Goal: Task Accomplishment & Management: Use online tool/utility

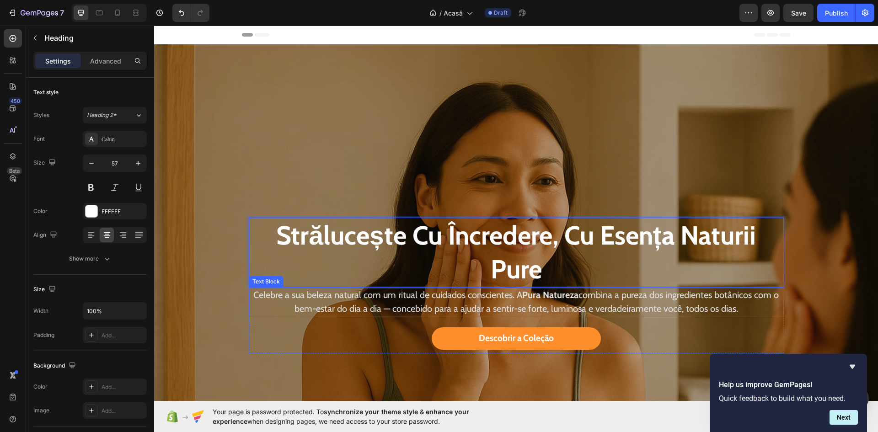
click at [459, 314] on div "Celebre a sua beleza natural com um ritual de cuidados conscientes. A Pura Natu…" at bounding box center [516, 301] width 535 height 29
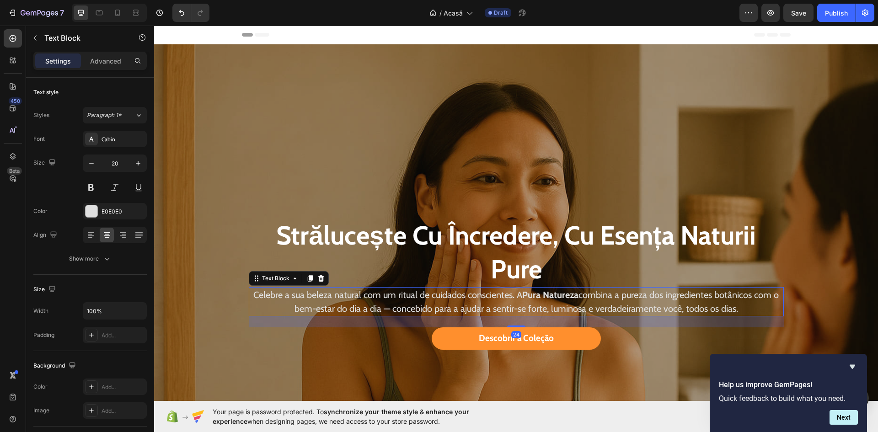
click at [452, 303] on p "Celebre a sua beleza natural com um ritual de cuidados conscientes. A Pura Natu…" at bounding box center [516, 301] width 533 height 27
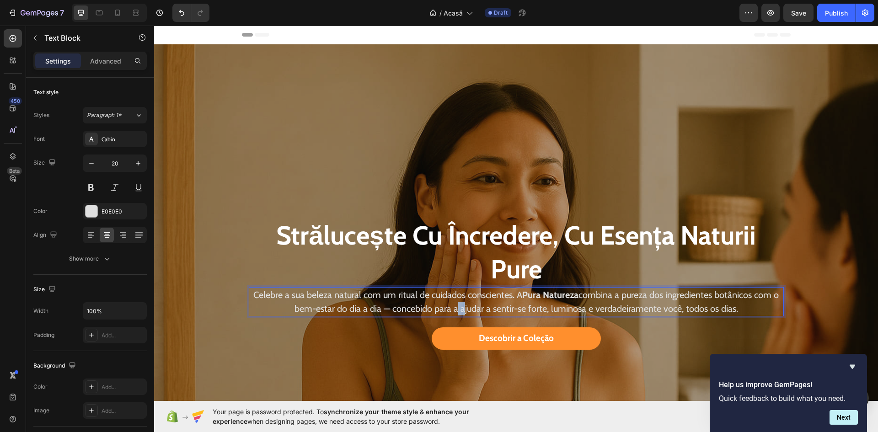
click at [452, 303] on p "Celebre a sua beleza natural com um ritual de cuidados conscientes. A Pura Natu…" at bounding box center [516, 301] width 533 height 27
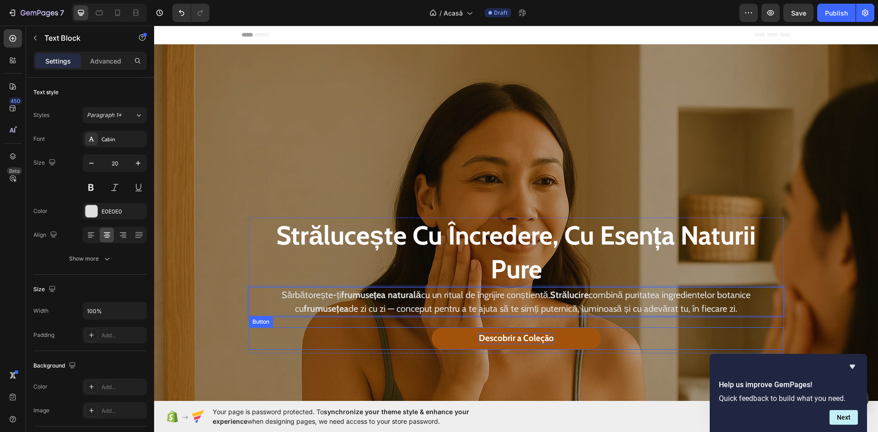
click at [481, 336] on span "Descobrir a Coleção" at bounding box center [516, 338] width 75 height 11
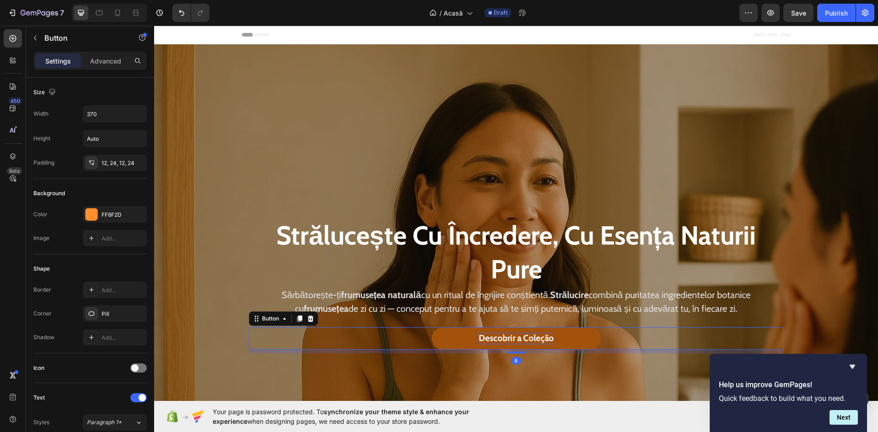
click at [481, 336] on span "Descobrir a Coleção" at bounding box center [516, 338] width 75 height 11
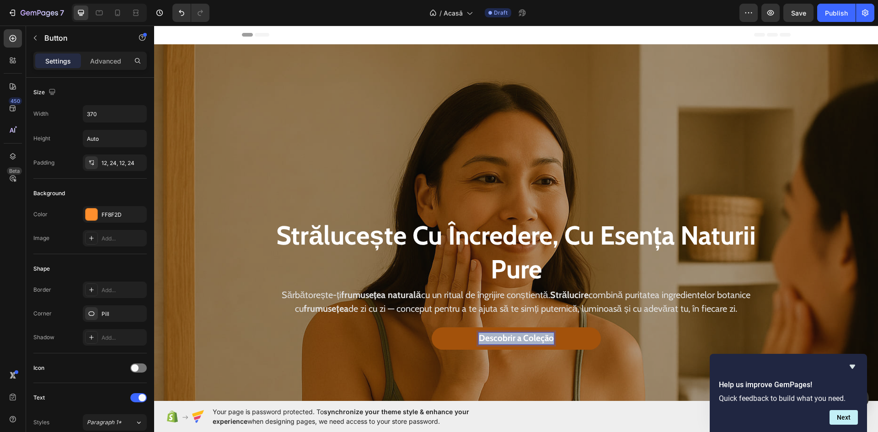
click at [481, 336] on span "Descobrir a Coleção" at bounding box center [516, 338] width 75 height 11
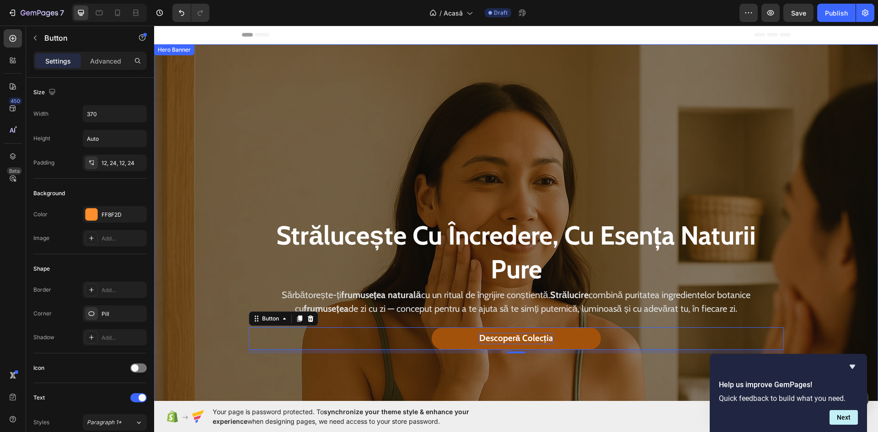
click at [242, 168] on div "Overlay" at bounding box center [515, 285] width 723 height 482
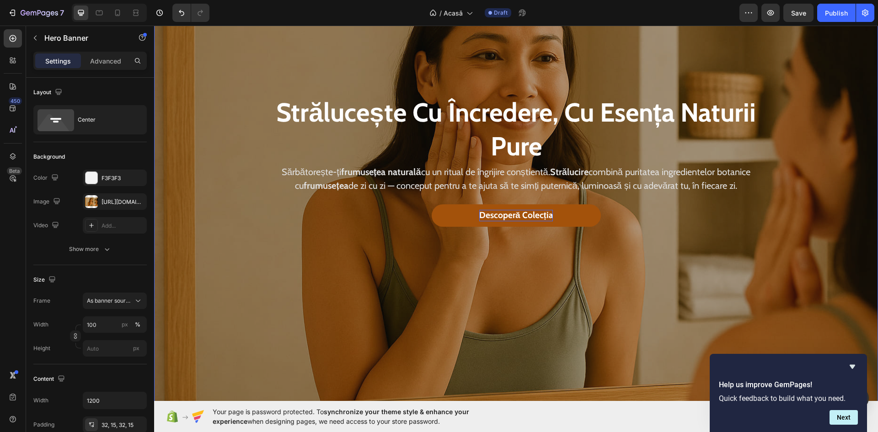
scroll to position [137, 0]
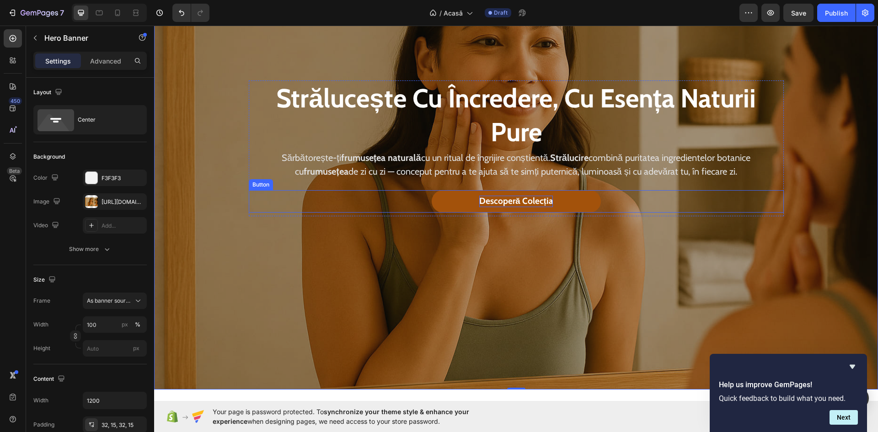
drag, startPoint x: 271, startPoint y: 209, endPoint x: 355, endPoint y: 218, distance: 84.1
click at [271, 209] on div "Descoperă Colecția Button" at bounding box center [516, 201] width 535 height 22
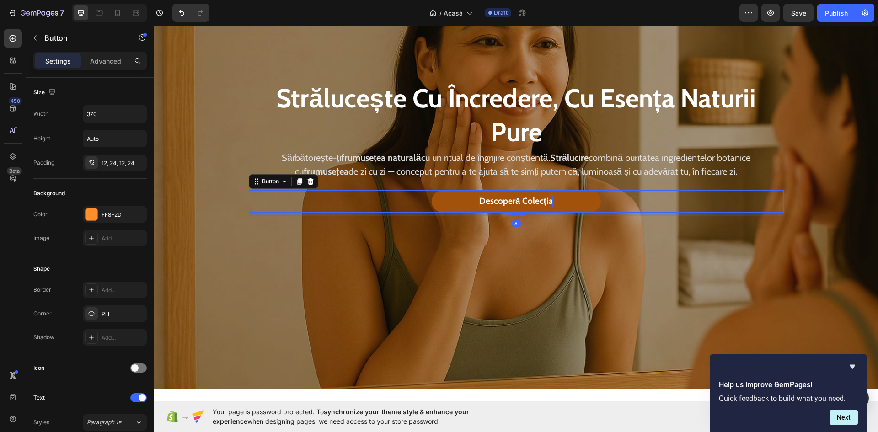
click at [437, 201] on link "Descoperă Colecția" at bounding box center [515, 201] width 169 height 22
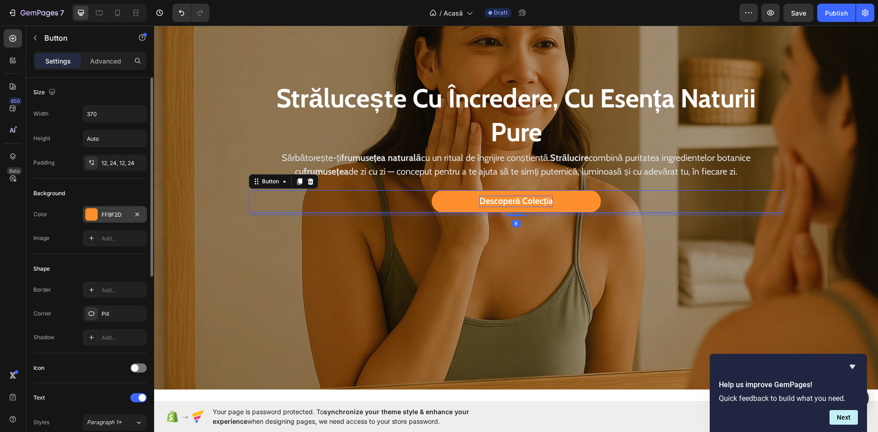
click at [109, 213] on div "FF8F2D" at bounding box center [114, 215] width 27 height 8
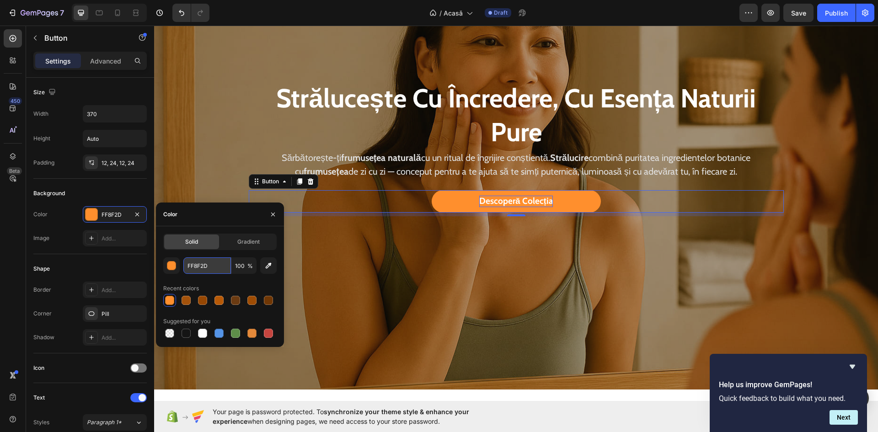
click at [205, 267] on input "FF8F2D" at bounding box center [207, 265] width 48 height 16
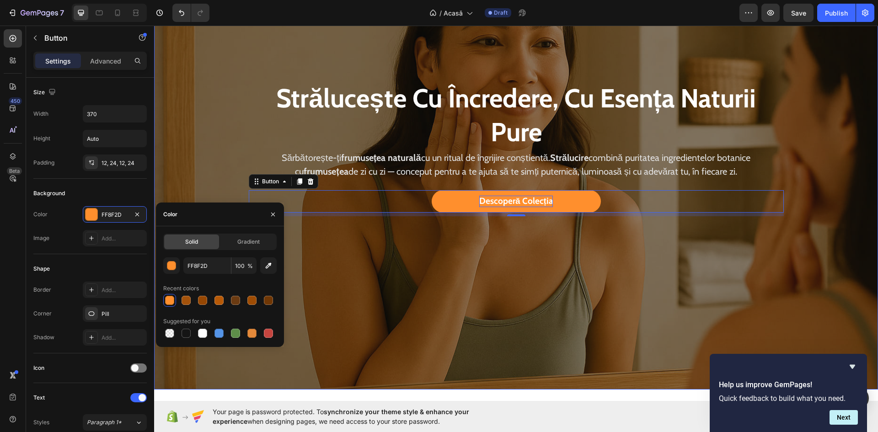
click at [361, 267] on div "Overlay" at bounding box center [515, 148] width 723 height 482
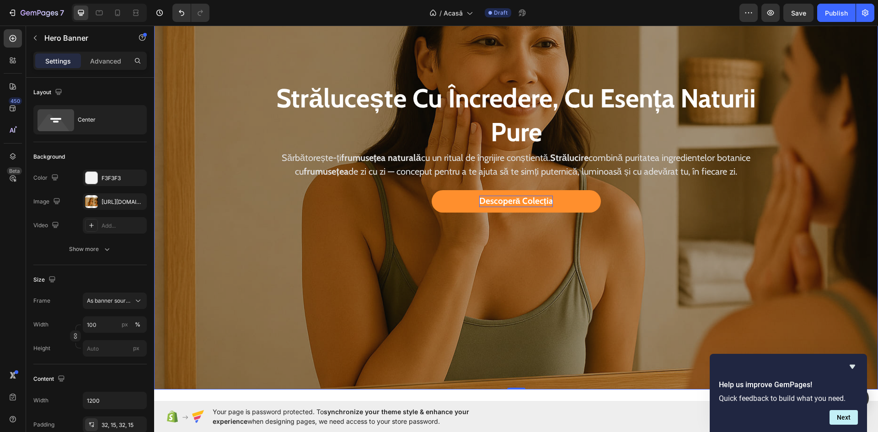
drag, startPoint x: 249, startPoint y: 229, endPoint x: 260, endPoint y: 226, distance: 11.7
click at [249, 229] on div "Strălucește cu Încredere, cu Esența Naturii Pure Heading Sărbătorește-ți frumus…" at bounding box center [516, 148] width 548 height 165
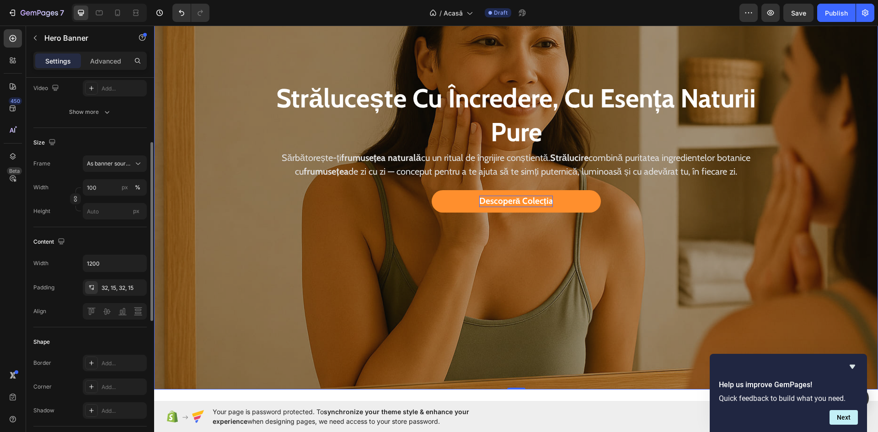
scroll to position [229, 0]
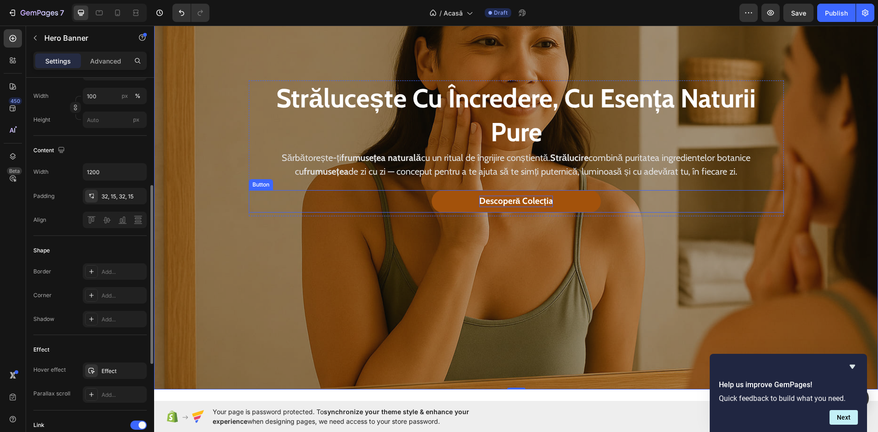
click at [436, 201] on link "Descoperă Colecția" at bounding box center [515, 201] width 169 height 22
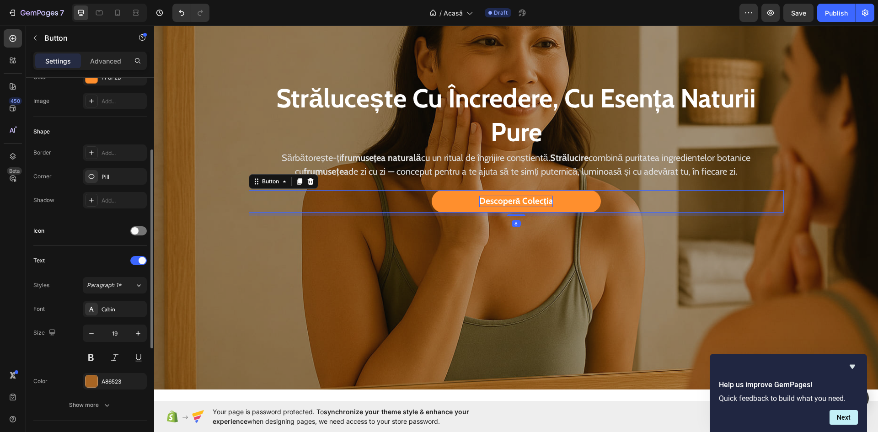
scroll to position [274, 0]
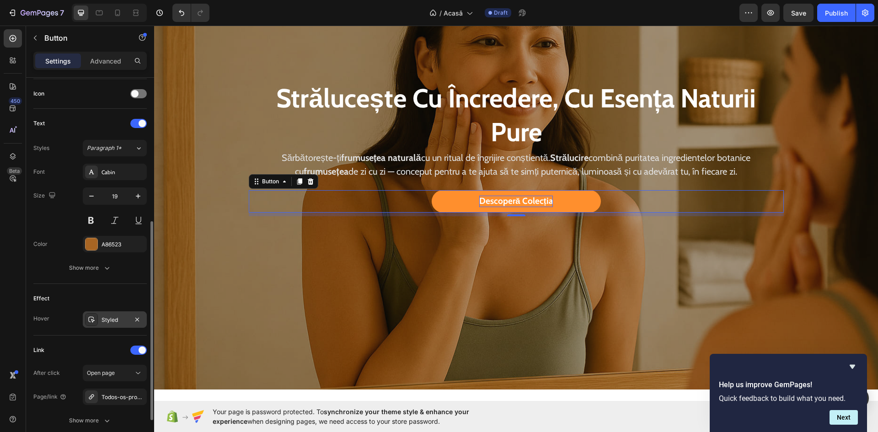
click at [111, 315] on div "Styled" at bounding box center [115, 319] width 64 height 16
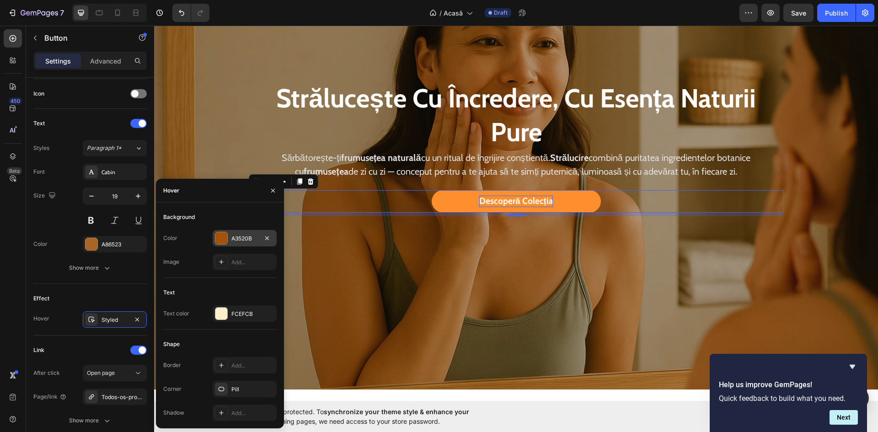
click at [232, 238] on div "A3520B" at bounding box center [244, 238] width 27 height 8
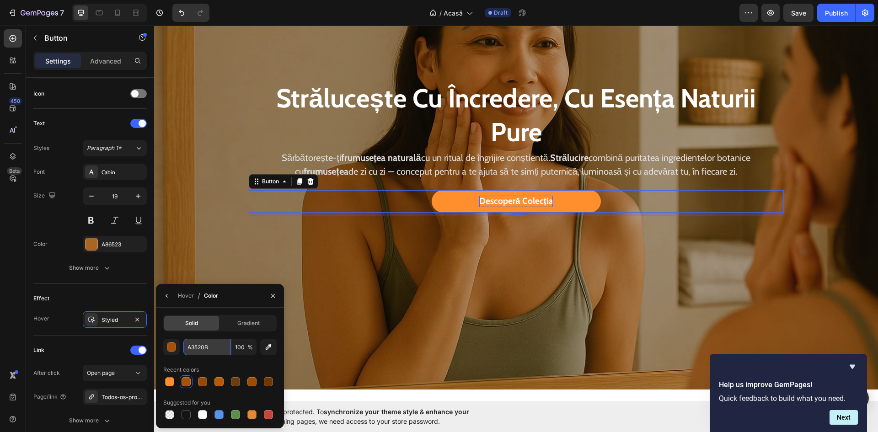
click at [201, 347] on input "A3520B" at bounding box center [207, 347] width 48 height 16
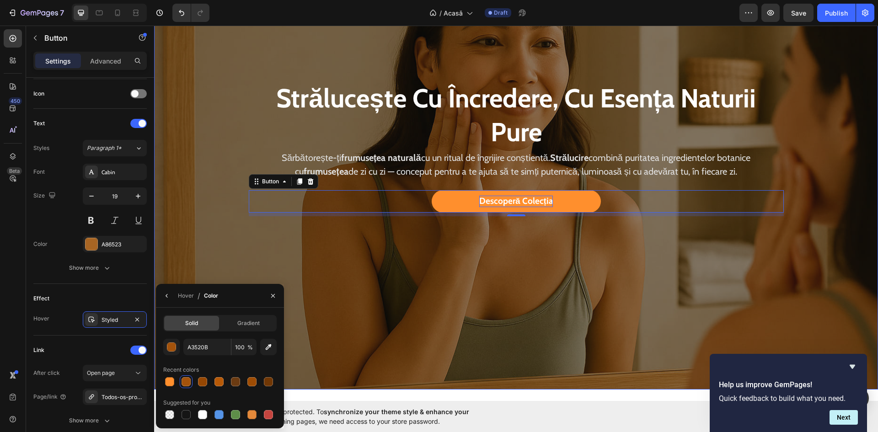
click at [383, 304] on div "Overlay" at bounding box center [515, 148] width 723 height 482
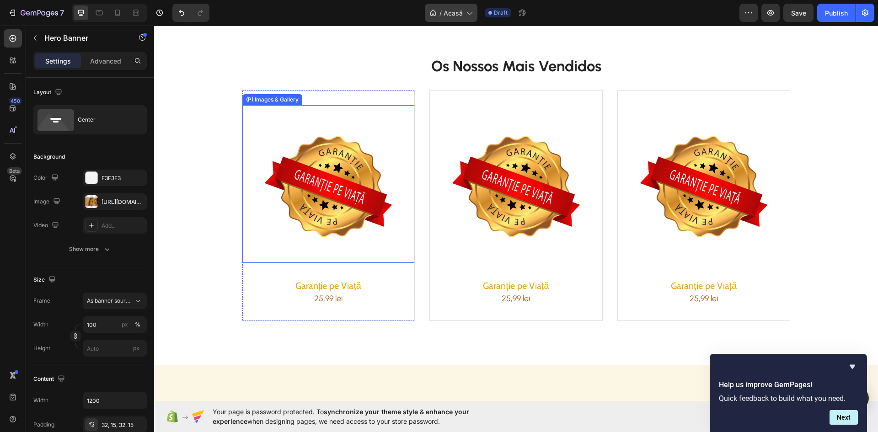
scroll to position [457, 0]
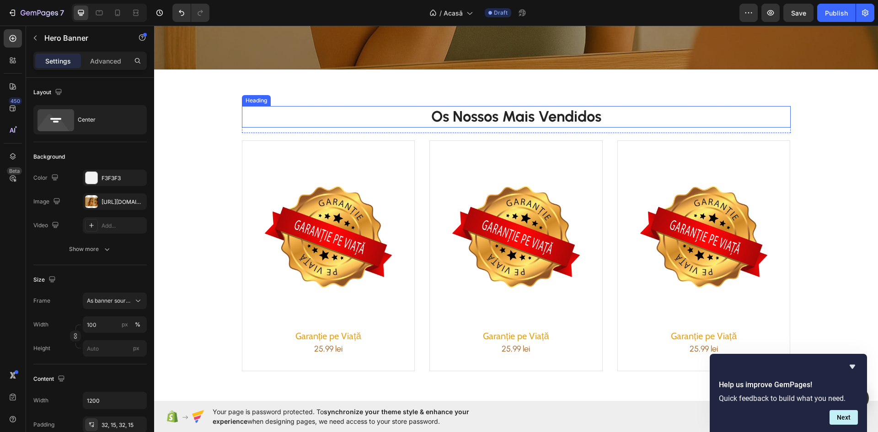
click at [528, 112] on h2 "Os Nossos Mais Vendidos" at bounding box center [516, 116] width 548 height 21
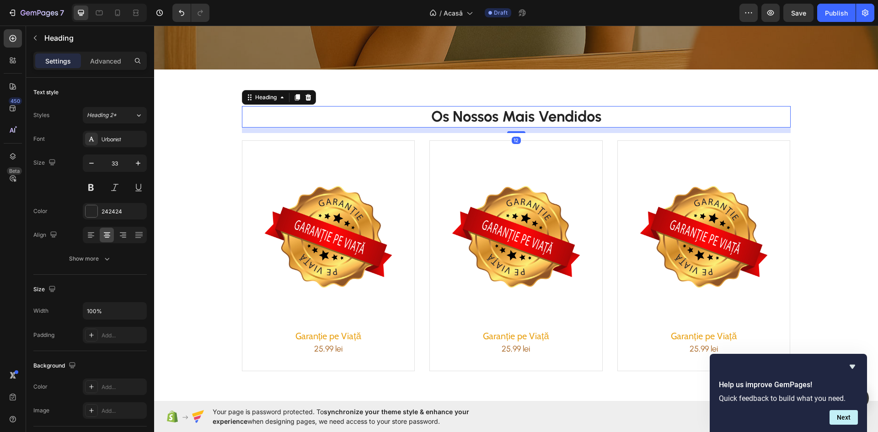
click at [528, 112] on h2 "Os Nossos Mais Vendidos" at bounding box center [516, 116] width 548 height 21
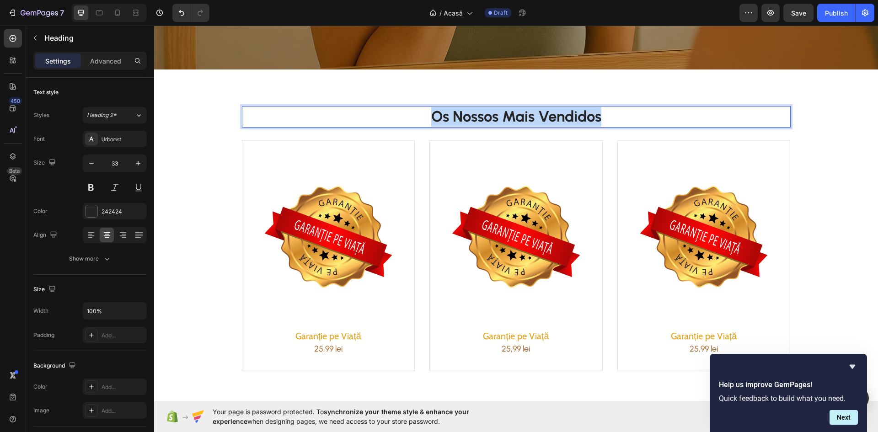
click at [528, 112] on p "Os Nossos Mais Vendidos" at bounding box center [516, 117] width 547 height 20
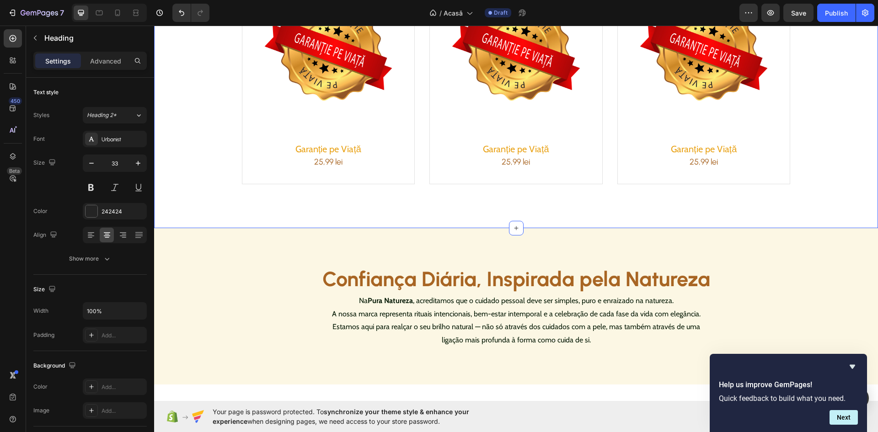
scroll to position [640, 0]
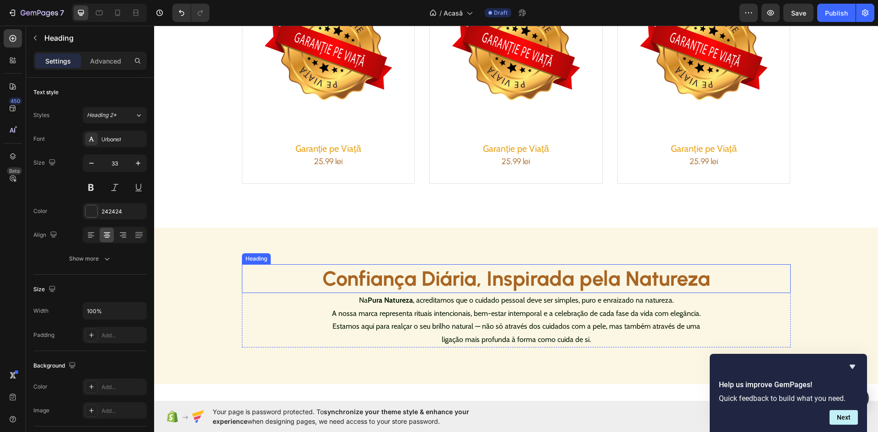
click at [489, 281] on h2 "Confiança Diária, Inspirada pela Natureza" at bounding box center [516, 278] width 548 height 29
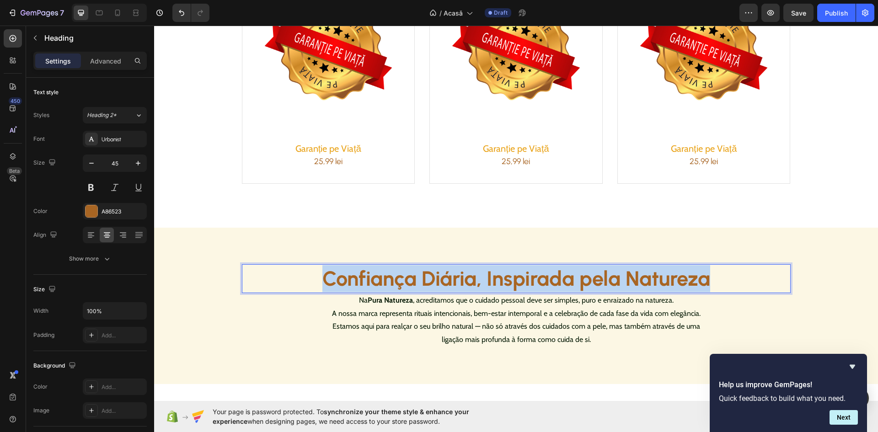
click at [489, 281] on p "Confiança Diária, Inspirada pela Natureza" at bounding box center [516, 278] width 547 height 27
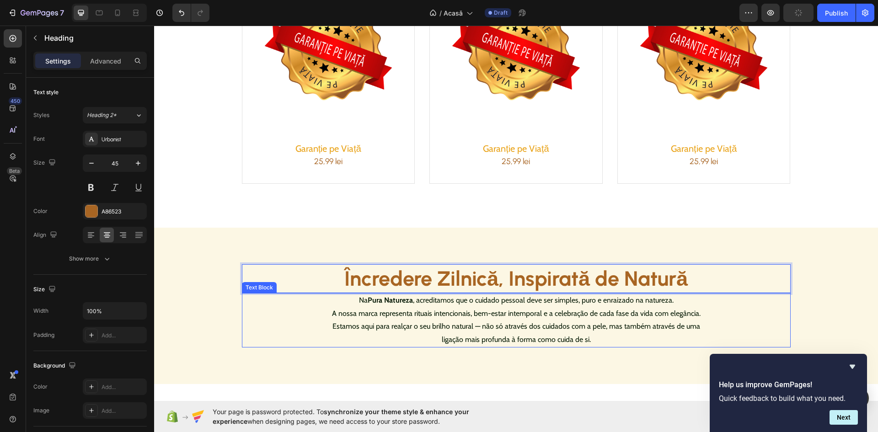
click at [532, 321] on p "Na Pura Natureza , acreditamos que o cuidado pessoal deve ser simples, puro e e…" at bounding box center [516, 320] width 382 height 53
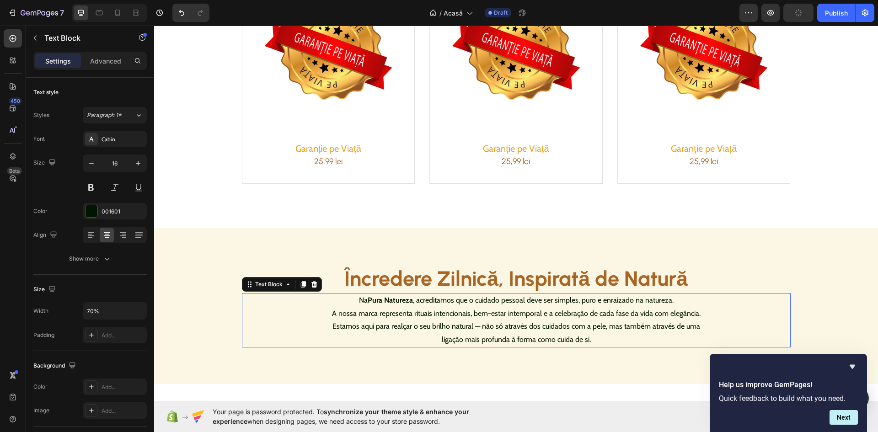
click at [532, 321] on p "Na Pura Natureza , acreditamos que o cuidado pessoal deve ser simples, puro e e…" at bounding box center [516, 320] width 382 height 53
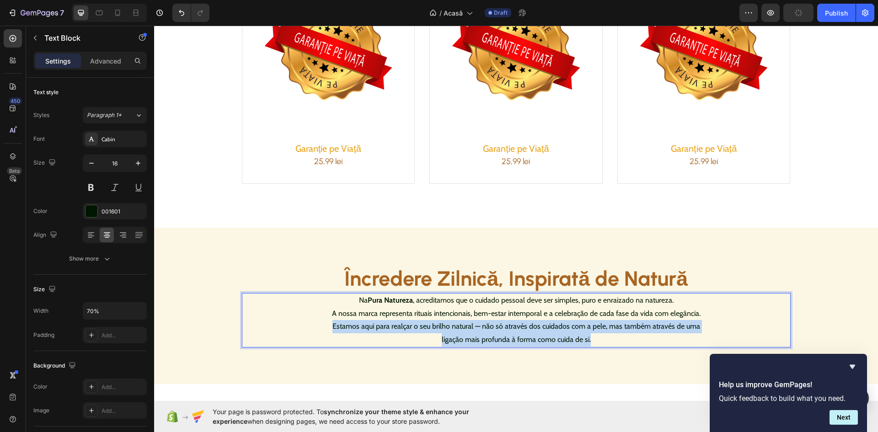
click at [532, 321] on p "Na Pura Natureza , acreditamos que o cuidado pessoal deve ser simples, puro e e…" at bounding box center [516, 320] width 382 height 53
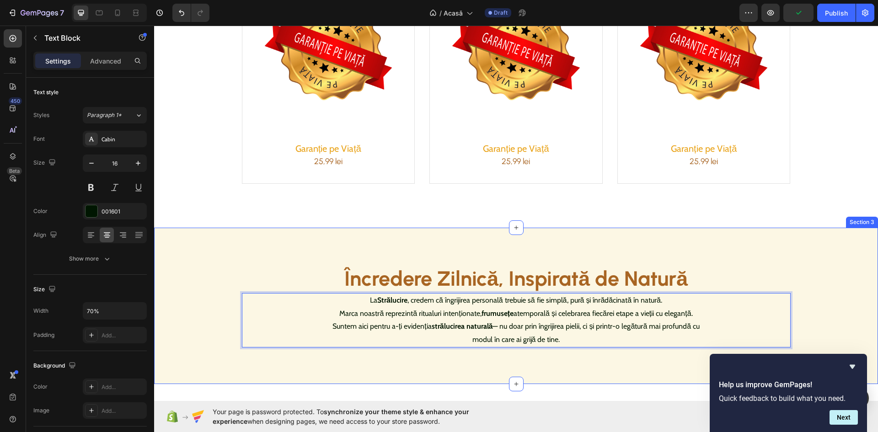
click at [822, 292] on div "Încredere Zilnică, Inspirată de Natură Heading La Strălucire , credem că îngrij…" at bounding box center [516, 305] width 680 height 83
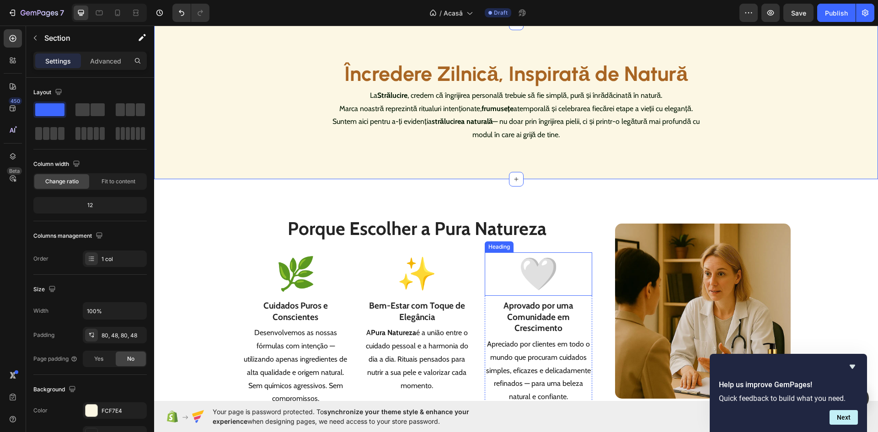
scroll to position [914, 0]
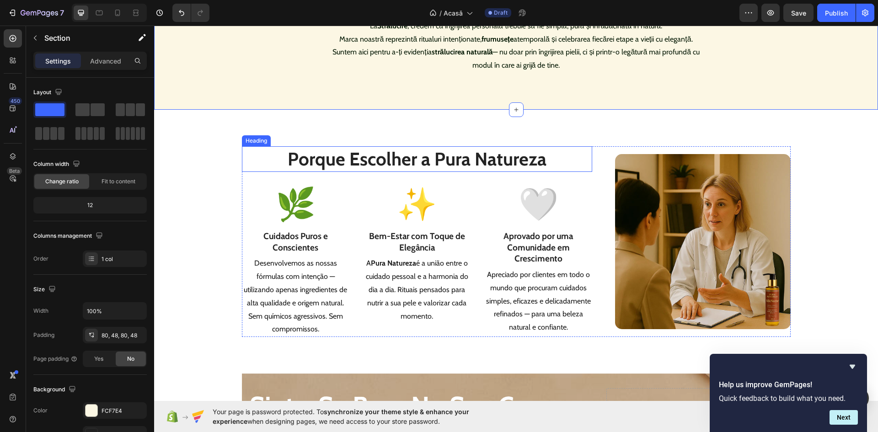
click at [427, 159] on h2 "Porque Escolher a Pura Natureza" at bounding box center [417, 159] width 351 height 26
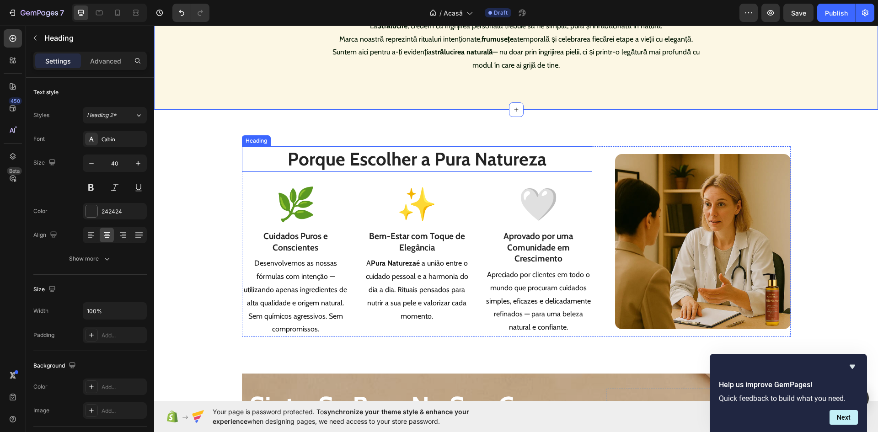
click at [427, 159] on h2 "Porque Escolher a Pura Natureza" at bounding box center [417, 159] width 351 height 26
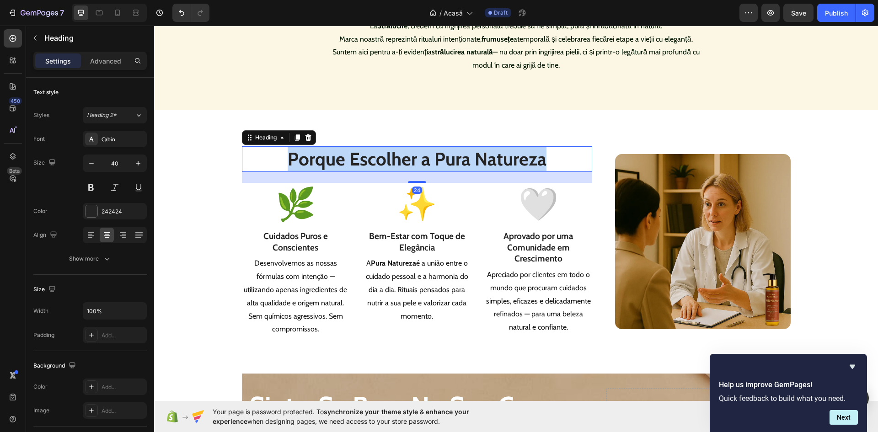
click at [427, 159] on p "Porque Escolher a Pura Natureza" at bounding box center [417, 159] width 349 height 24
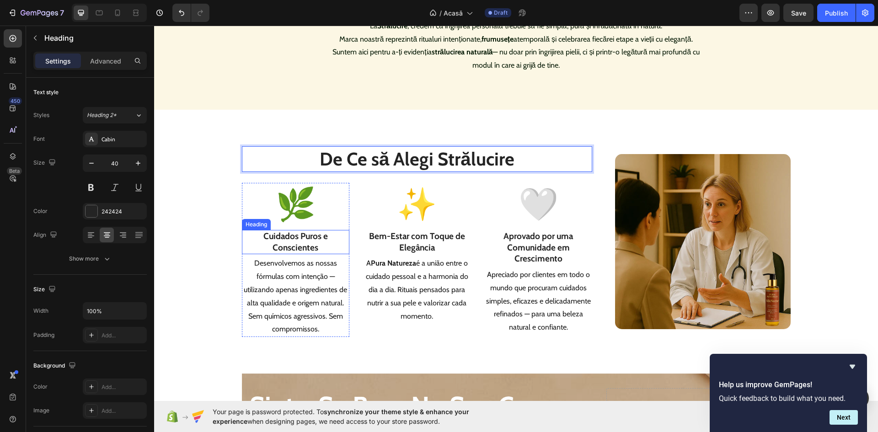
click at [296, 233] on strong "Cuidados Puros e Conscientes" at bounding box center [295, 242] width 64 height 22
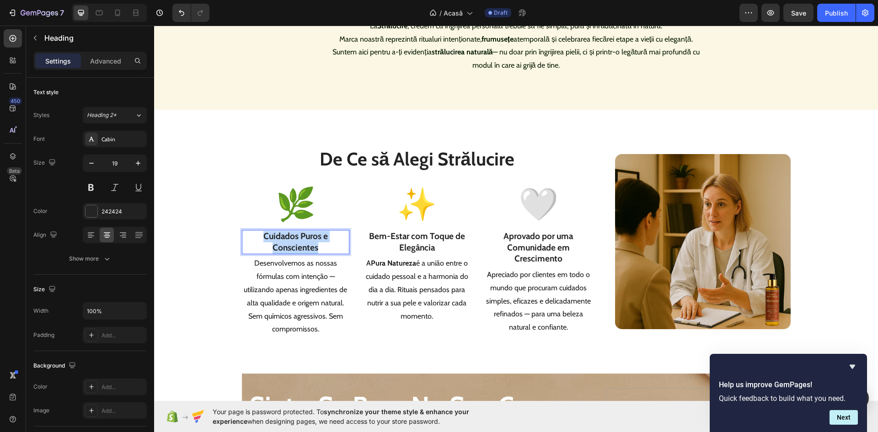
click at [296, 233] on strong "Cuidados Puros e Conscientes" at bounding box center [295, 242] width 64 height 22
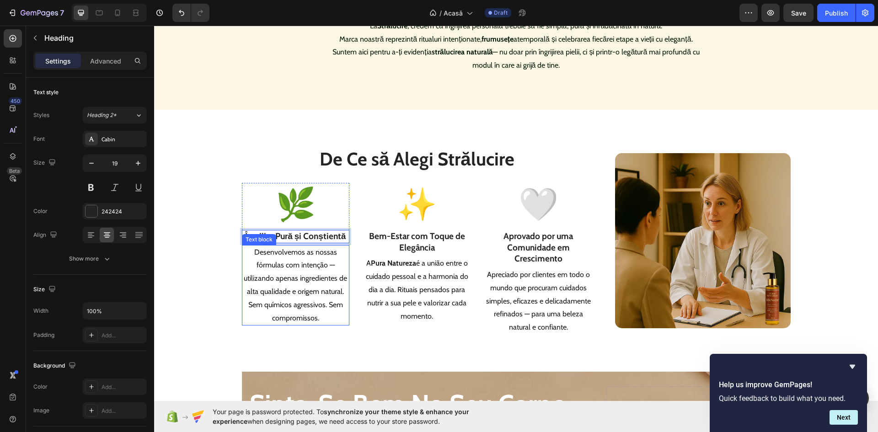
click at [308, 269] on p "Desenvolvemos as nossas fórmulas com intenção — utilizando apenas ingredientes …" at bounding box center [296, 285] width 106 height 79
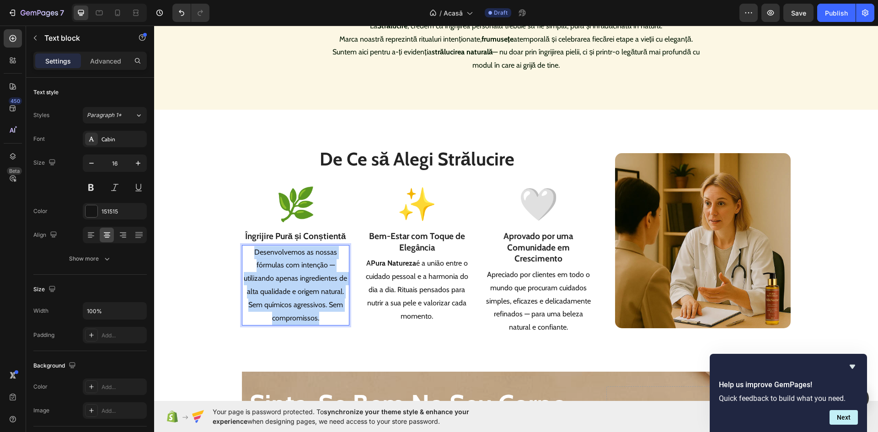
click at [308, 269] on p "Desenvolvemos as nossas fórmulas com intenção — utilizando apenas ingredientes …" at bounding box center [296, 285] width 106 height 79
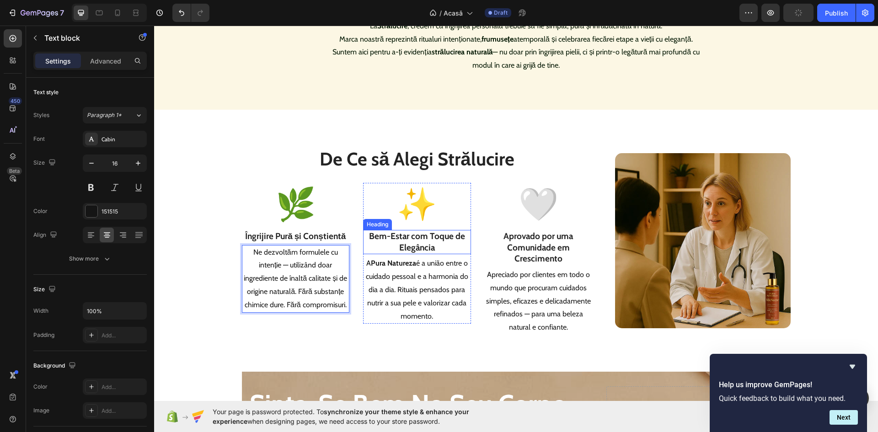
click at [454, 239] on strong "Bem-Estar com Toque de Elegância" at bounding box center [417, 242] width 96 height 22
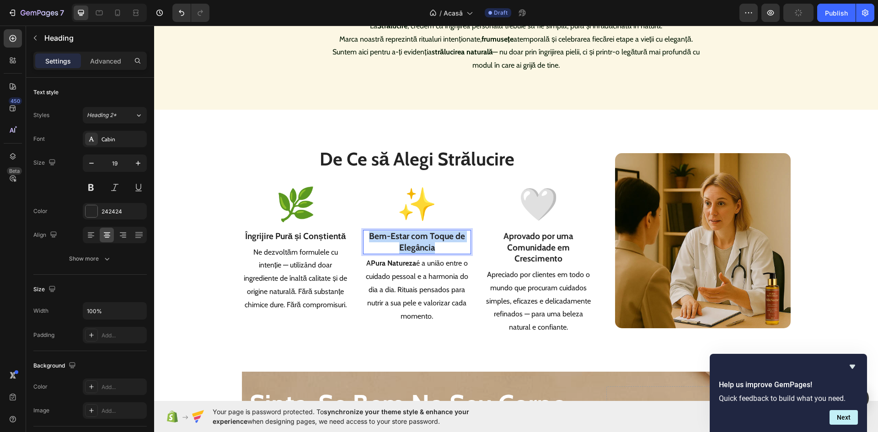
click at [454, 239] on strong "Bem-Estar com Toque de Elegância" at bounding box center [417, 242] width 96 height 22
click at [402, 279] on p "A Pura Natureza é a união entre o cuidado pessoal e a harmonia do dia a dia. Ri…" at bounding box center [417, 290] width 106 height 66
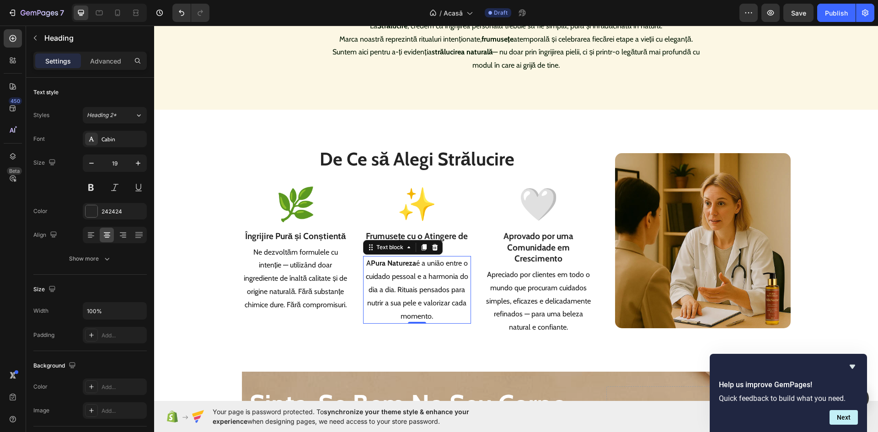
click at [402, 279] on p "A Pura Natureza é a união entre o cuidado pessoal e a harmonia do dia a dia. Ri…" at bounding box center [417, 290] width 106 height 66
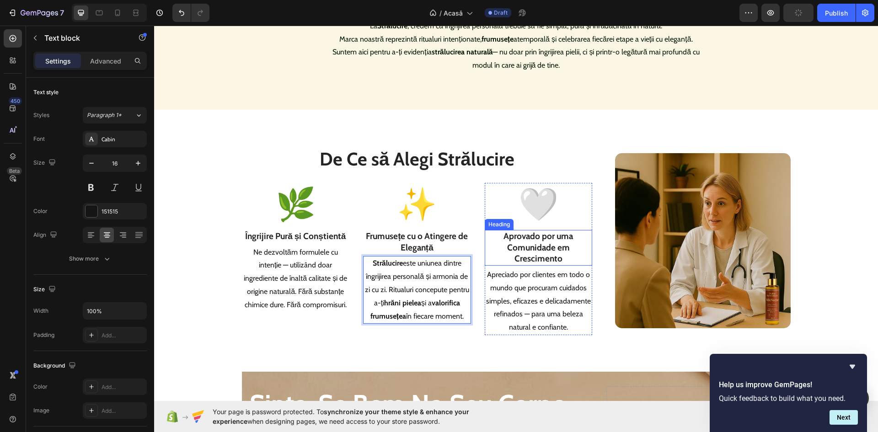
click at [548, 252] on strong "Aprovado por uma Comunidade em Crescimento" at bounding box center [537, 247] width 69 height 33
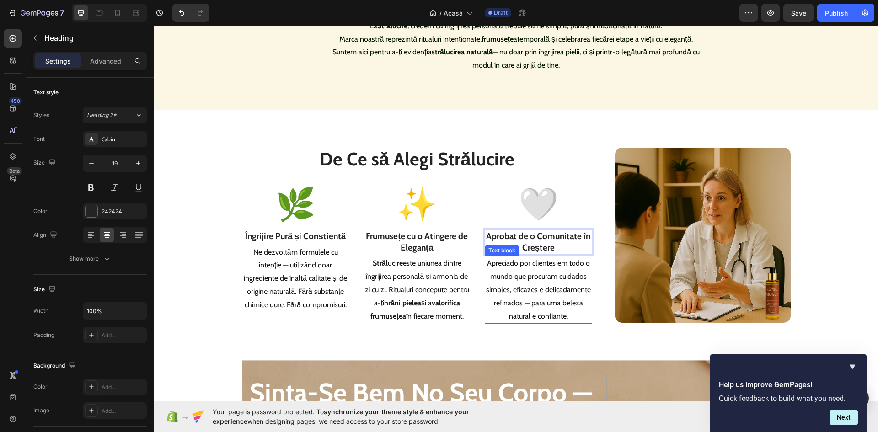
click at [522, 282] on p "Apreciado por clientes em todo o mundo que procuram cuidados simples, eficazes …" at bounding box center [538, 290] width 106 height 66
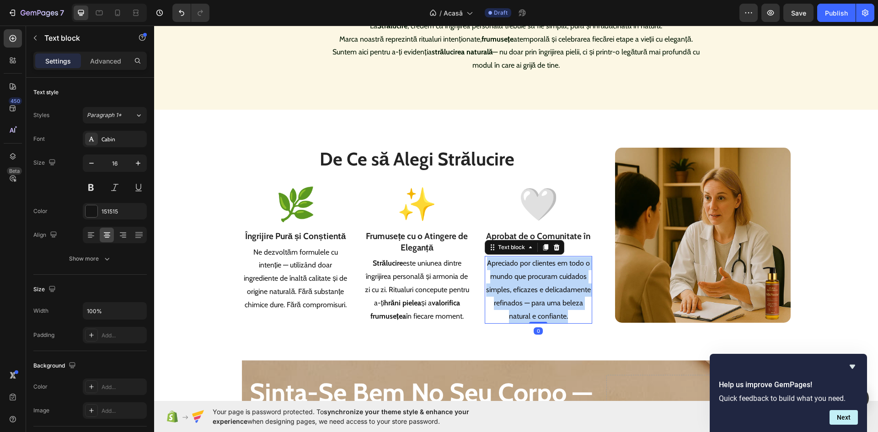
click at [522, 282] on p "Apreciado por clientes em todo o mundo que procuram cuidados simples, eficazes …" at bounding box center [538, 290] width 106 height 66
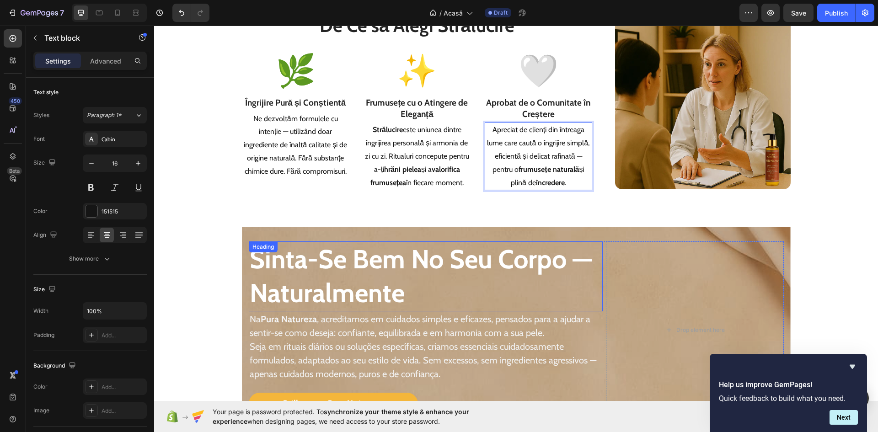
scroll to position [1097, 0]
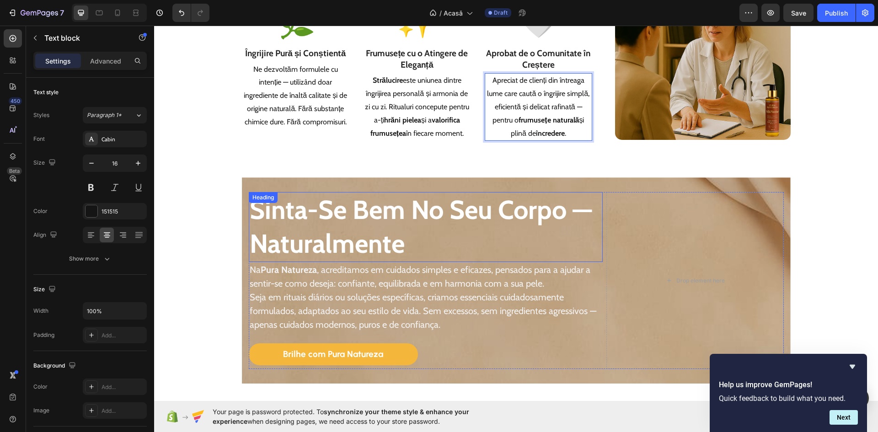
click at [428, 223] on strong "sinta-se bem no seu corpo — naturalmente" at bounding box center [421, 226] width 342 height 65
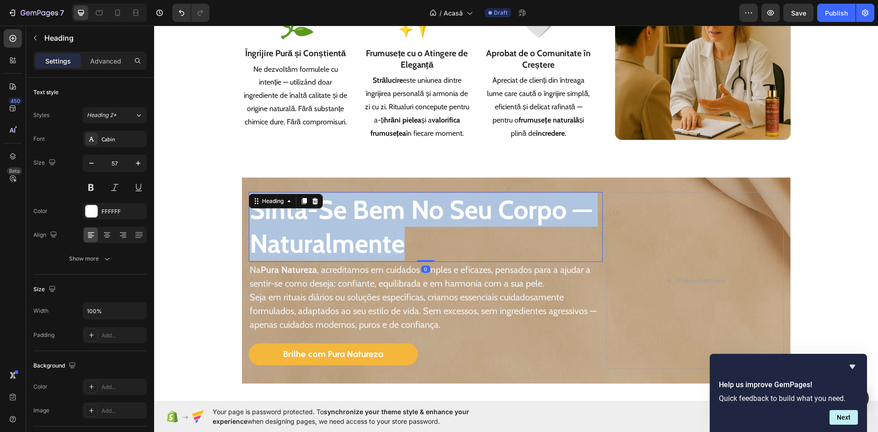
click at [428, 223] on strong "sinta-se bem no seu corpo — naturalmente" at bounding box center [421, 226] width 342 height 65
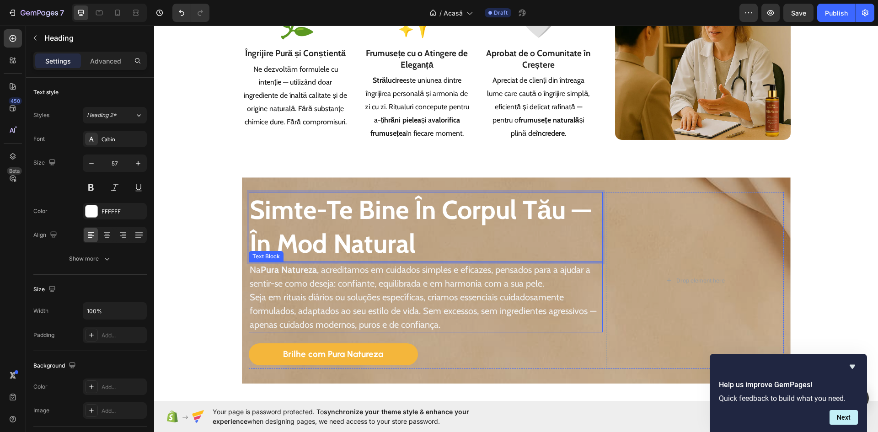
click at [340, 289] on p "Na Pura Natureza , acreditamos em cuidados simples e eficazes, pensados para a …" at bounding box center [426, 297] width 352 height 69
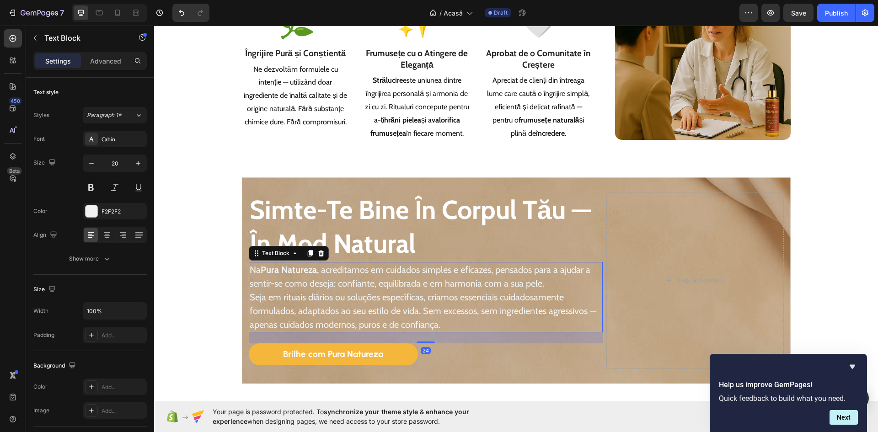
click at [340, 289] on p "Na Pura Natureza , acreditamos em cuidados simples e eficazes, pensados para a …" at bounding box center [426, 297] width 352 height 69
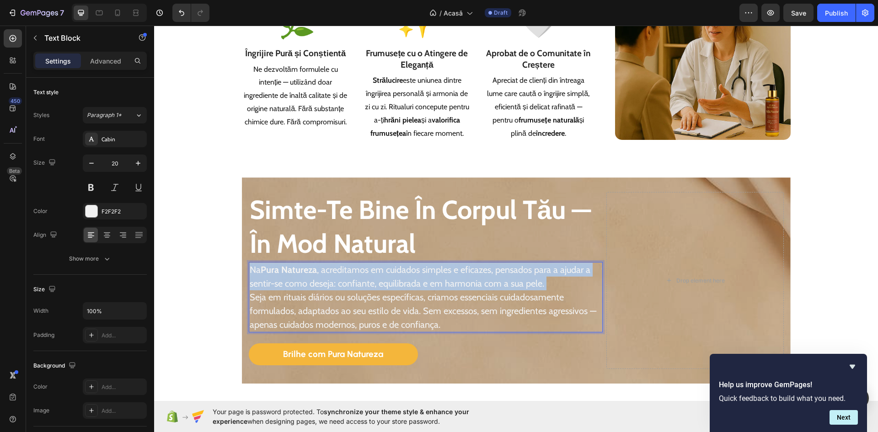
click at [340, 289] on p "Na Pura Natureza , acreditamos em cuidados simples e eficazes, pensados para a …" at bounding box center [426, 297] width 352 height 69
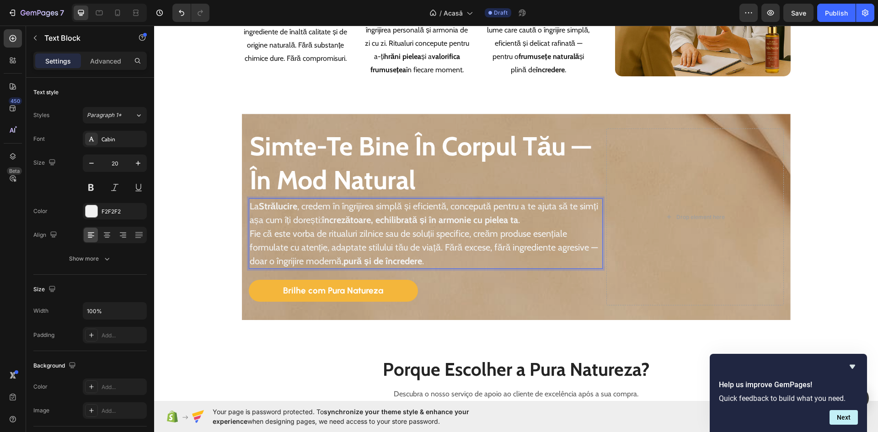
scroll to position [1188, 0]
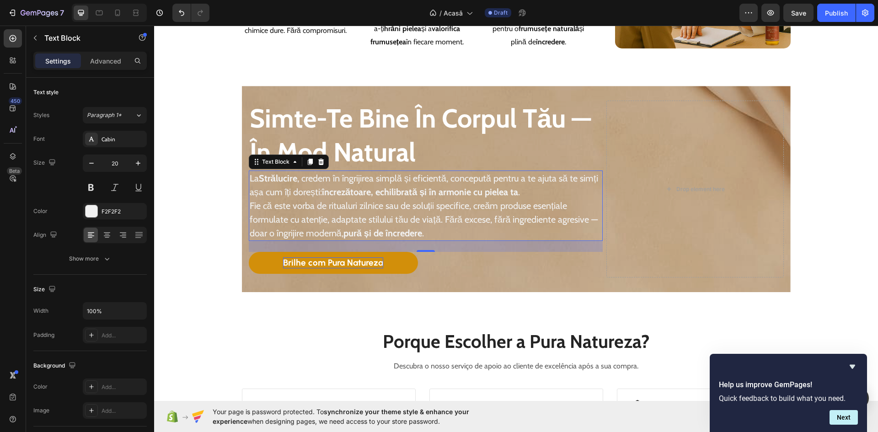
click at [318, 261] on strong "Brilhe com Pura Natureza" at bounding box center [333, 262] width 100 height 11
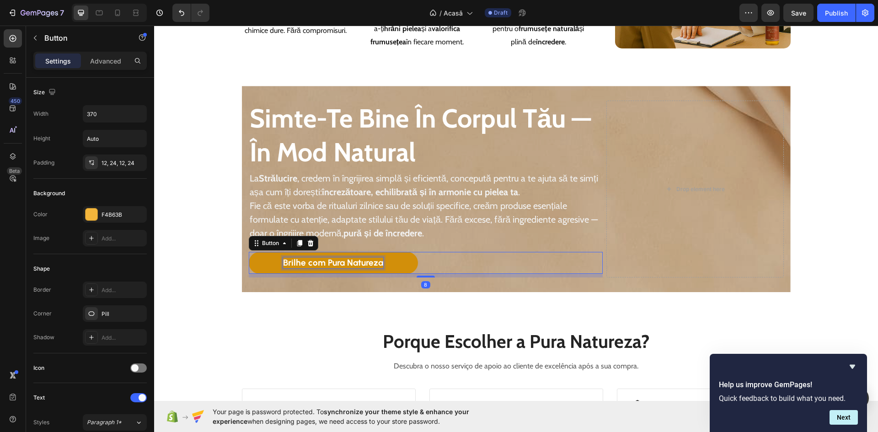
click at [318, 261] on strong "Brilhe com Pura Natureza" at bounding box center [333, 262] width 100 height 11
drag, startPoint x: 261, startPoint y: 259, endPoint x: 233, endPoint y: 255, distance: 28.1
click at [261, 259] on link "Strălucește cu Strălucire" at bounding box center [333, 263] width 169 height 22
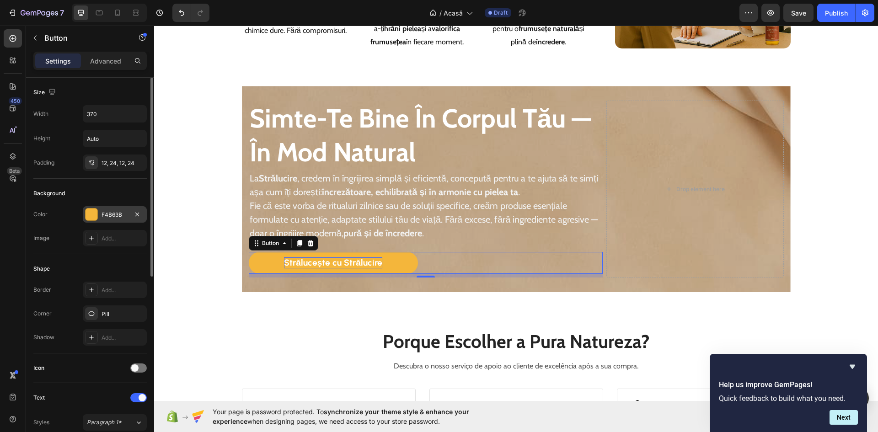
click at [111, 213] on div "F4B63B" at bounding box center [114, 215] width 27 height 8
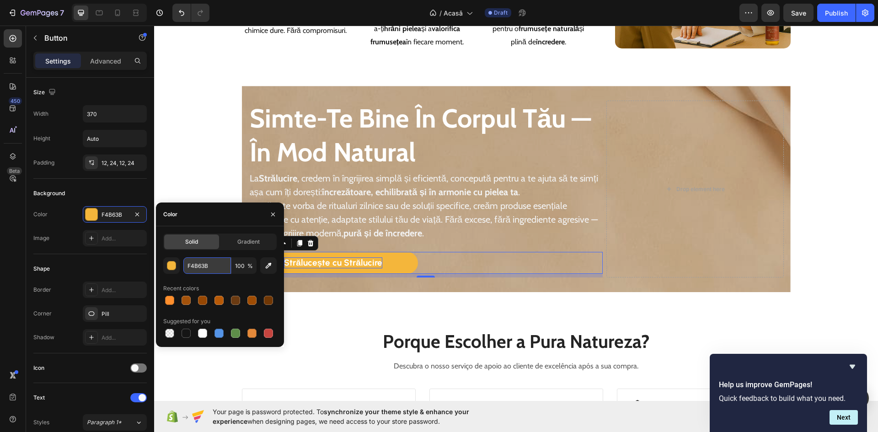
click at [200, 265] on input "F4B63B" at bounding box center [207, 265] width 48 height 16
paste input "F8F2D"
type input "FF8F2D"
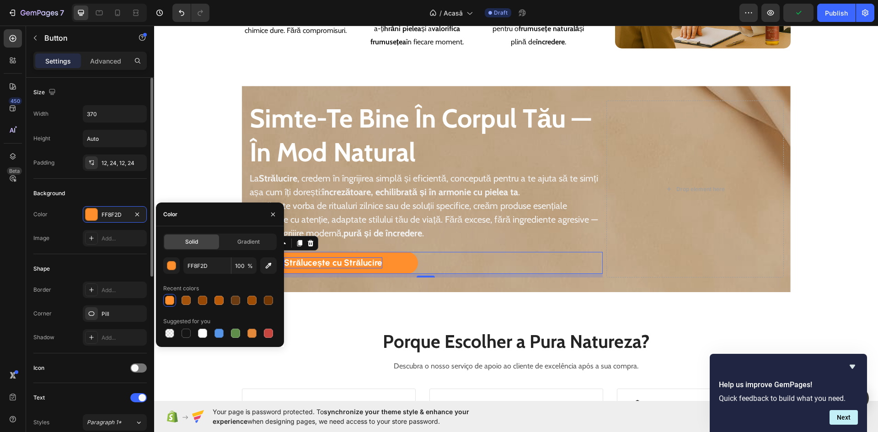
click at [106, 267] on div "Shape" at bounding box center [89, 268] width 113 height 15
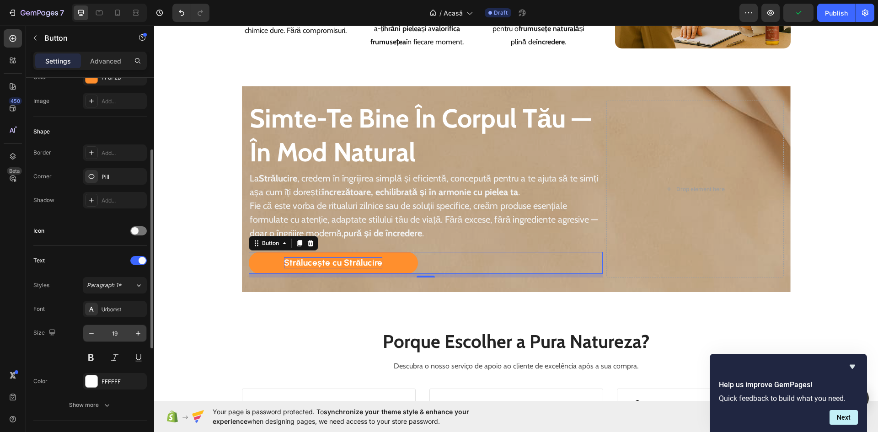
scroll to position [229, 0]
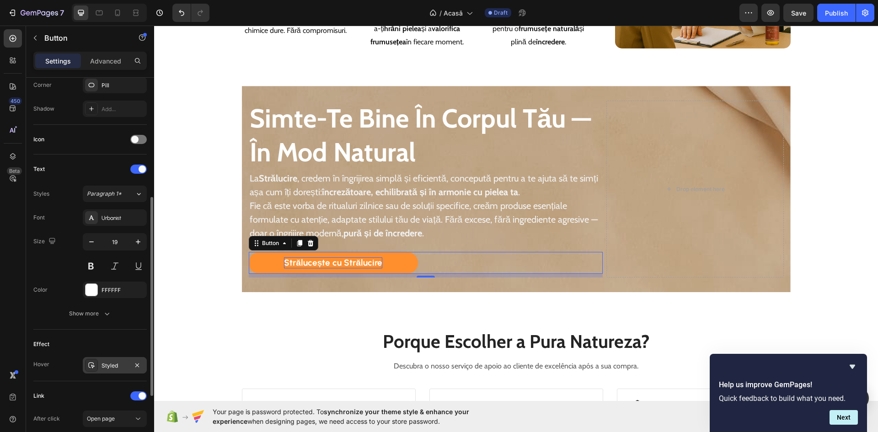
click at [112, 359] on div "Styled" at bounding box center [115, 365] width 64 height 16
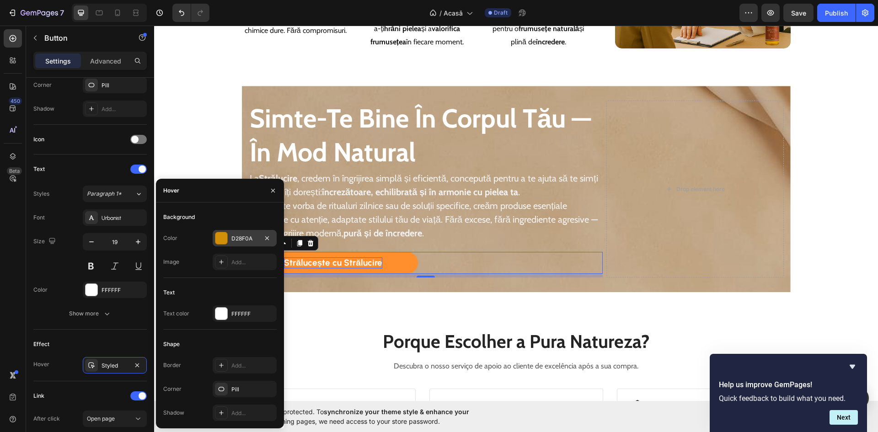
click at [245, 234] on div "D28F0A" at bounding box center [244, 238] width 27 height 8
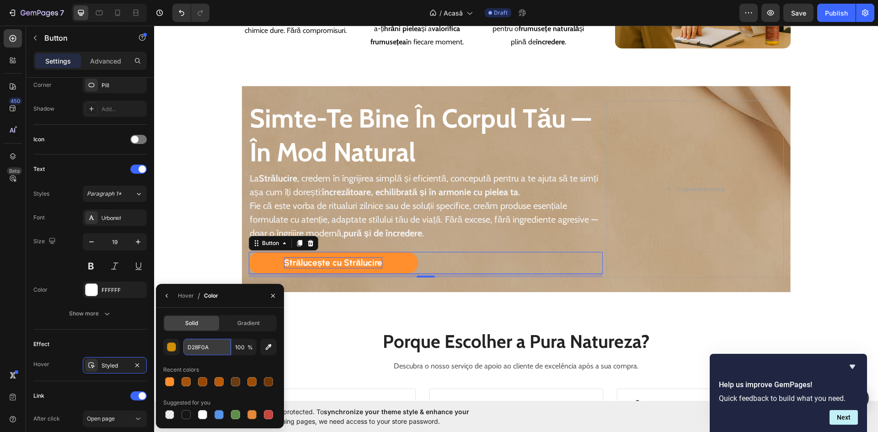
click at [203, 346] on input "D28F0A" at bounding box center [207, 347] width 48 height 16
paste input "A3520B"
type input "A3520B"
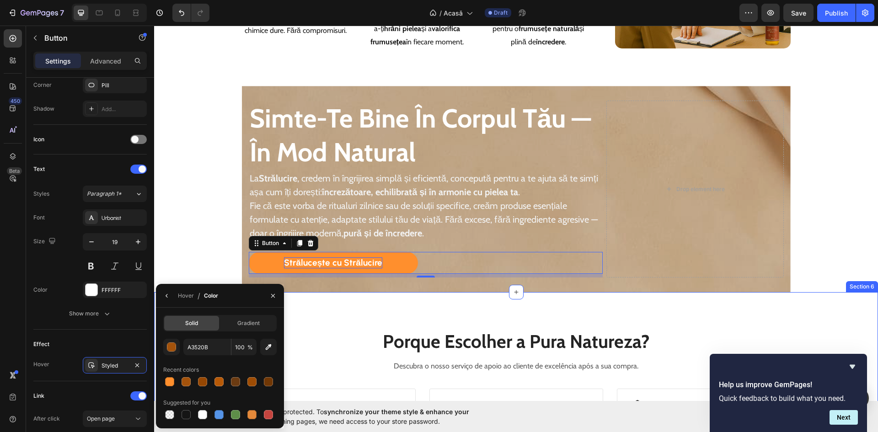
click at [335, 313] on div "Porque Escolher a Pura Natureza? Heading Descubra o nosso serviço de apoio ao c…" at bounding box center [515, 436] width 723 height 288
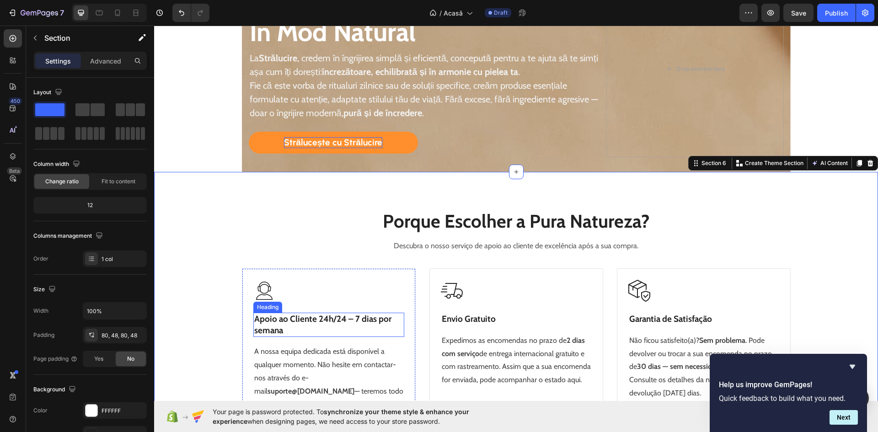
scroll to position [1325, 0]
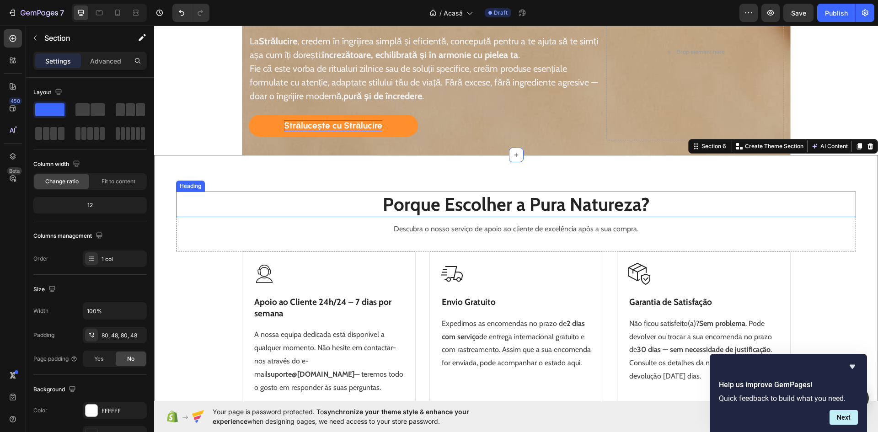
click at [223, 213] on h2 "Porque Escolher a Pura Natureza?" at bounding box center [516, 204] width 680 height 26
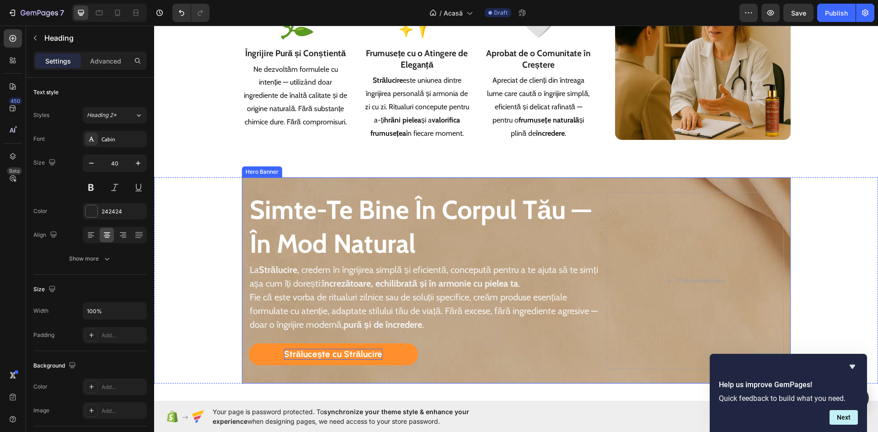
scroll to position [1005, 0]
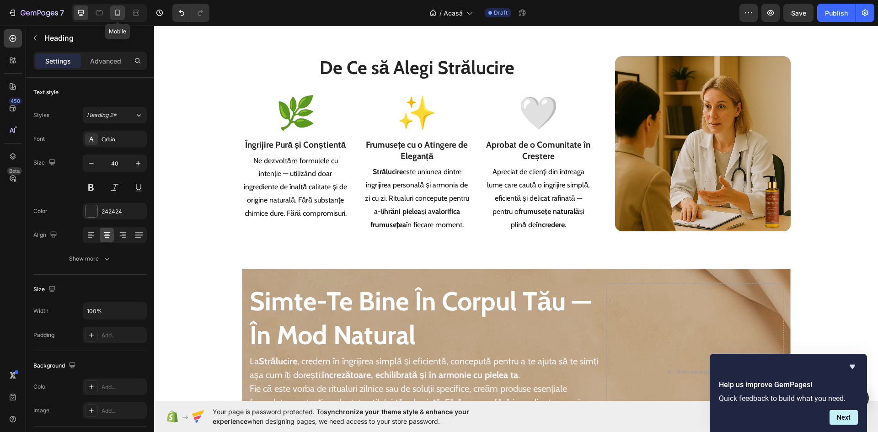
click at [115, 15] on icon at bounding box center [117, 13] width 5 height 6
type input "25"
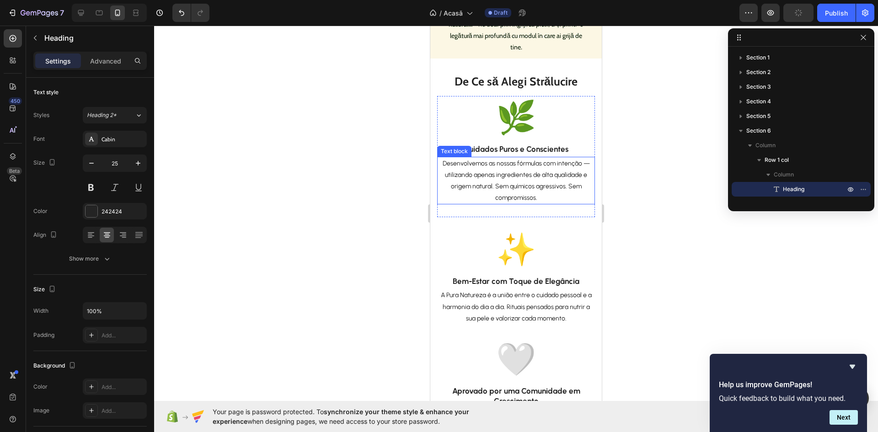
scroll to position [960, 0]
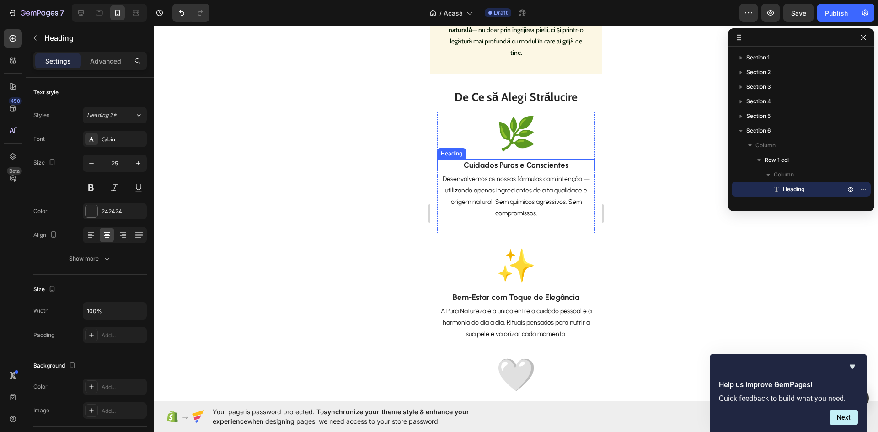
click at [504, 171] on h3 "Cuidados Puros e Conscientes" at bounding box center [516, 165] width 158 height 12
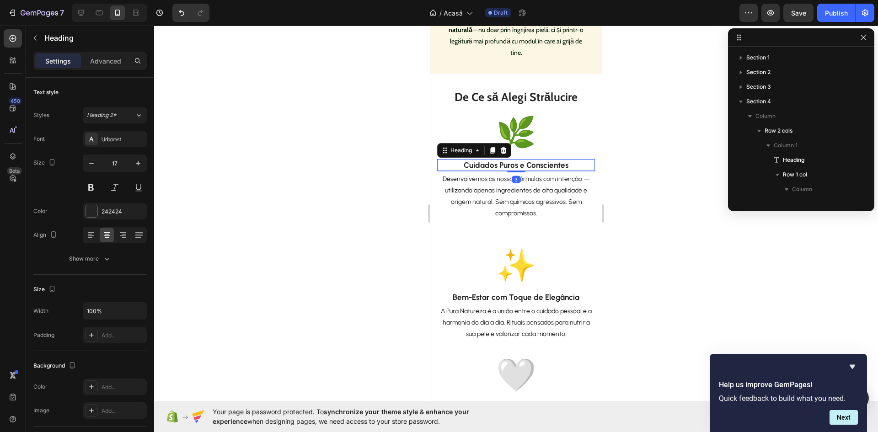
scroll to position [129, 0]
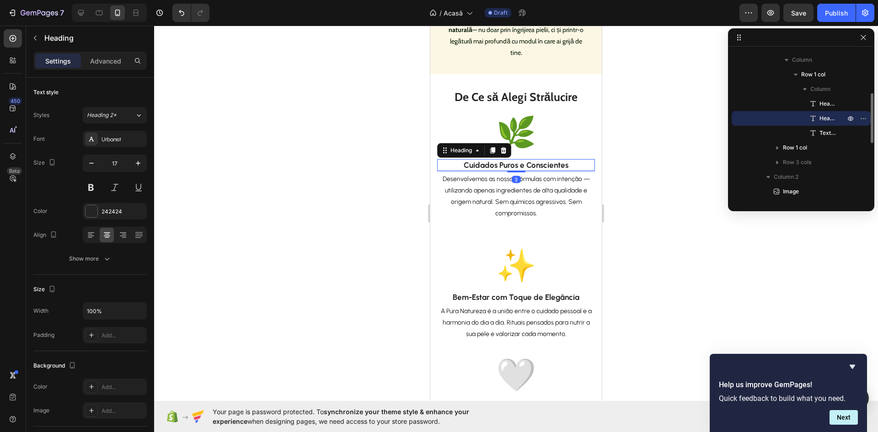
click at [504, 171] on h3 "Cuidados Puros e Conscientes" at bounding box center [516, 165] width 158 height 12
click at [504, 170] on p "Cuidados Puros e Conscientes" at bounding box center [516, 165] width 156 height 10
click at [512, 212] on p "Desenvolvemos as nossas fórmulas com intenção — utilizando apenas ingredientes …" at bounding box center [516, 196] width 156 height 46
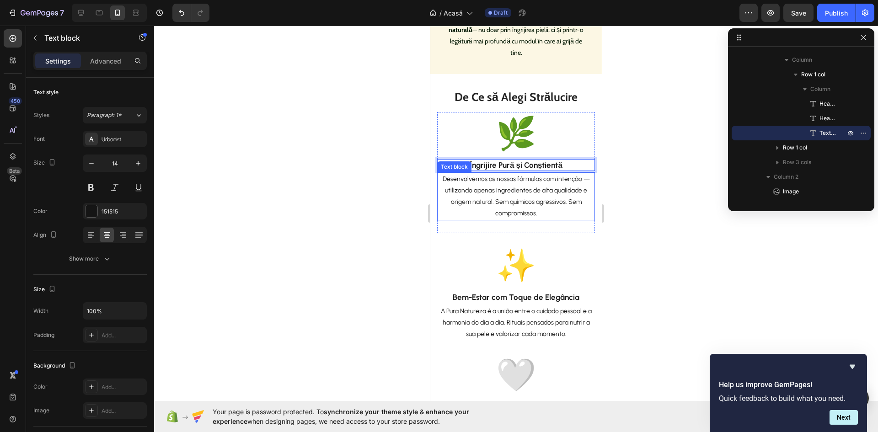
click at [512, 212] on p "Desenvolvemos as nossas fórmulas com intenção — utilizando apenas ingredientes …" at bounding box center [516, 196] width 156 height 46
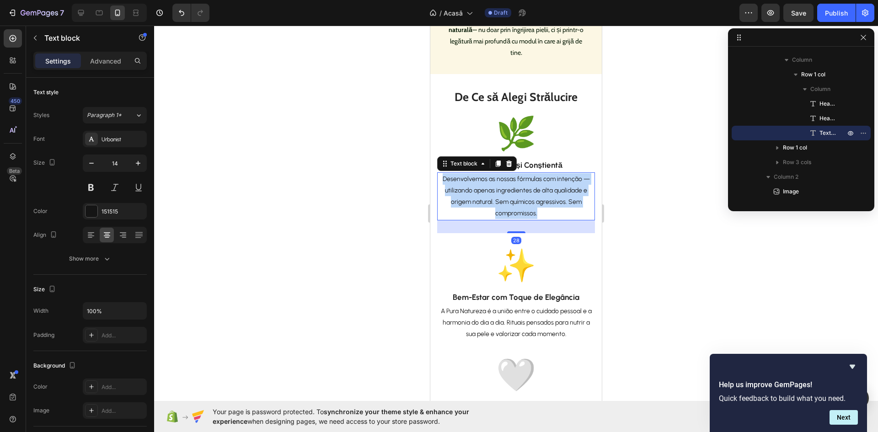
click at [512, 212] on p "Desenvolvemos as nossas fórmulas com intenção — utilizando apenas ingredientes …" at bounding box center [516, 196] width 156 height 46
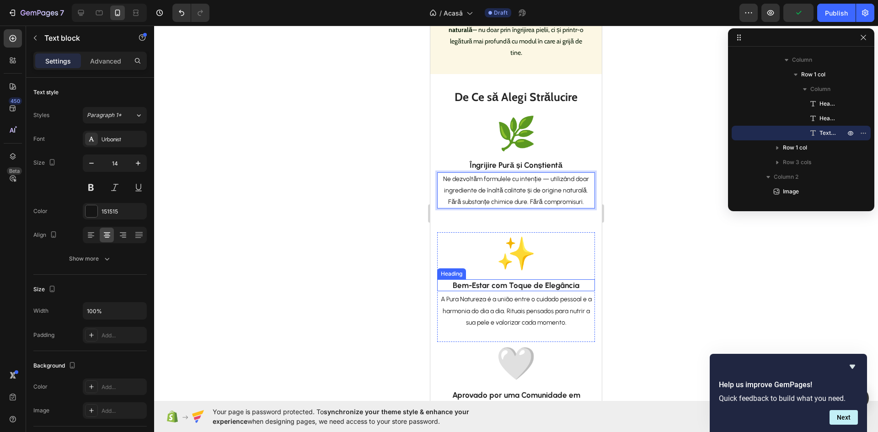
click at [512, 291] on h3 "Bem-Estar com Toque de Elegância" at bounding box center [516, 285] width 158 height 12
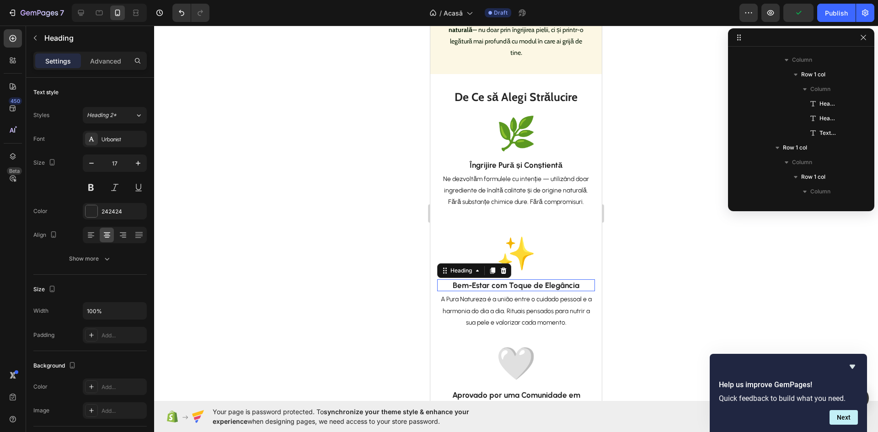
scroll to position [290, 0]
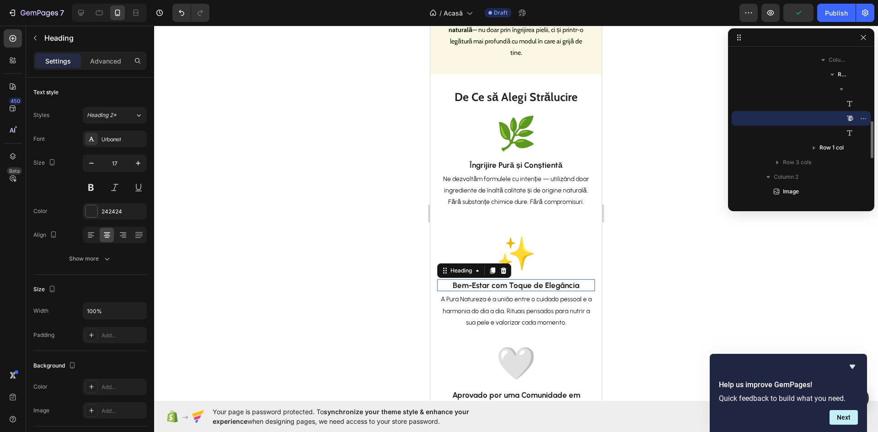
click at [512, 291] on h3 "Bem-Estar com Toque de Elegância" at bounding box center [516, 285] width 158 height 12
click at [512, 290] on p "Bem-Estar com Toque de Elegância" at bounding box center [516, 285] width 156 height 10
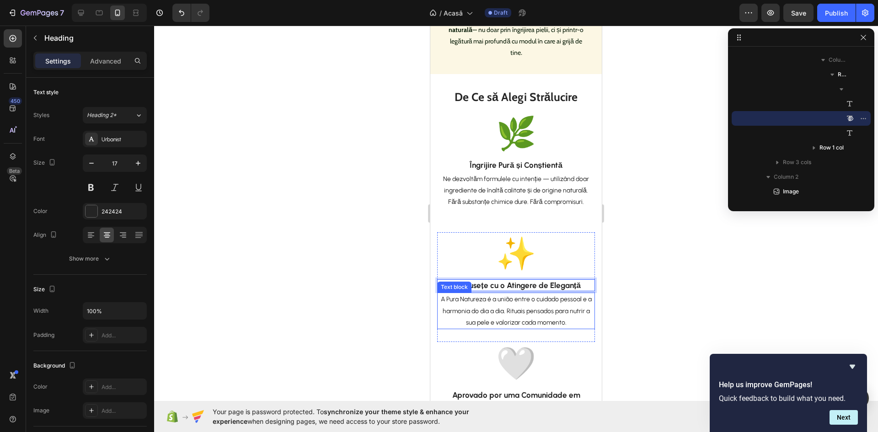
click at [499, 325] on p "A Pura Natureza é a união entre o cuidado pessoal e a harmonia do dia a dia. Ri…" at bounding box center [516, 310] width 156 height 35
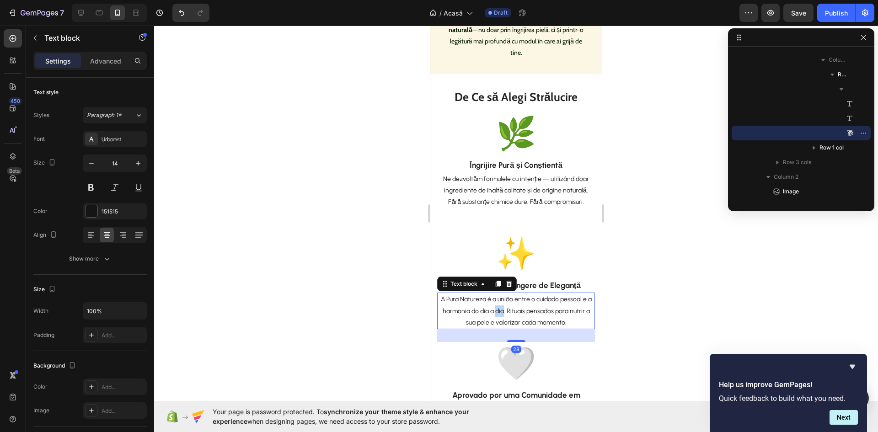
click at [499, 325] on p "A Pura Natureza é a união entre o cuidado pessoal e a harmonia do dia a dia. Ri…" at bounding box center [516, 310] width 156 height 35
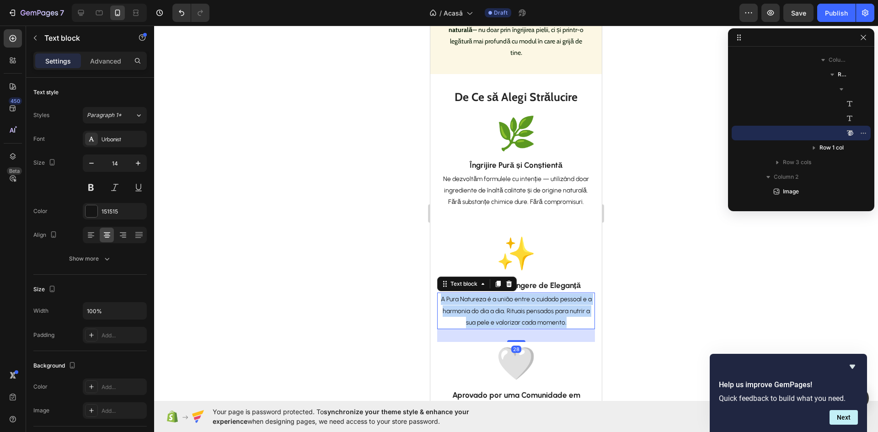
click at [499, 325] on p "A Pura Natureza é a união entre o cuidado pessoal e a harmonia do dia a dia. Ri…" at bounding box center [516, 310] width 156 height 35
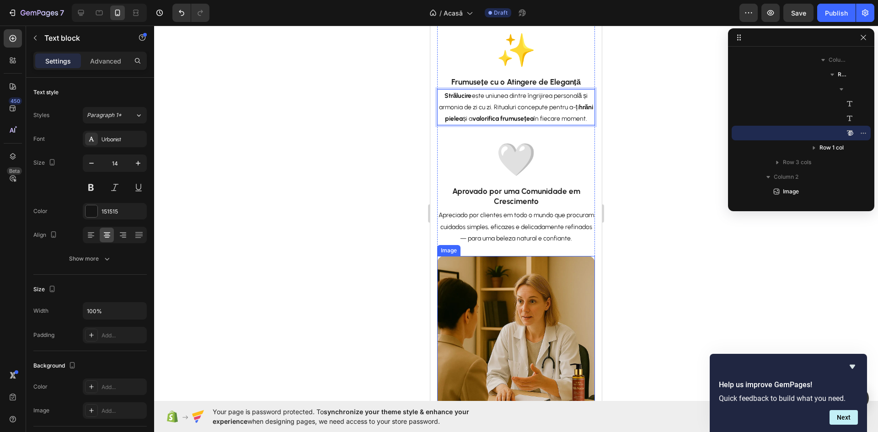
scroll to position [1188, 0]
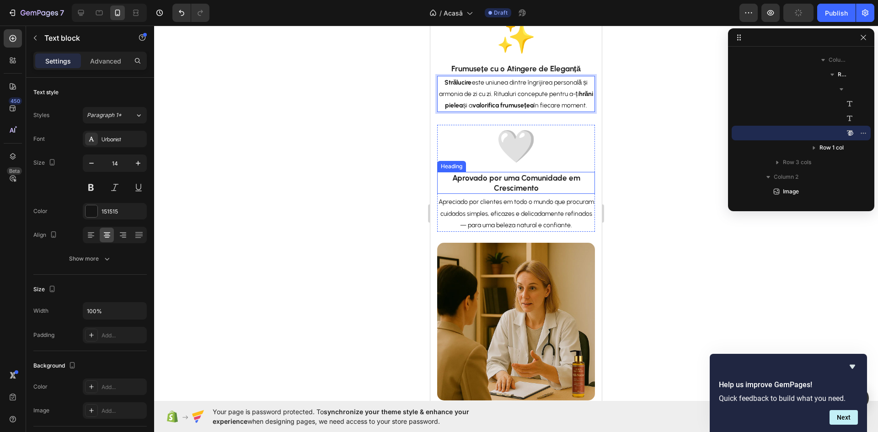
click at [503, 194] on h3 "Aprovado por uma Comunidade em Crescimento" at bounding box center [516, 183] width 158 height 22
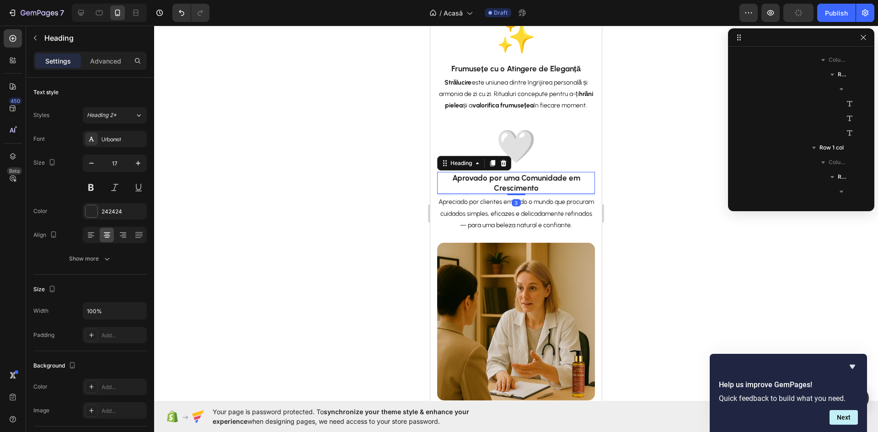
click at [503, 194] on h3 "Aprovado por uma Comunidade em Crescimento" at bounding box center [516, 183] width 158 height 22
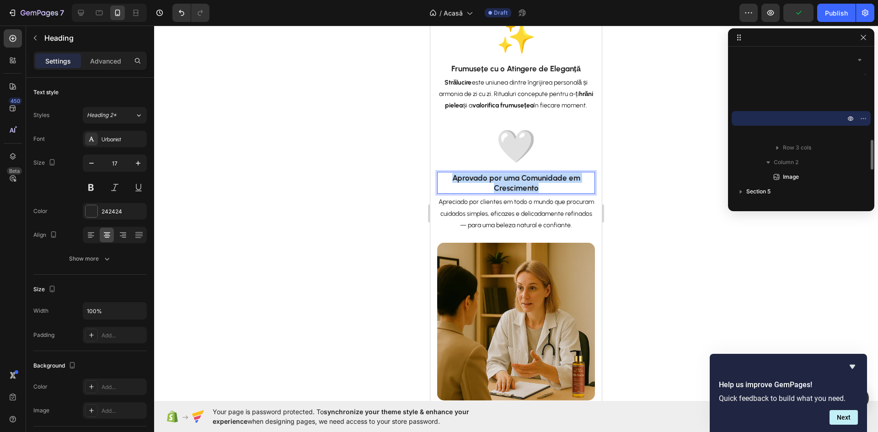
click at [503, 193] on p "Aprovado por uma Comunidade em Crescimento" at bounding box center [516, 183] width 156 height 20
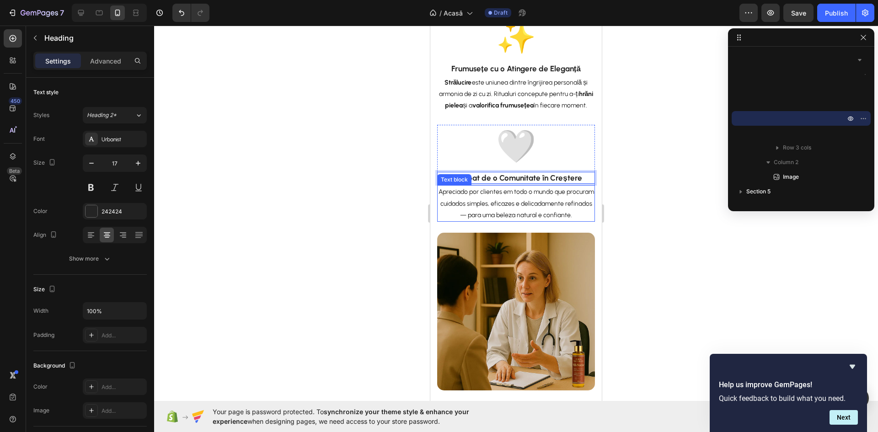
click at [493, 221] on p "Apreciado por clientes em todo o mundo que procuram cuidados simples, eficazes …" at bounding box center [516, 203] width 156 height 35
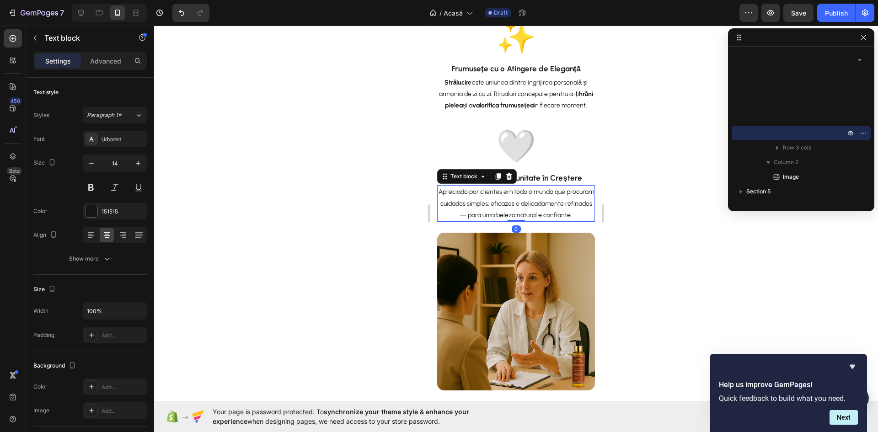
click at [493, 221] on p "Apreciado por clientes em todo o mundo que procuram cuidados simples, eficazes …" at bounding box center [516, 203] width 156 height 35
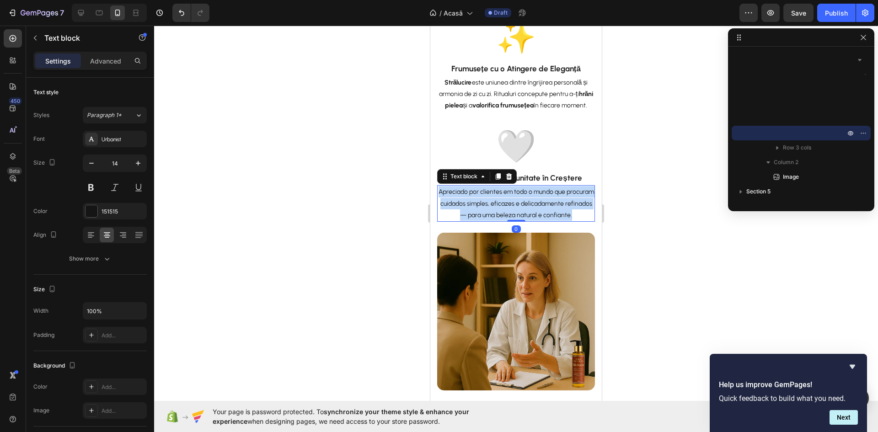
click at [493, 221] on p "Apreciado por clientes em todo o mundo que procuram cuidados simples, eficazes …" at bounding box center [516, 203] width 156 height 35
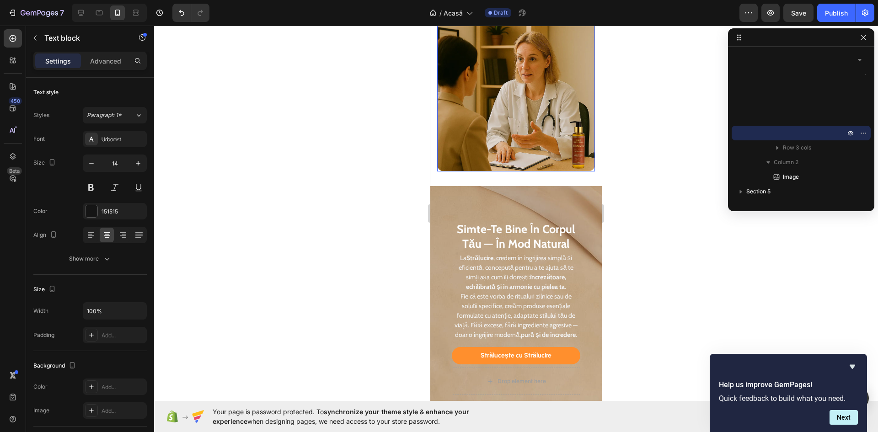
scroll to position [1417, 0]
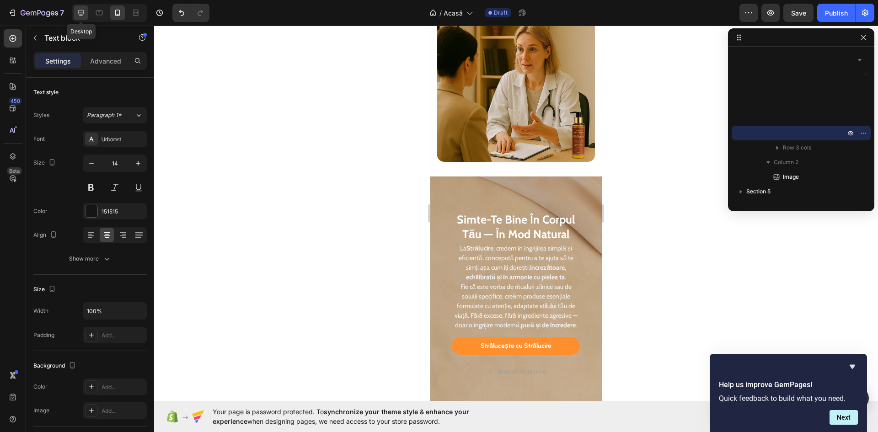
click at [84, 11] on icon at bounding box center [81, 13] width 6 height 6
type input "16"
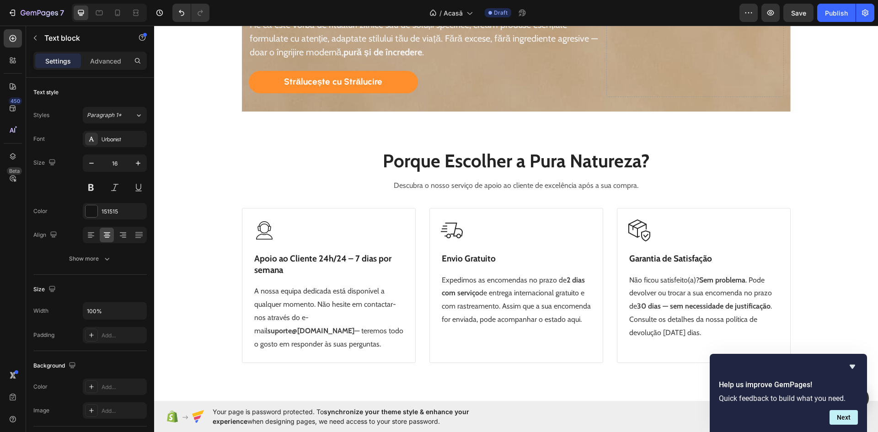
scroll to position [1405, 0]
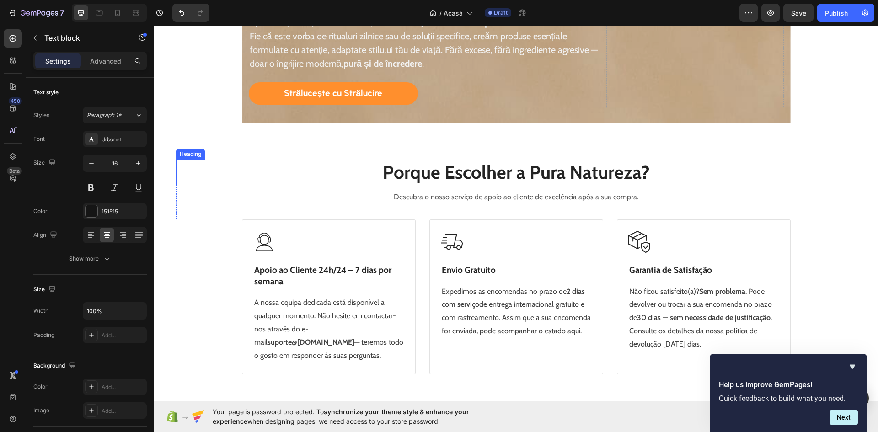
click at [487, 176] on strong "Porque Escolher a Pura Natureza?" at bounding box center [516, 172] width 267 height 22
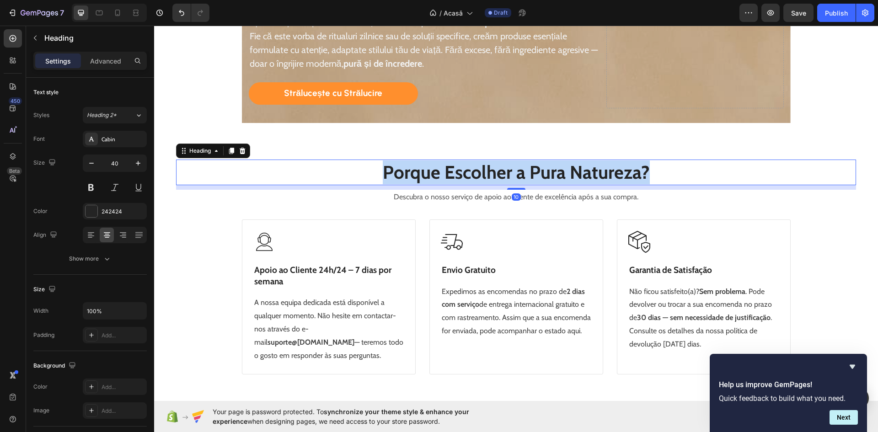
click at [487, 176] on strong "Porque Escolher a Pura Natureza?" at bounding box center [516, 172] width 267 height 22
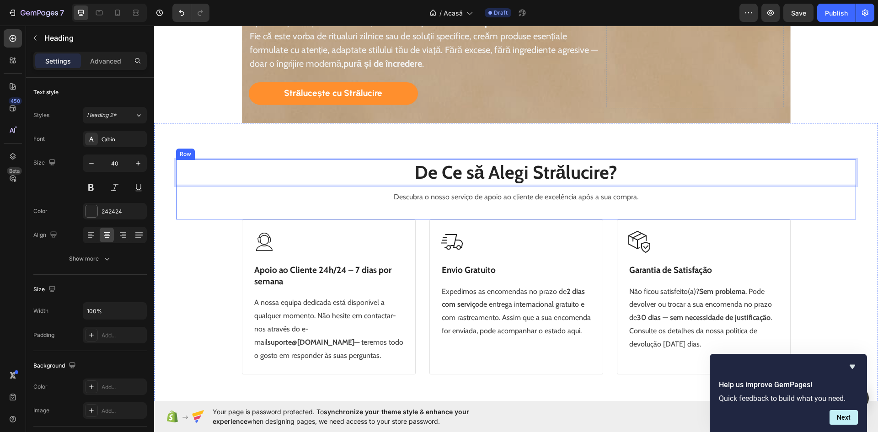
click at [423, 203] on p "Descubra o nosso serviço de apoio ao cliente de excelência após a sua compra." at bounding box center [516, 197] width 678 height 13
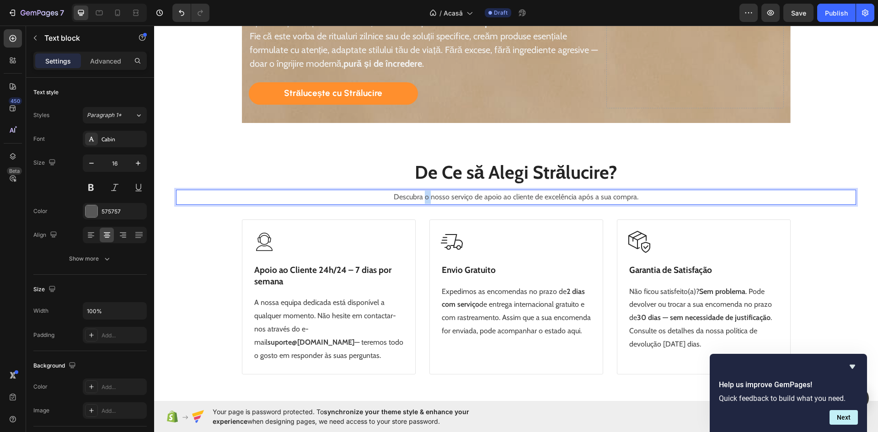
click at [423, 203] on p "Descubra o nosso serviço de apoio ao cliente de excelência após a sua compra." at bounding box center [516, 197] width 678 height 13
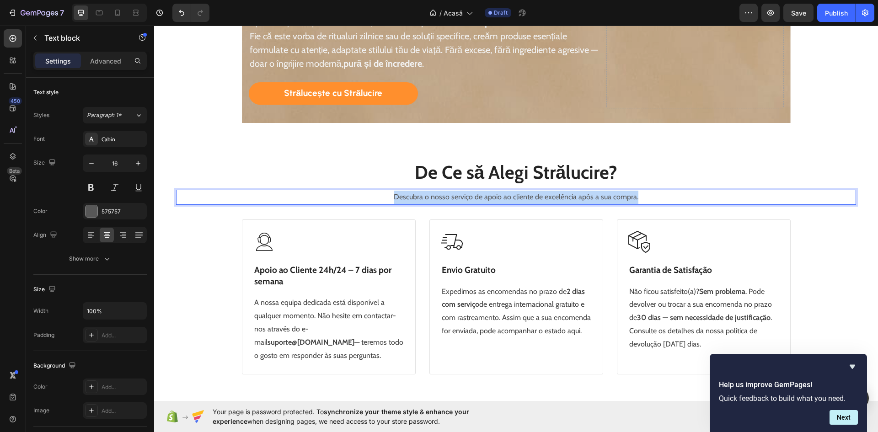
click at [423, 203] on p "Descubra o nosso serviço de apoio ao cliente de excelência após a sua compra." at bounding box center [516, 197] width 678 height 13
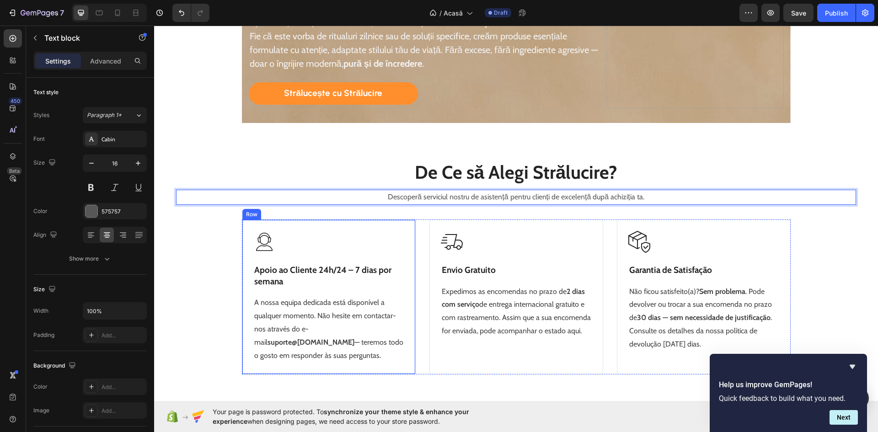
click at [298, 271] on strong "Apoio ao Cliente 24h/24 – 7 dias por semana" at bounding box center [322, 276] width 137 height 22
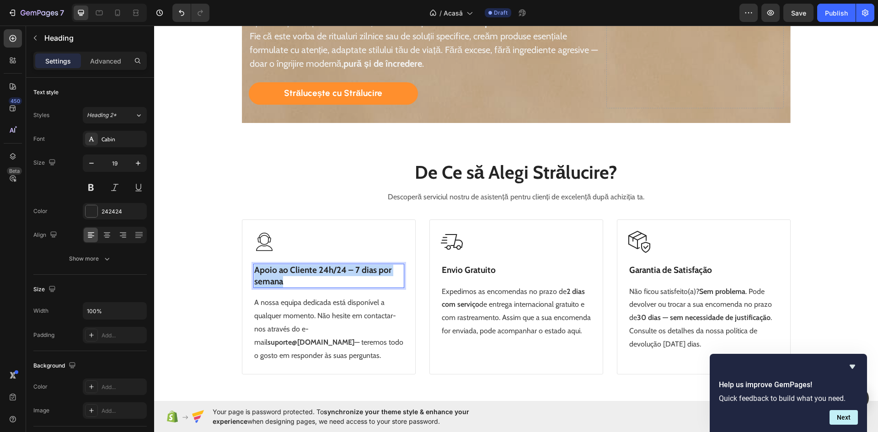
click at [298, 271] on strong "Apoio ao Cliente 24h/24 – 7 dias por semana" at bounding box center [322, 276] width 137 height 22
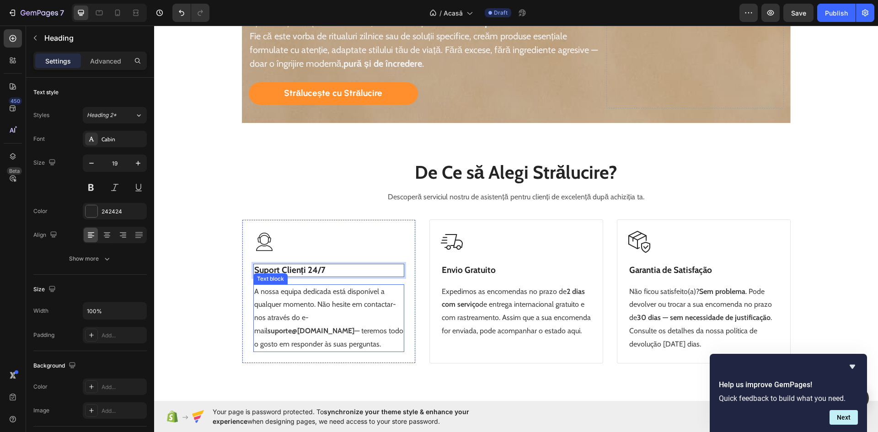
click at [329, 294] on p "A nossa equipa dedicada está disponível a qualquer momento. Não hesite em conta…" at bounding box center [328, 318] width 149 height 66
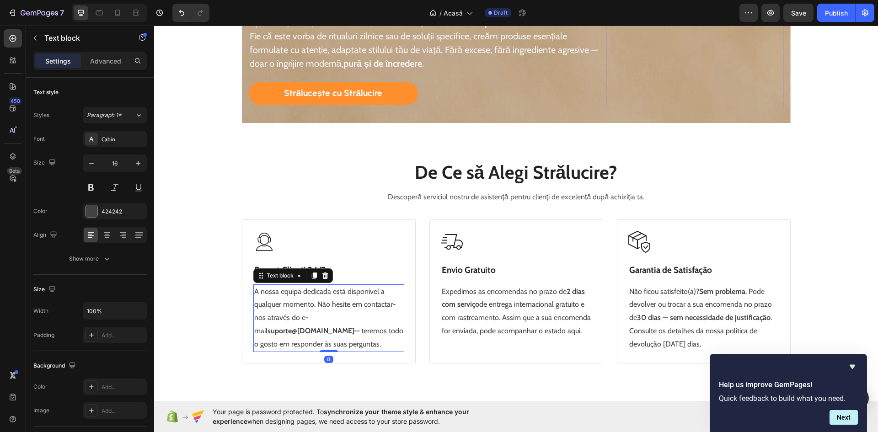
click at [329, 294] on p "A nossa equipa dedicada está disponível a qualquer momento. Não hesite em conta…" at bounding box center [328, 318] width 149 height 66
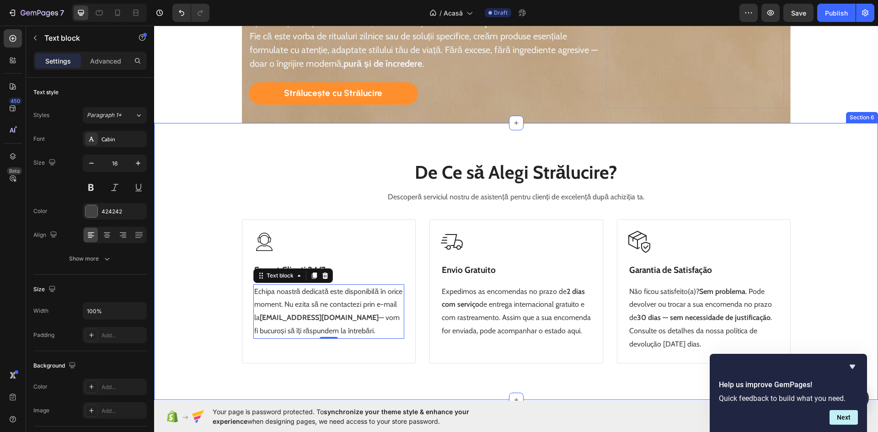
click at [188, 271] on div "⁠⁠⁠⁠⁠⁠⁠ De Ce să Alegi Strălucire? Heading Descoperă serviciul nostru de asiste…" at bounding box center [516, 261] width 680 height 203
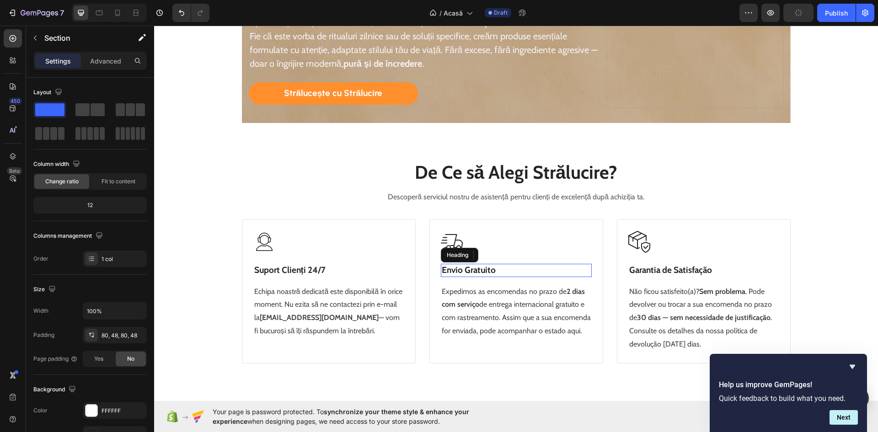
click at [482, 270] on strong "Envio Gratuito" at bounding box center [468, 270] width 54 height 11
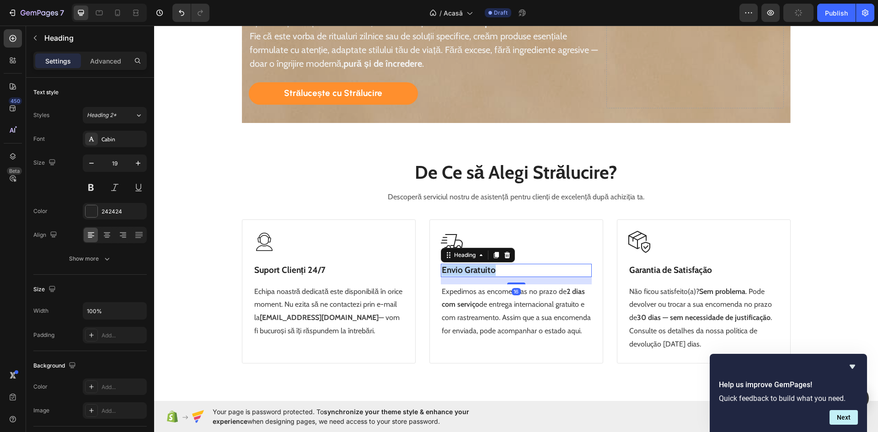
click at [482, 270] on strong "Envio Gratuito" at bounding box center [468, 270] width 54 height 11
click at [472, 301] on strong "2 dias com serviço" at bounding box center [512, 298] width 143 height 22
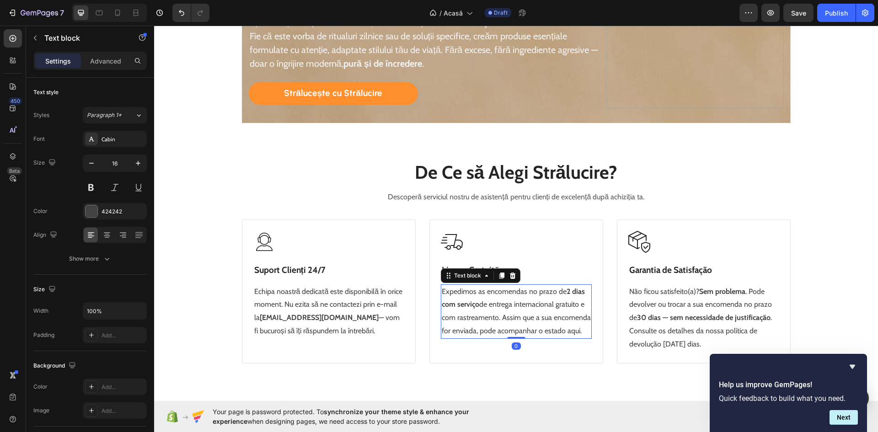
click at [472, 301] on strong "2 dias com serviço" at bounding box center [512, 298] width 143 height 22
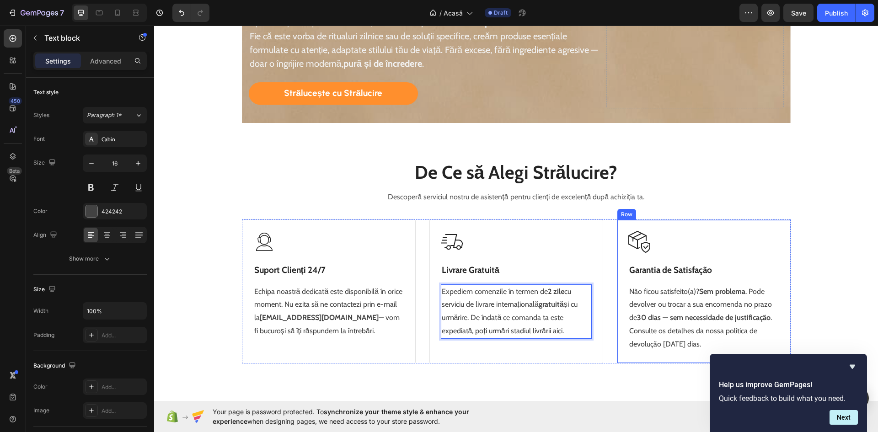
click at [687, 270] on strong "Garantia de Satisfação" at bounding box center [670, 270] width 83 height 11
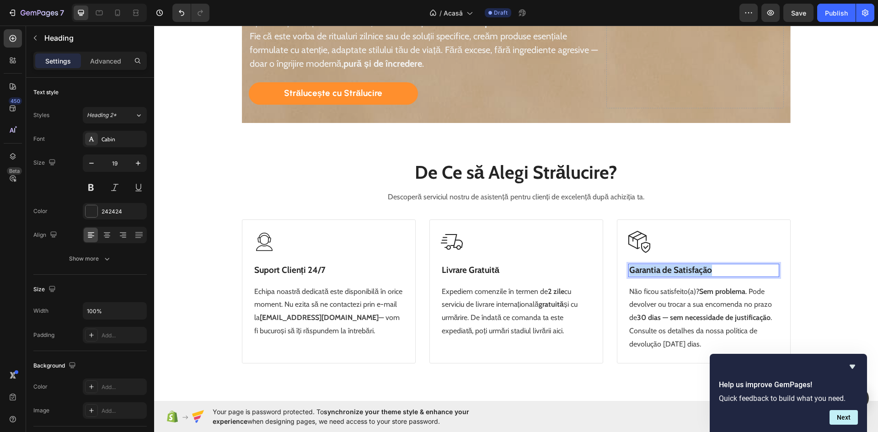
click at [687, 270] on strong "Garantia de Satisfação" at bounding box center [670, 270] width 83 height 11
click at [684, 297] on p "Não ficou satisfeito(a)? Sem problema . Pode devolver ou trocar a sua encomenda…" at bounding box center [703, 318] width 149 height 66
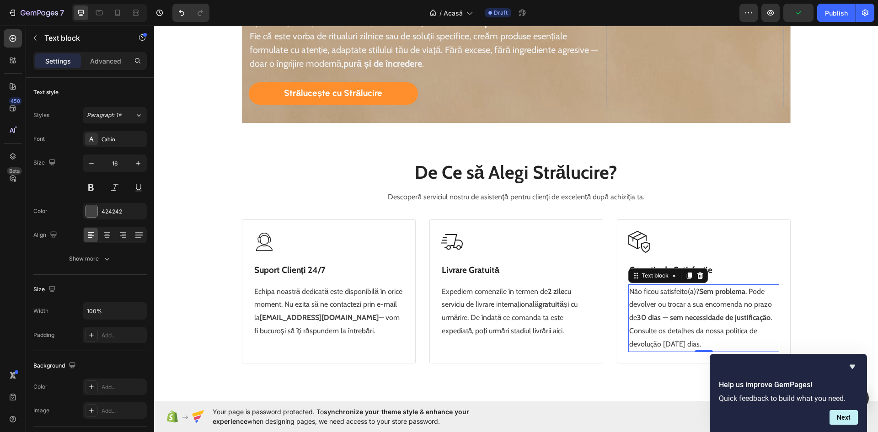
click at [684, 297] on p "Não ficou satisfeito(a)? Sem problema . Pode devolver ou trocar a sua encomenda…" at bounding box center [703, 318] width 149 height 66
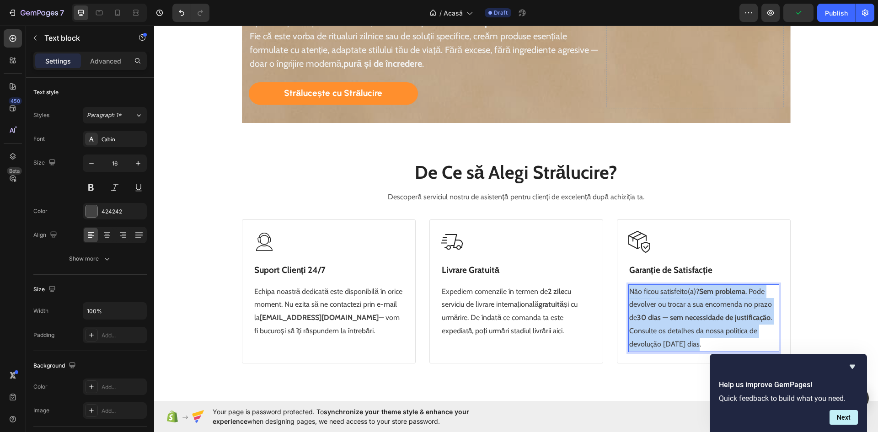
click at [684, 297] on p "Não ficou satisfeito(a)? Sem problema . Pode devolver ou trocar a sua encomenda…" at bounding box center [703, 318] width 149 height 66
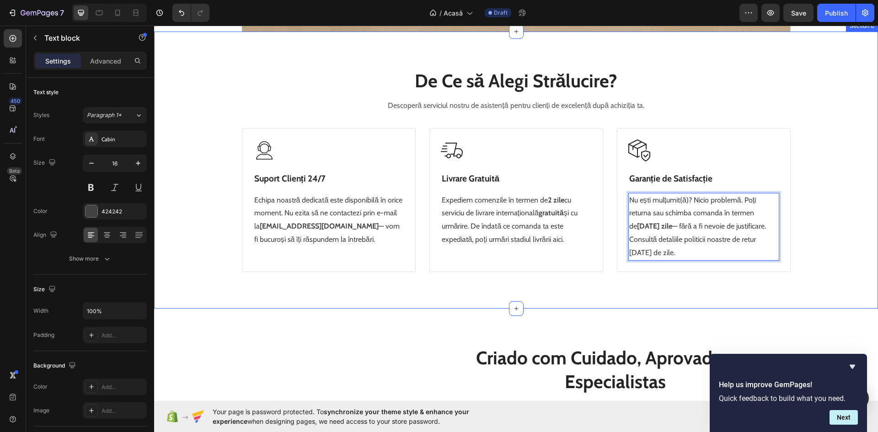
click at [829, 270] on div "⁠⁠⁠⁠⁠⁠⁠ De Ce să Alegi Strălucire? Heading Descoperă serviciul nostru de asiste…" at bounding box center [515, 170] width 723 height 277
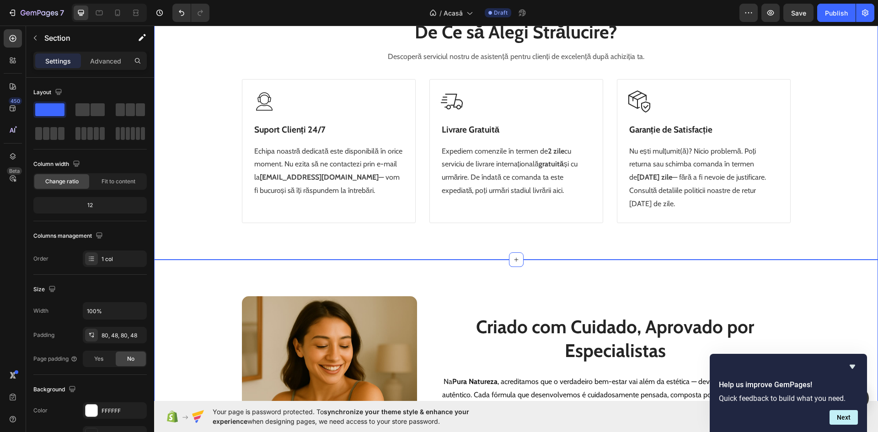
scroll to position [1588, 0]
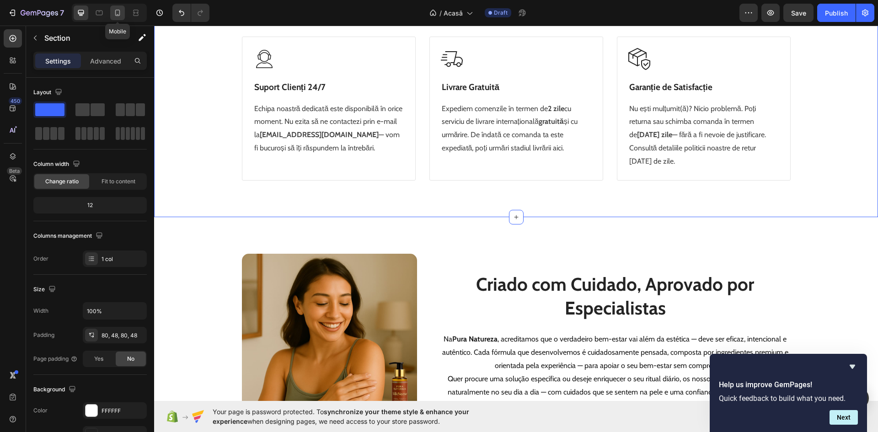
click at [113, 9] on icon at bounding box center [117, 12] width 9 height 9
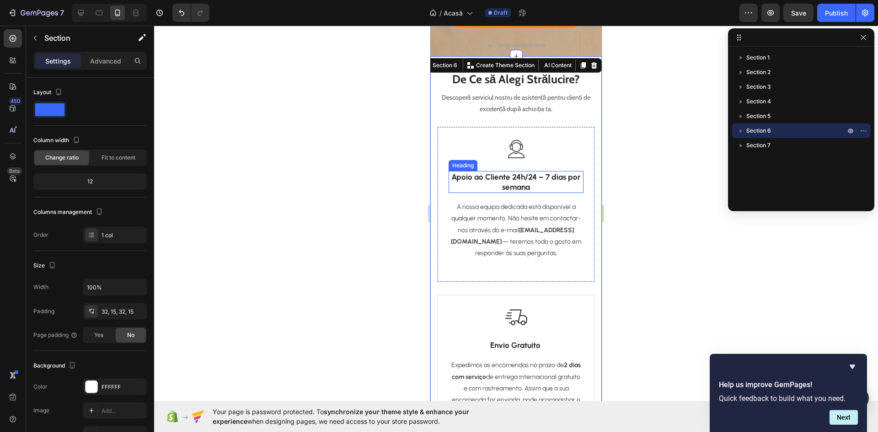
scroll to position [1471, 0]
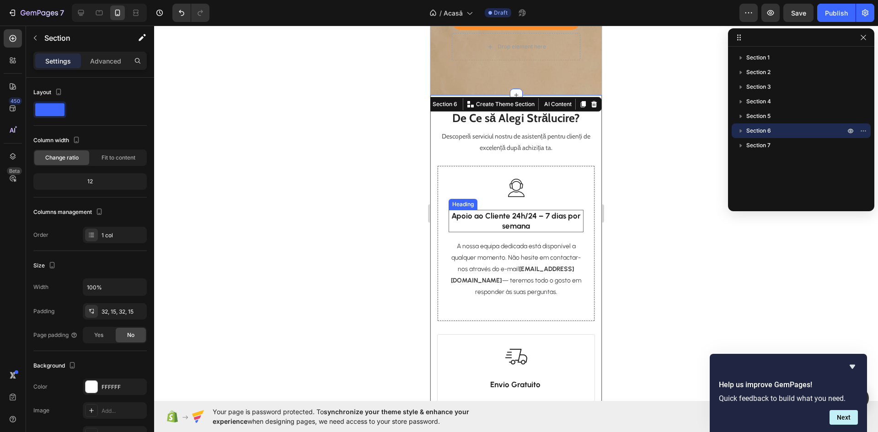
click at [513, 227] on h3 "Apoio ao Cliente 24h/24 – 7 dias por semana" at bounding box center [515, 221] width 135 height 22
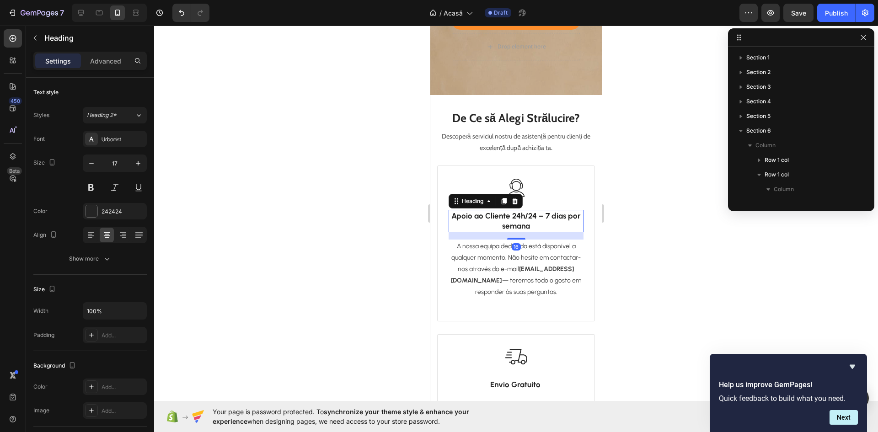
scroll to position [127, 0]
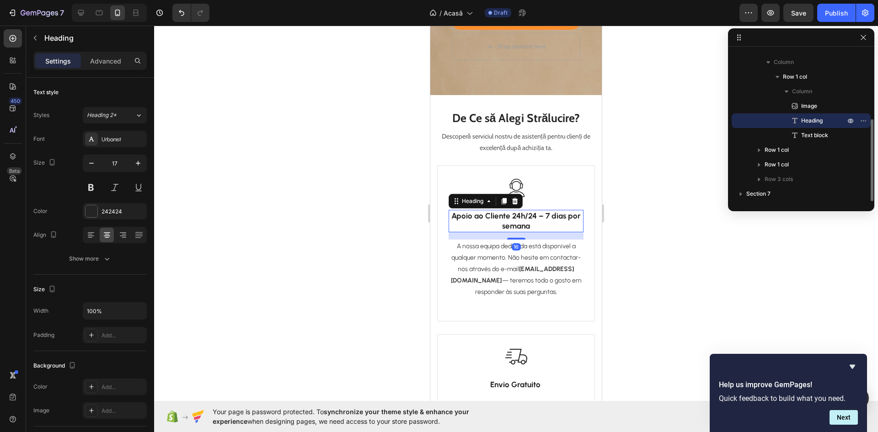
click at [513, 227] on h3 "Apoio ao Cliente 24h/24 – 7 dias por semana" at bounding box center [515, 221] width 135 height 22
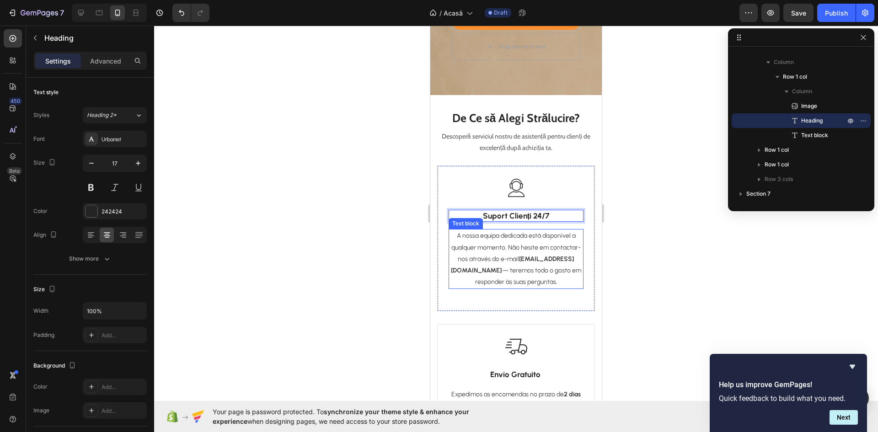
click at [518, 260] on p "A nossa equipa dedicada está disponível a qualquer momento. Não hesite em conta…" at bounding box center [515, 259] width 133 height 58
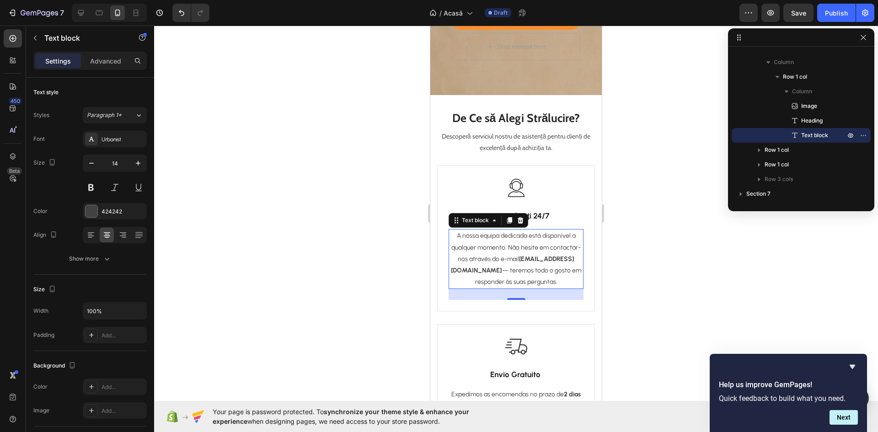
click at [518, 260] on p "A nossa equipa dedicada está disponível a qualquer momento. Não hesite em conta…" at bounding box center [515, 259] width 133 height 58
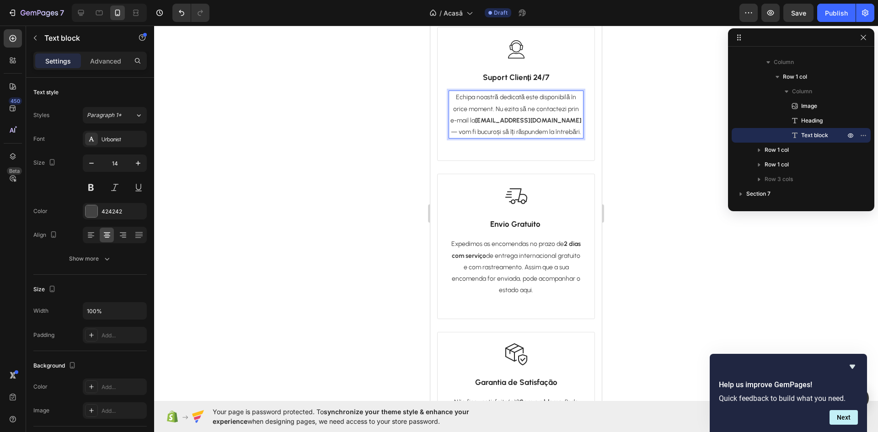
scroll to position [1654, 0]
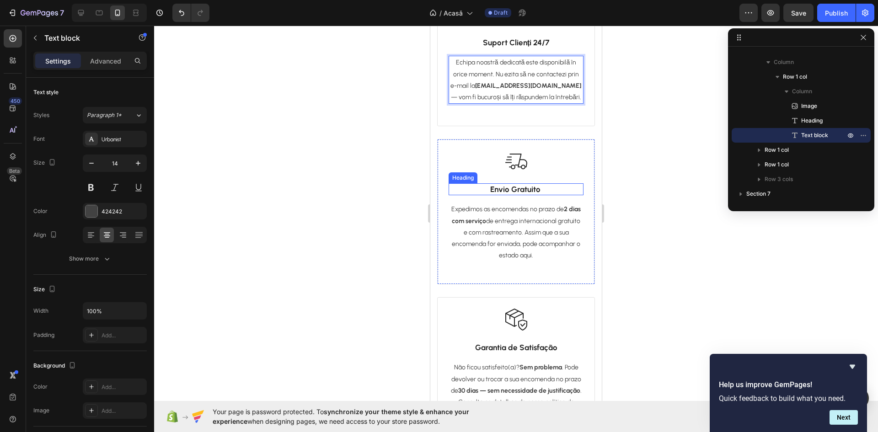
click at [526, 194] on strong "Envio Gratuito" at bounding box center [515, 189] width 50 height 9
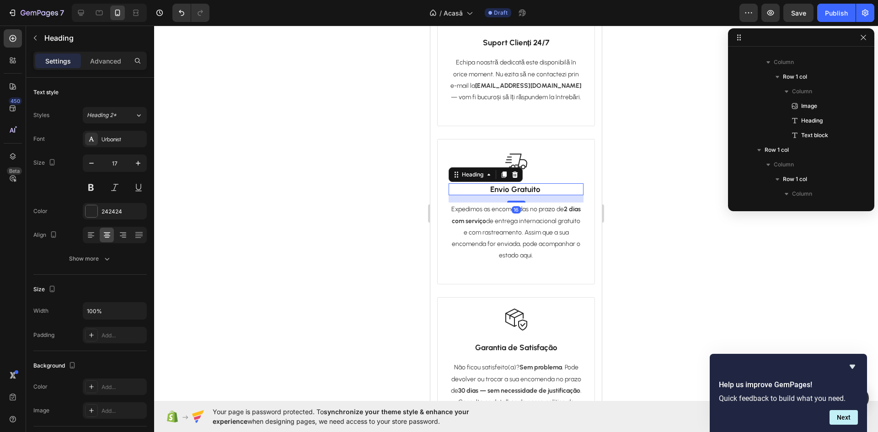
scroll to position [215, 0]
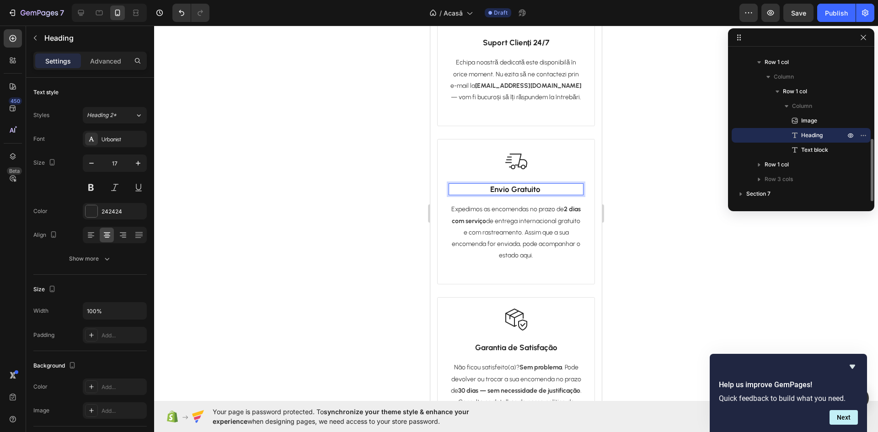
click at [526, 194] on strong "Envio Gratuito" at bounding box center [515, 189] width 50 height 9
click at [493, 232] on p "Expedimos as encomendas no prazo [DATE] dias com serviço de entrega internacion…" at bounding box center [515, 232] width 133 height 58
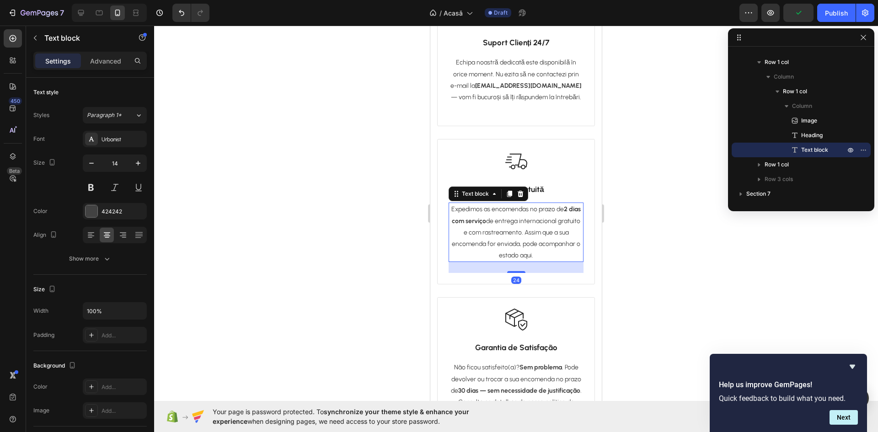
click at [494, 232] on p "Expedimos as encomendas no prazo [DATE] dias com serviço de entrega internacion…" at bounding box center [515, 232] width 133 height 58
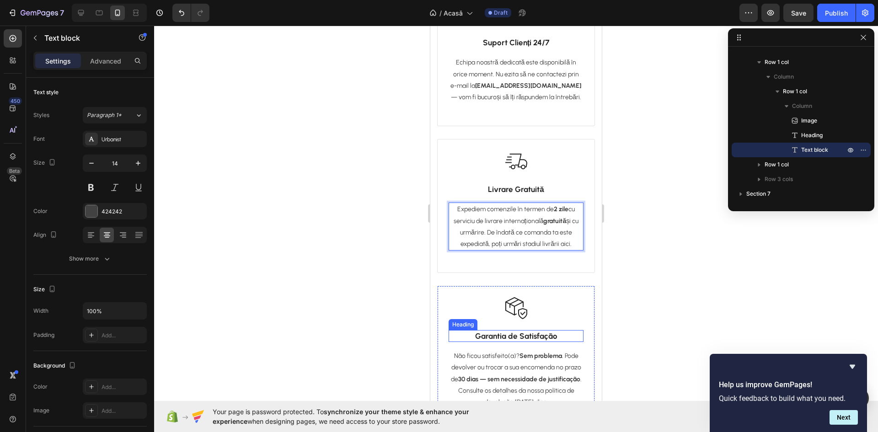
click at [530, 334] on h3 "Garantia de Satisfação" at bounding box center [515, 336] width 135 height 12
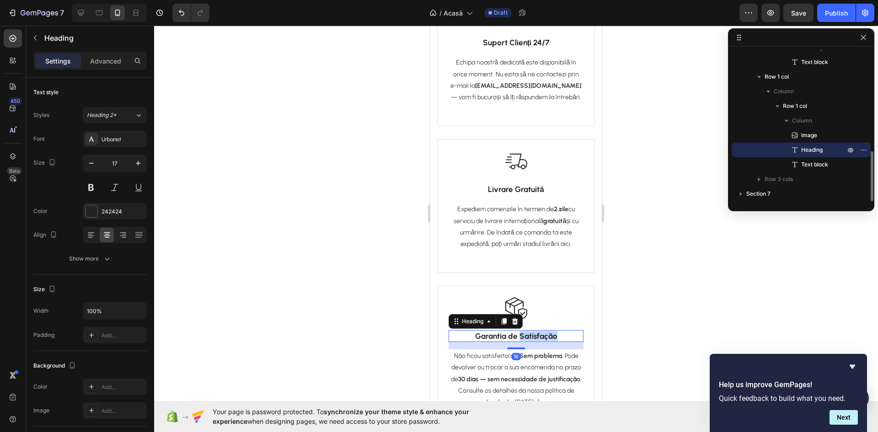
click at [530, 334] on h3 "Garantia de Satisfação" at bounding box center [515, 336] width 135 height 12
click at [530, 334] on p "Garantia de Satisfação" at bounding box center [515, 336] width 133 height 10
click at [484, 367] on p "Não ficou satisfeito(a)? Sem problema . Pode devolver ou trocar a sua encomenda…" at bounding box center [515, 379] width 133 height 58
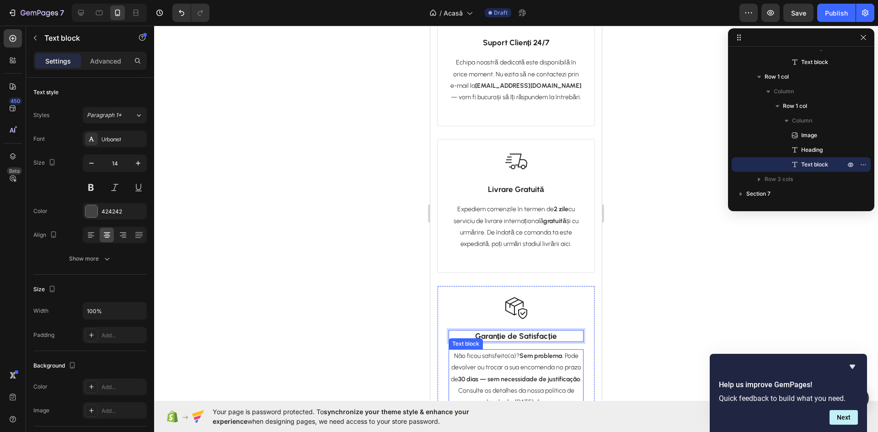
click at [484, 367] on p "Não ficou satisfeito(a)? Sem problema . Pode devolver ou trocar a sua encomenda…" at bounding box center [515, 379] width 133 height 58
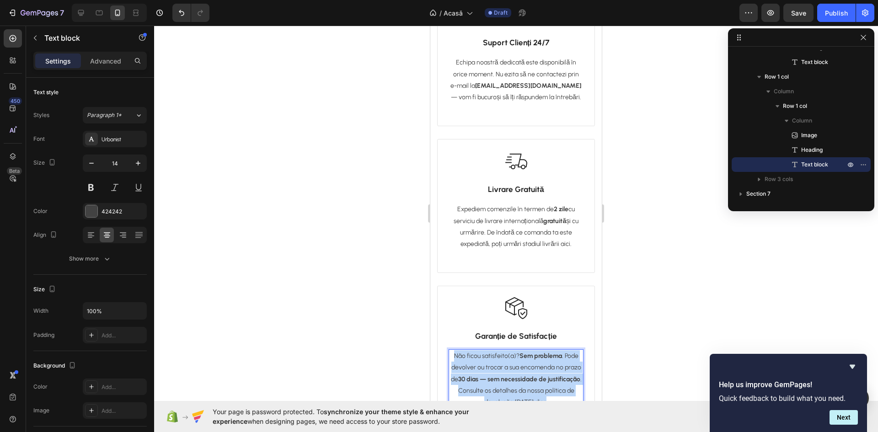
click at [484, 367] on p "Não ficou satisfeito(a)? Sem problema . Pode devolver ou trocar a sua encomenda…" at bounding box center [515, 379] width 133 height 58
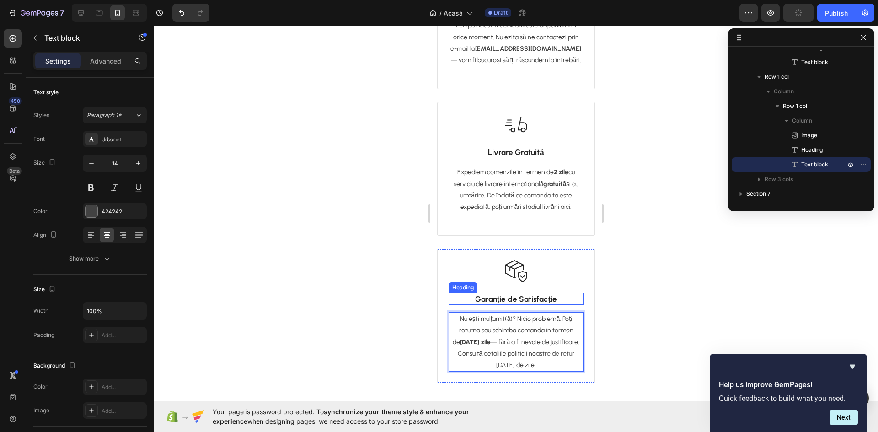
scroll to position [1713, 0]
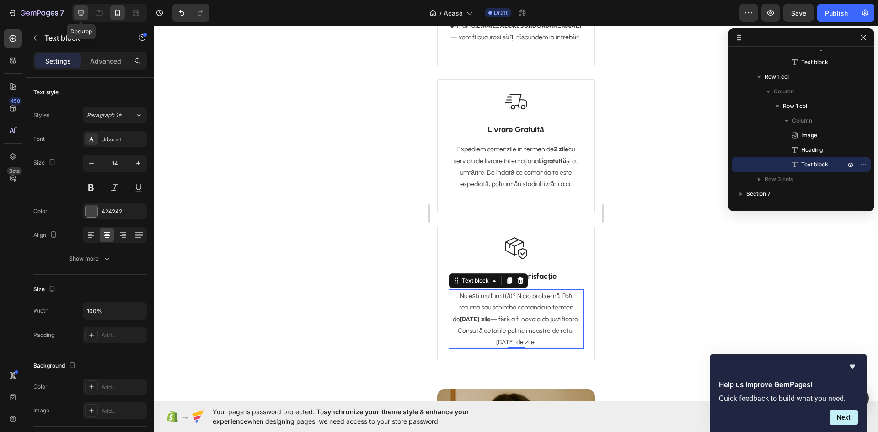
click at [86, 18] on div at bounding box center [81, 12] width 15 height 15
type input "16"
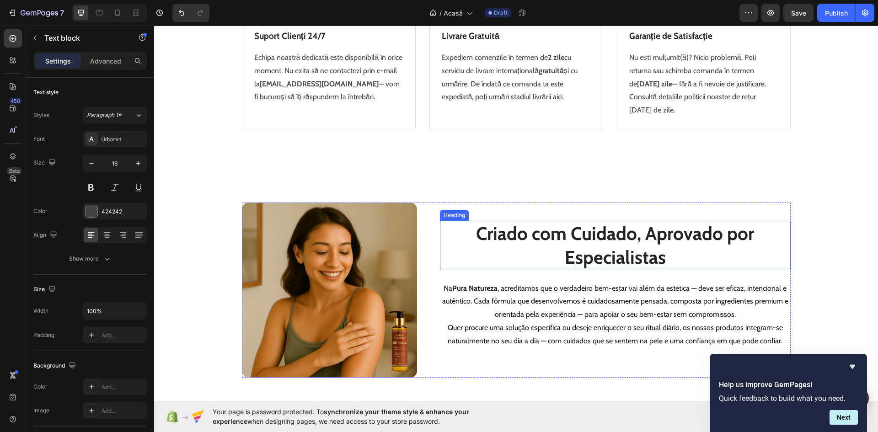
scroll to position [1797, 0]
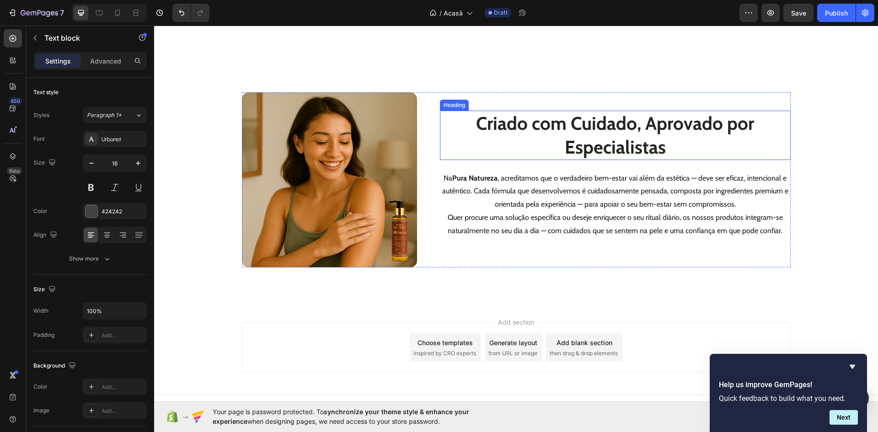
click at [566, 131] on h2 "Criado com Cuidado, Aprovado por Especialistas" at bounding box center [615, 135] width 351 height 49
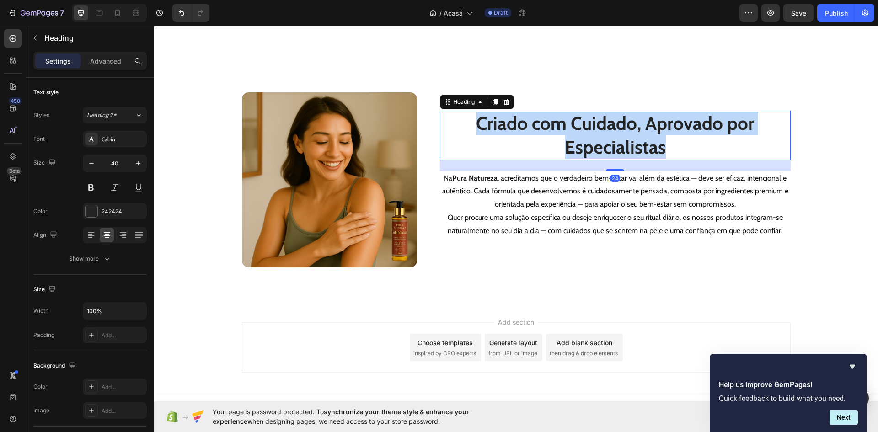
click at [566, 131] on p "Criado com Cuidado, Aprovado por Especialistas" at bounding box center [615, 136] width 349 height 48
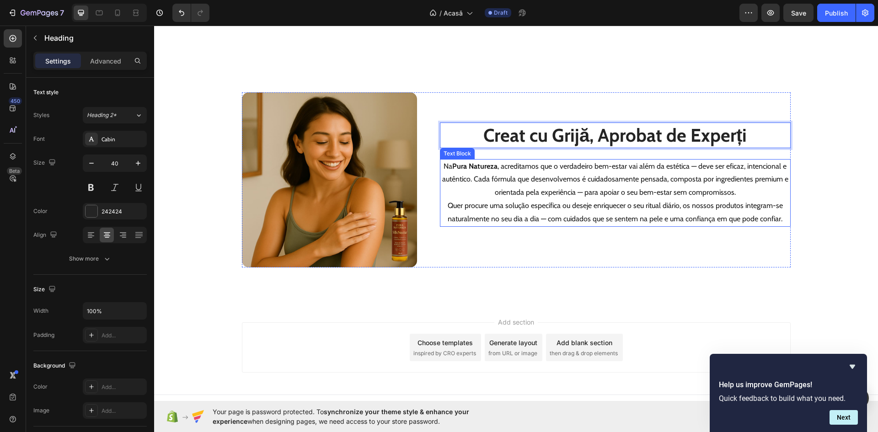
click at [545, 192] on p "Na Pura Natureza , acreditamos que o verdadeiro bem-estar vai além da estética …" at bounding box center [615, 193] width 349 height 66
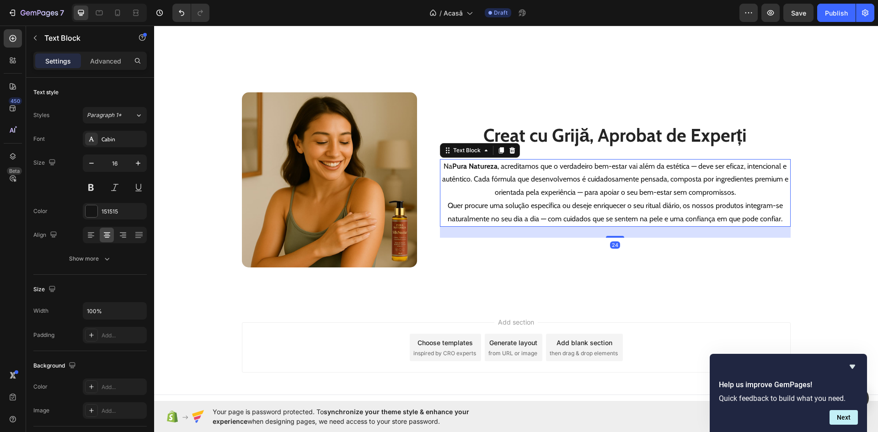
click at [545, 192] on p "Na Pura Natureza , acreditamos que o verdadeiro bem-estar vai além da estética …" at bounding box center [615, 193] width 349 height 66
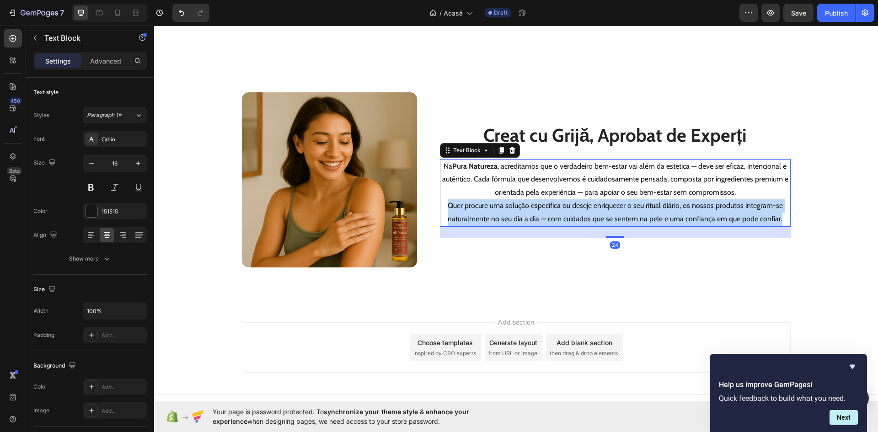
click at [545, 192] on p "Na Pura Natureza , acreditamos que o verdadeiro bem-estar vai além da estética …" at bounding box center [615, 193] width 349 height 66
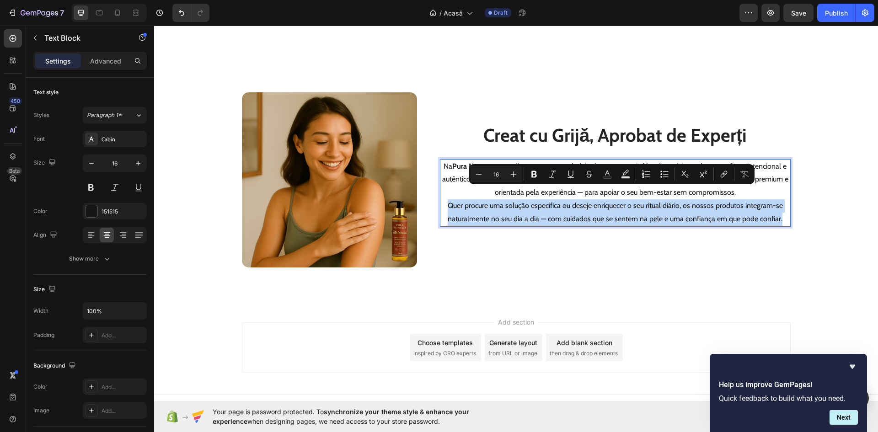
click at [545, 192] on p "Na Pura Natureza , acreditamos que o verdadeiro bem-estar vai além da estética …" at bounding box center [615, 193] width 349 height 66
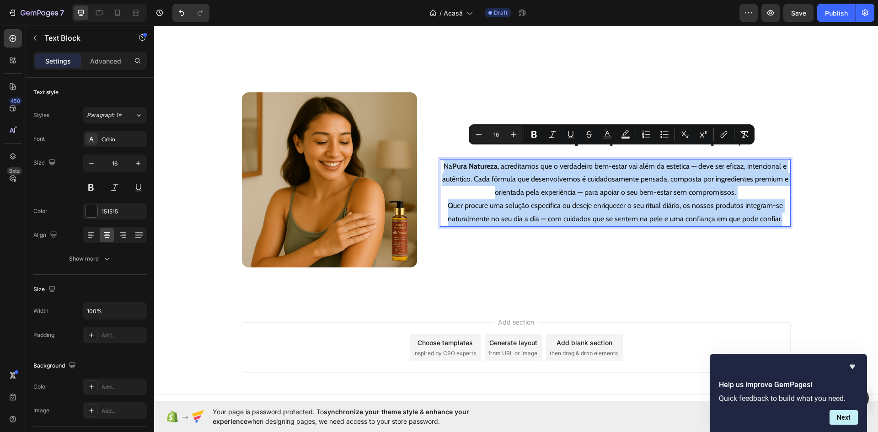
scroll to position [1790, 0]
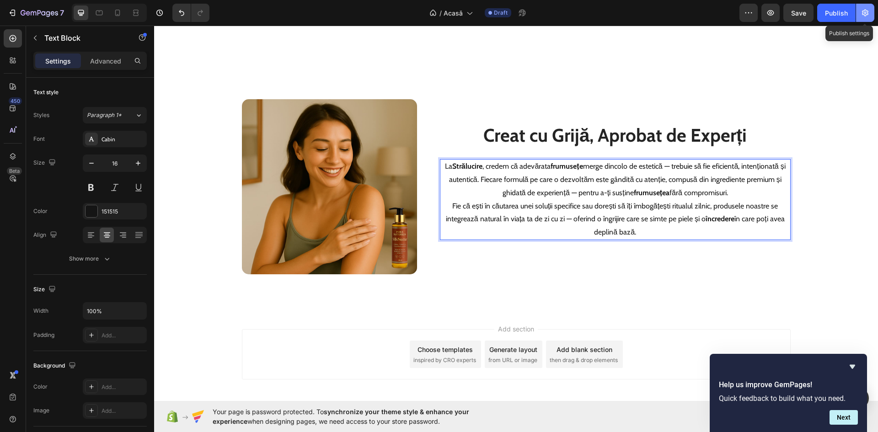
click at [869, 16] on icon "button" at bounding box center [864, 12] width 9 height 9
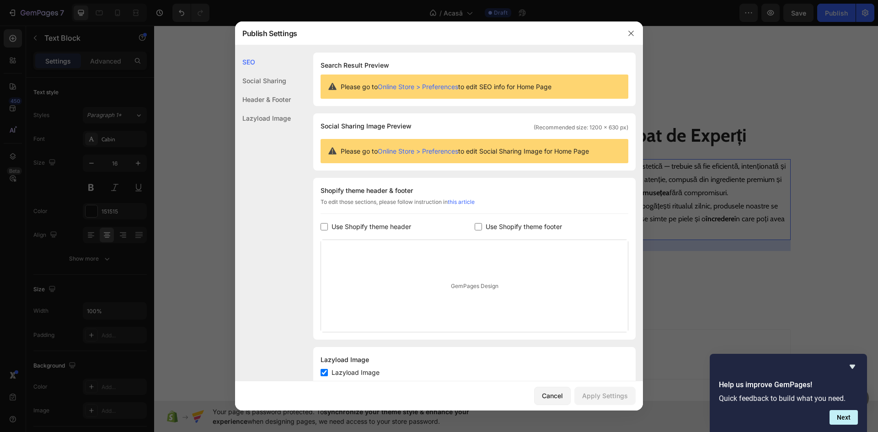
click at [275, 100] on div "Header & Footer" at bounding box center [263, 99] width 56 height 19
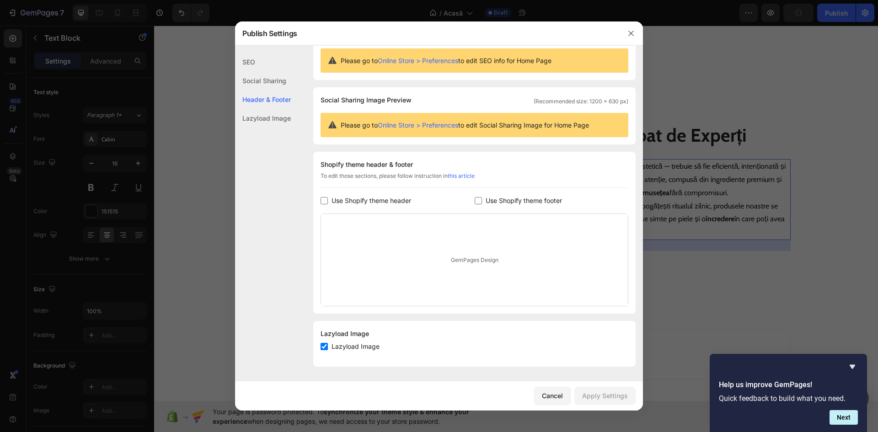
click at [377, 196] on span "Use Shopify theme header" at bounding box center [371, 200] width 80 height 11
checkbox input "true"
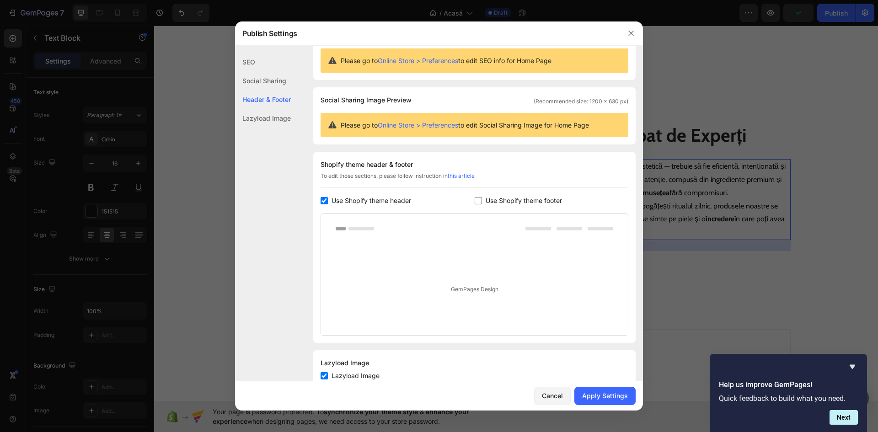
click at [486, 200] on span "Use Shopify theme footer" at bounding box center [523, 200] width 76 height 11
checkbox input "true"
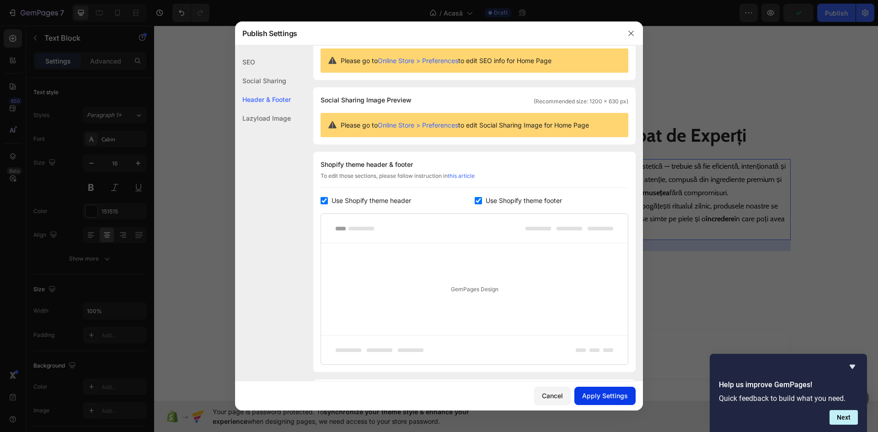
click at [599, 392] on div "Apply Settings" at bounding box center [605, 396] width 46 height 10
click at [628, 35] on icon "button" at bounding box center [630, 33] width 7 height 7
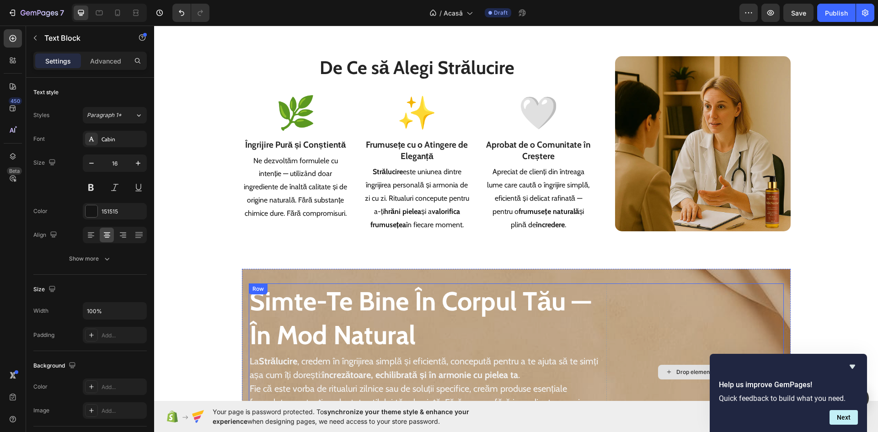
scroll to position [1058, 0]
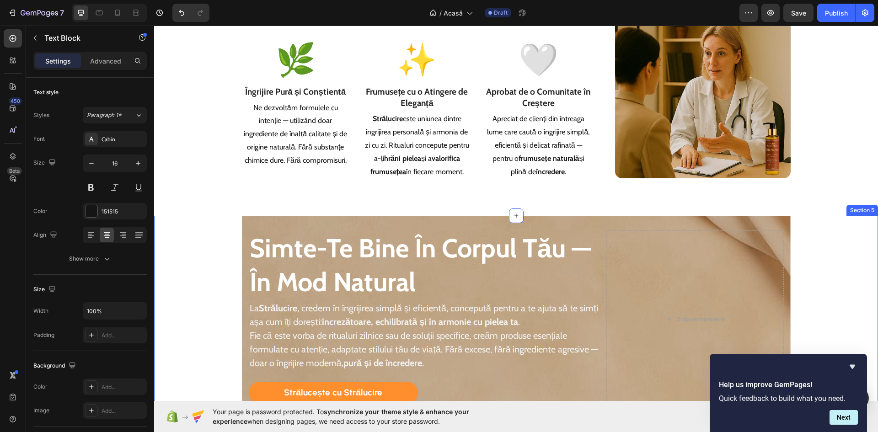
click at [822, 288] on div "simte-te bine în corpul tău — în mod natural Heading La Strălucire , credem în …" at bounding box center [515, 319] width 723 height 206
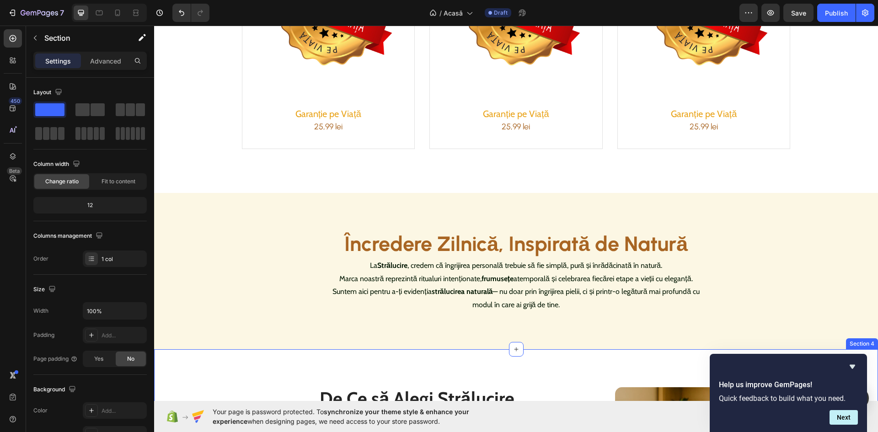
scroll to position [647, 0]
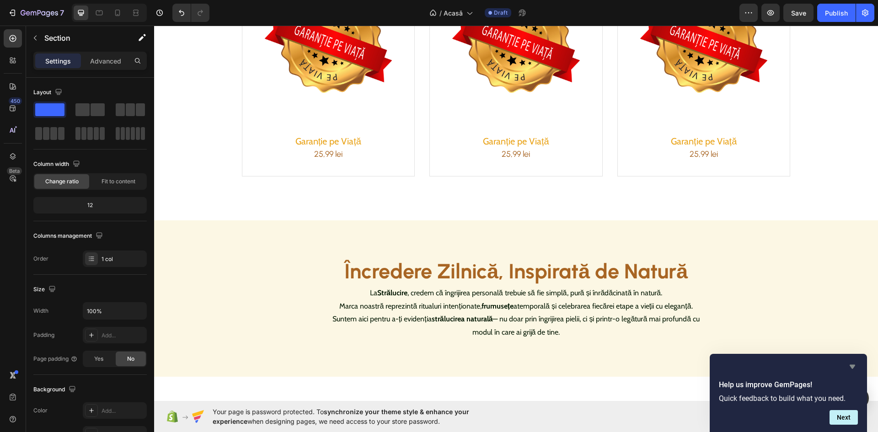
click at [851, 367] on icon "Hide survey" at bounding box center [851, 367] width 5 height 4
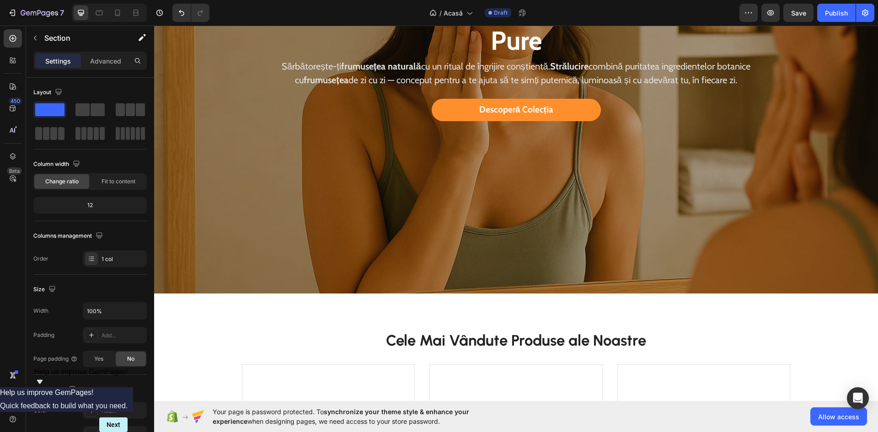
scroll to position [91, 0]
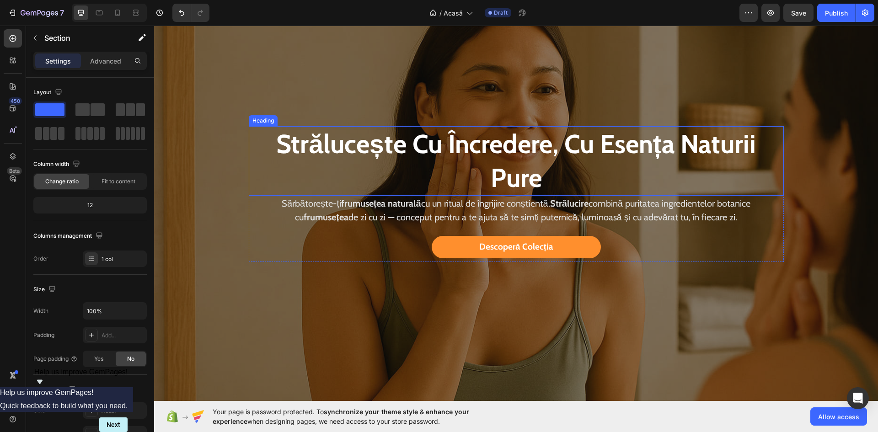
click at [238, 109] on div "Overlay" at bounding box center [515, 194] width 723 height 482
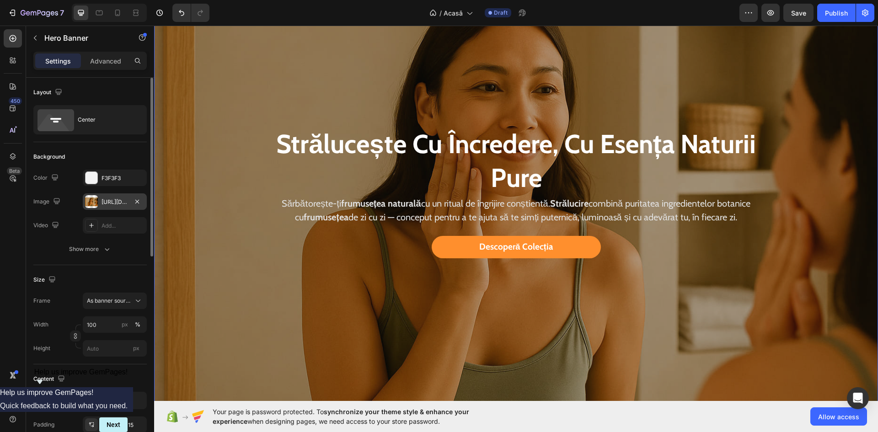
click at [107, 203] on div "[URL][DOMAIN_NAME]" at bounding box center [114, 202] width 27 height 8
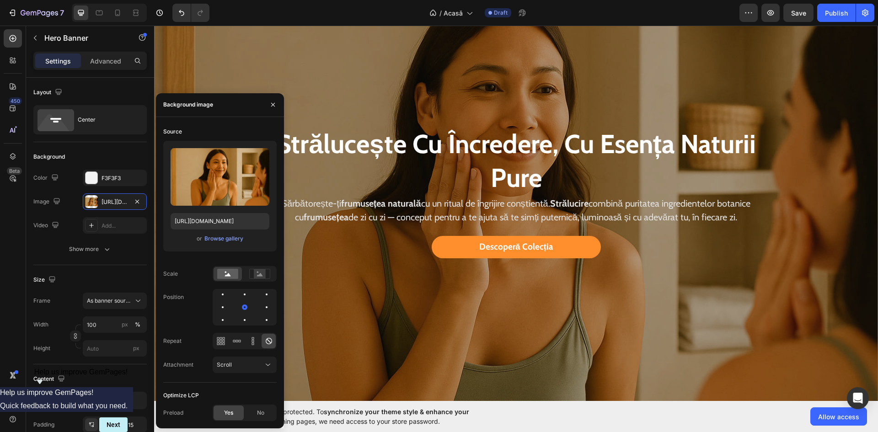
click at [176, 212] on div "Upload Image [URL][DOMAIN_NAME] or Browse gallery" at bounding box center [219, 196] width 113 height 111
click at [207, 219] on input "[URL][DOMAIN_NAME]" at bounding box center [219, 221] width 99 height 16
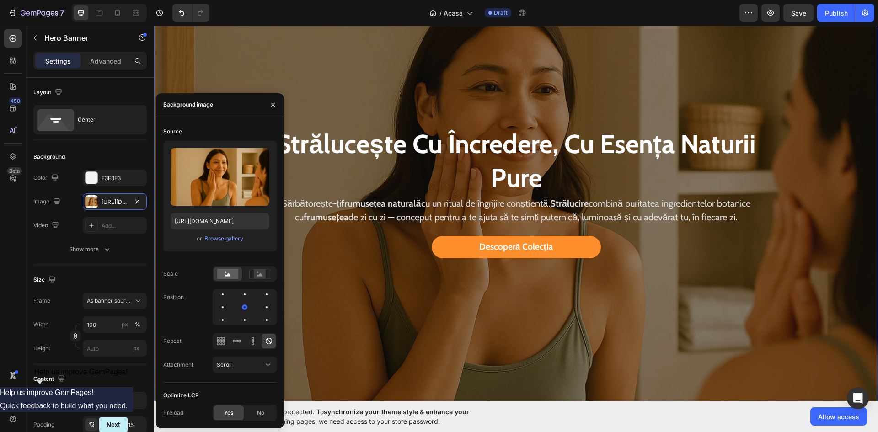
drag, startPoint x: 438, startPoint y: 93, endPoint x: 433, endPoint y: 93, distance: 4.6
click at [438, 93] on div "Overlay" at bounding box center [515, 194] width 723 height 482
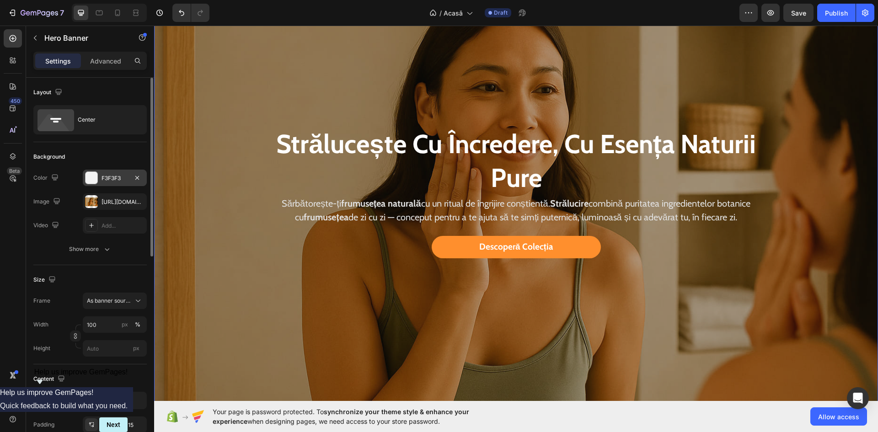
click at [93, 178] on div at bounding box center [91, 178] width 12 height 12
click at [103, 200] on div "[URL][DOMAIN_NAME]" at bounding box center [114, 202] width 27 height 8
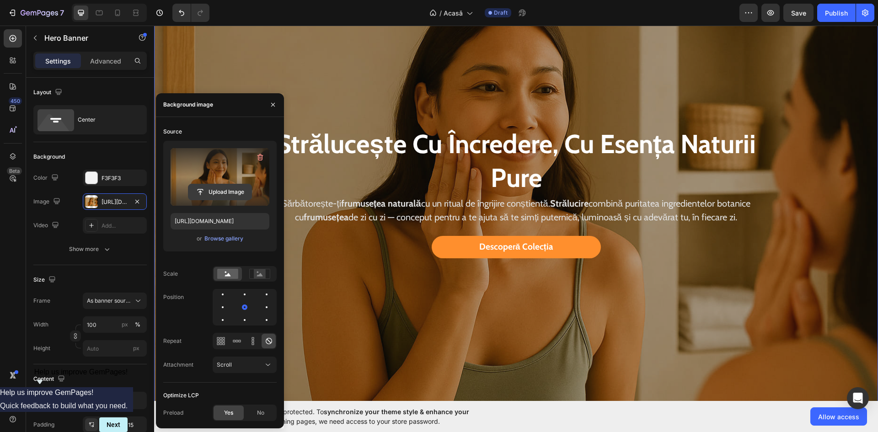
click at [206, 184] on button "Upload Image" at bounding box center [220, 192] width 64 height 16
click at [206, 191] on input "file" at bounding box center [219, 192] width 63 height 16
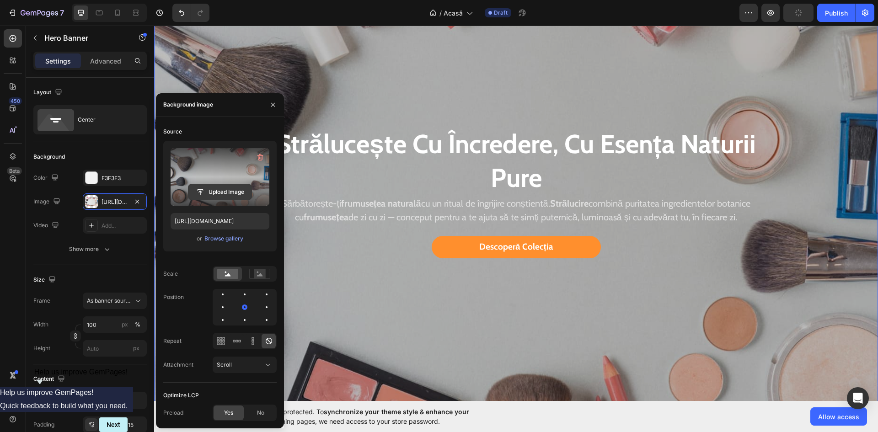
click at [228, 186] on input "file" at bounding box center [219, 192] width 63 height 16
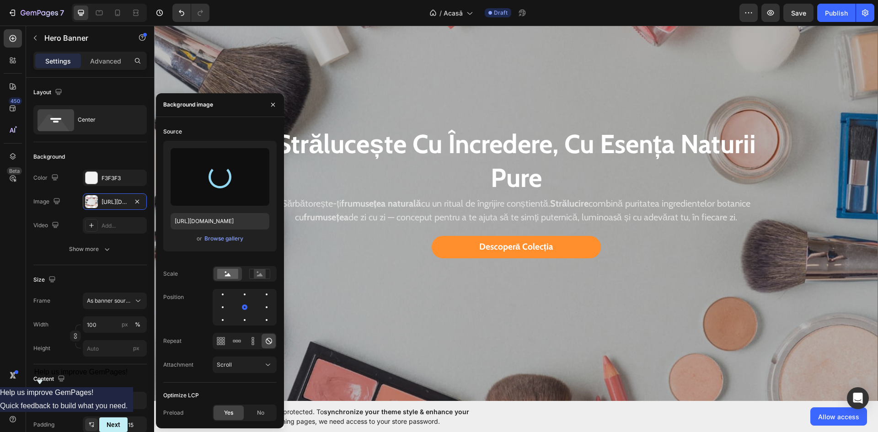
type input "[URL][DOMAIN_NAME]"
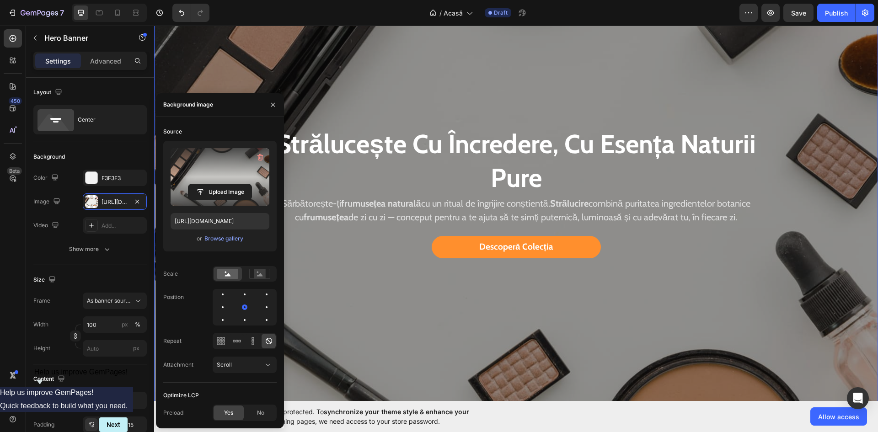
click at [632, 75] on div "Overlay" at bounding box center [515, 194] width 723 height 482
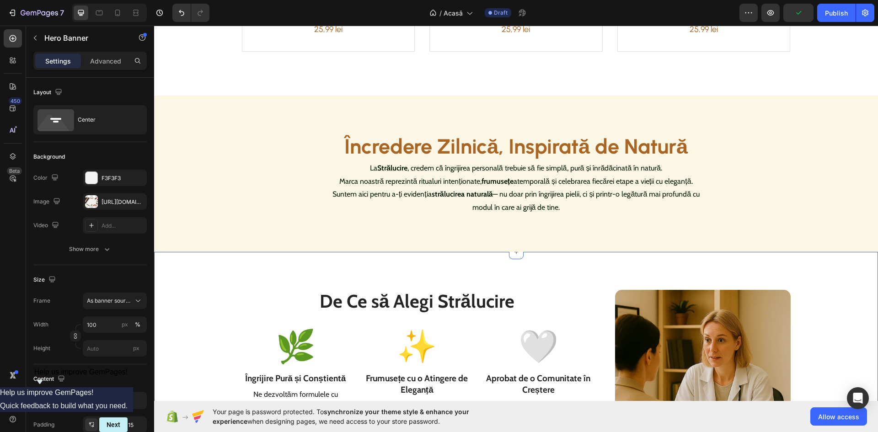
scroll to position [823, 0]
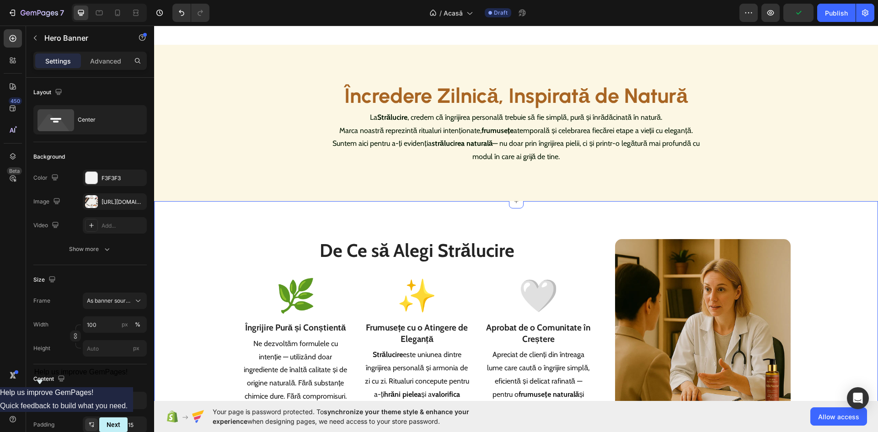
click at [733, 285] on img at bounding box center [702, 326] width 175 height 175
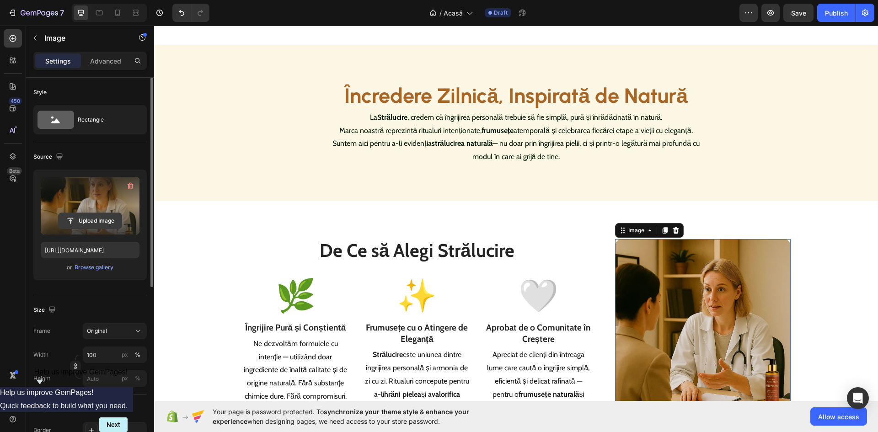
click at [76, 215] on input "file" at bounding box center [90, 221] width 63 height 16
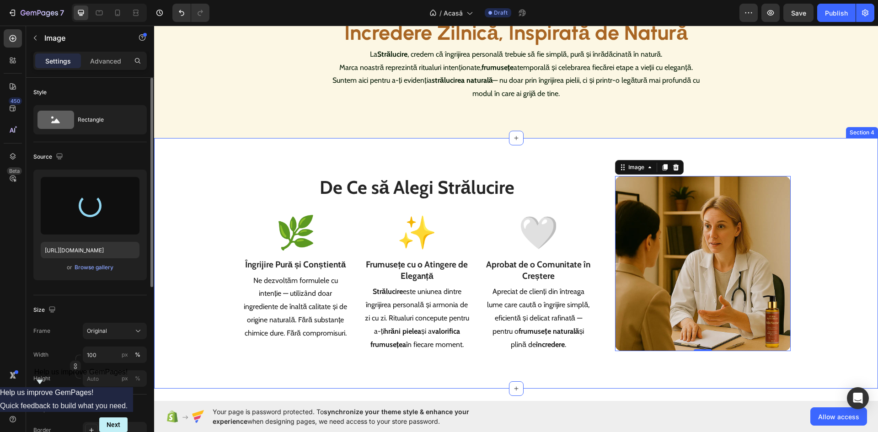
scroll to position [960, 0]
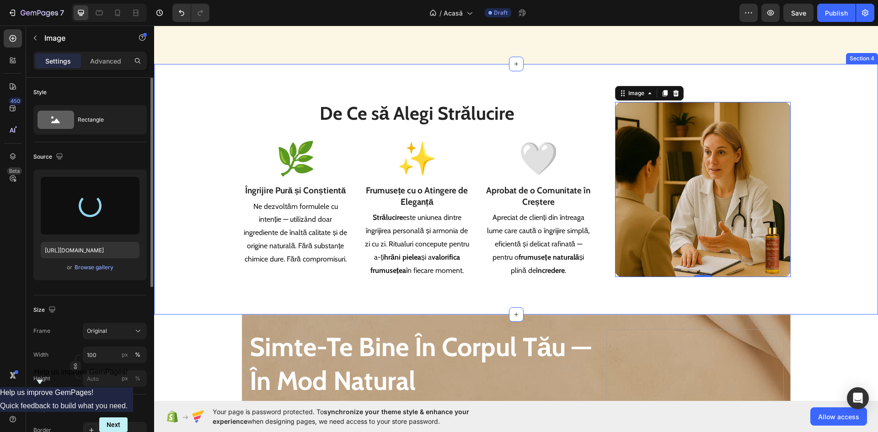
type input "[URL][DOMAIN_NAME]"
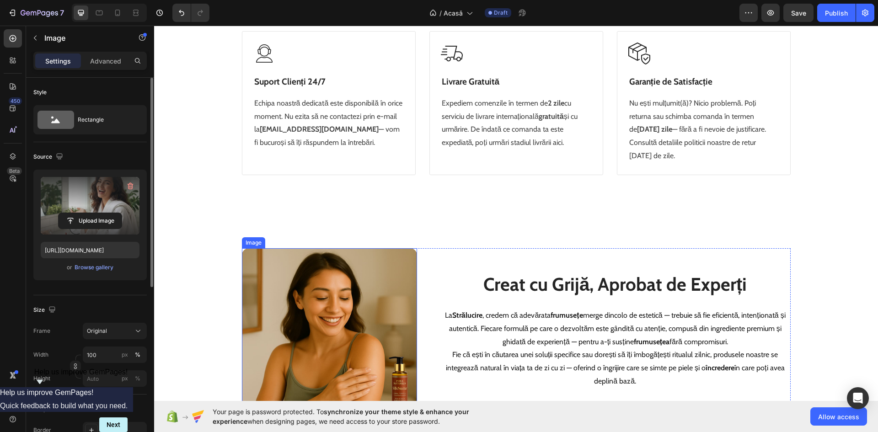
scroll to position [1554, 0]
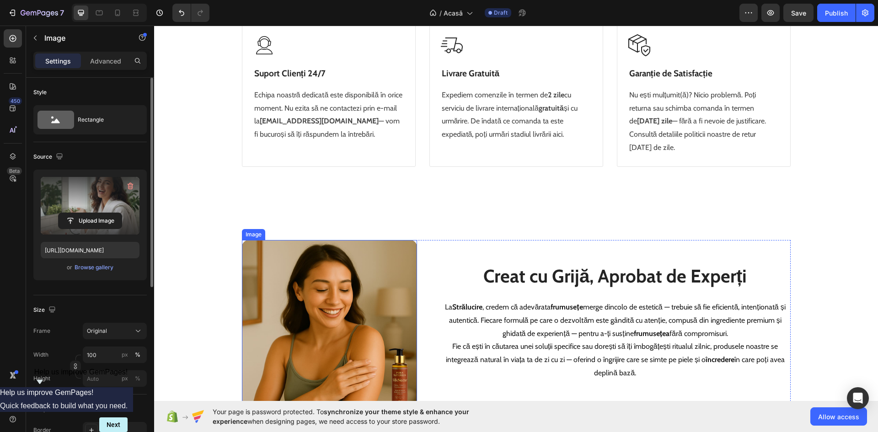
click at [319, 284] on img at bounding box center [329, 327] width 175 height 175
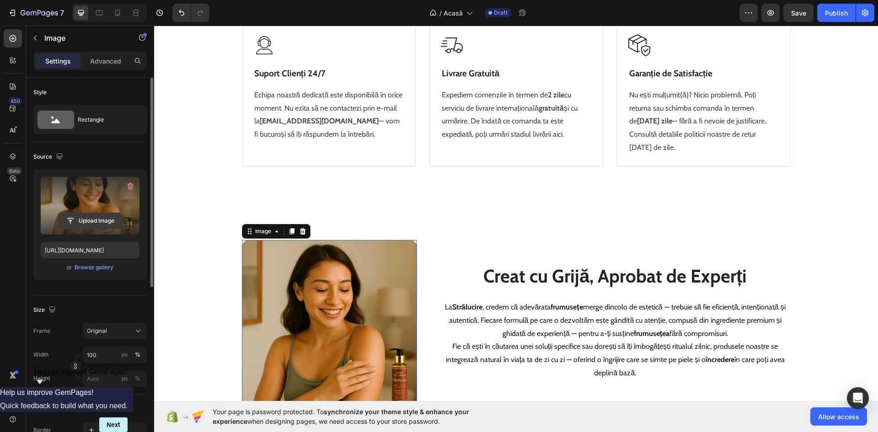
click at [83, 219] on input "file" at bounding box center [90, 221] width 63 height 16
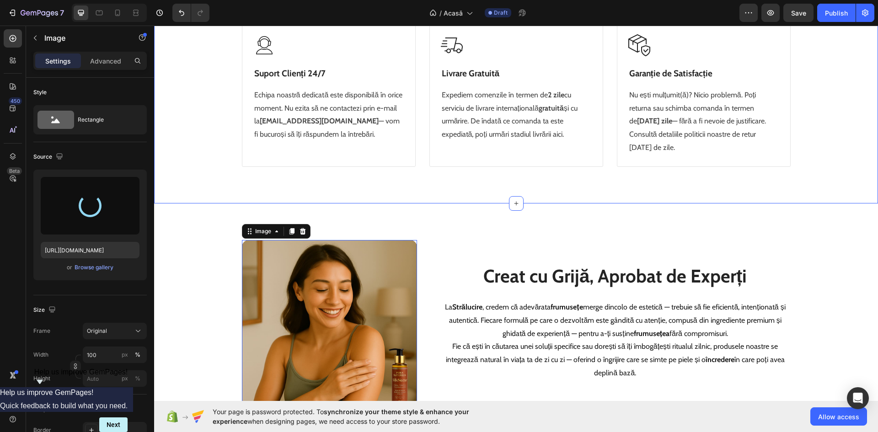
type input "[URL][DOMAIN_NAME]"
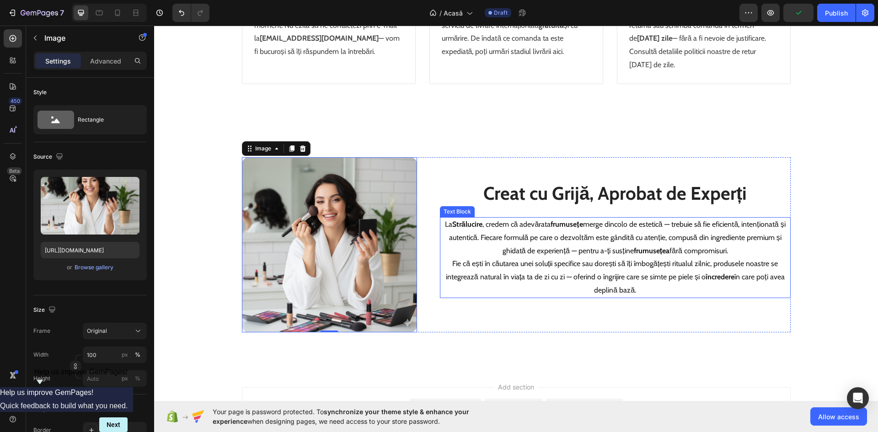
scroll to position [1645, 0]
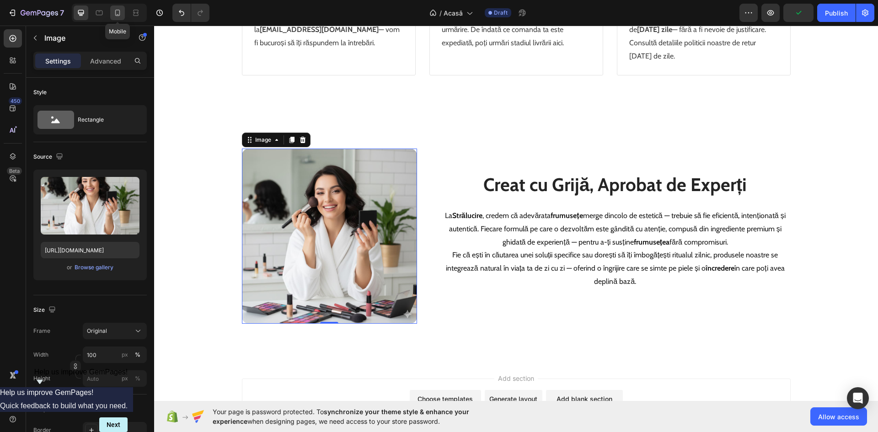
click at [115, 17] on div at bounding box center [117, 12] width 15 height 15
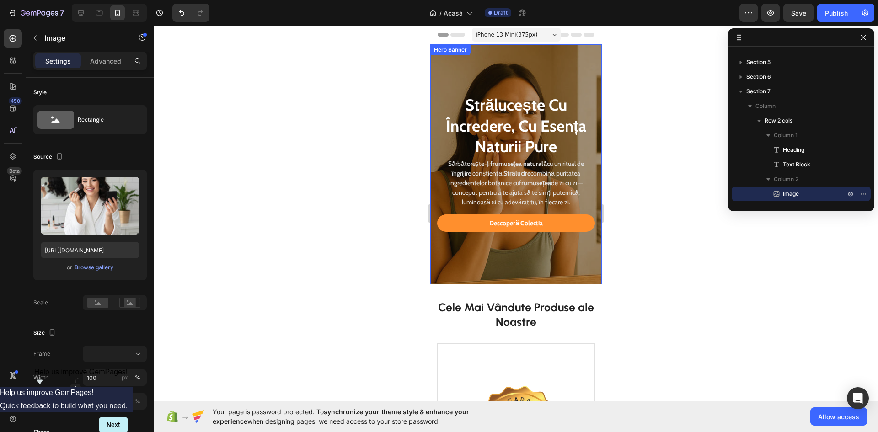
click at [510, 48] on div "strălucește cu încredere, cu esența naturii pure Heading Sărbătorește-ți frumus…" at bounding box center [515, 164] width 171 height 240
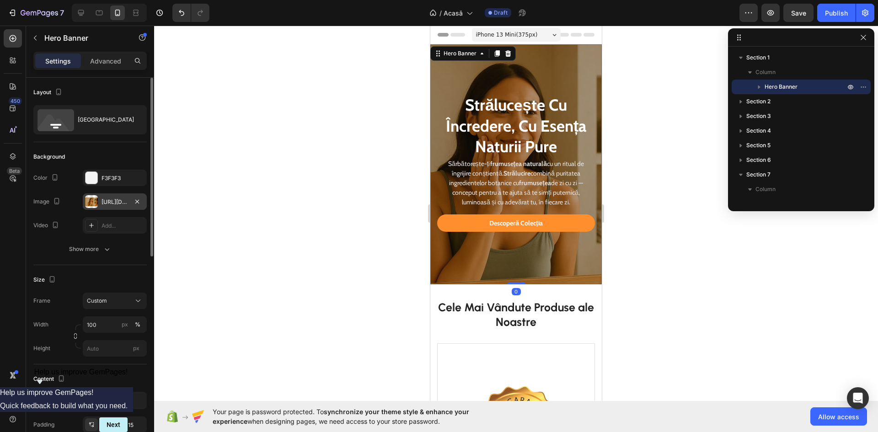
click at [114, 204] on div "[URL][DOMAIN_NAME]" at bounding box center [114, 202] width 27 height 8
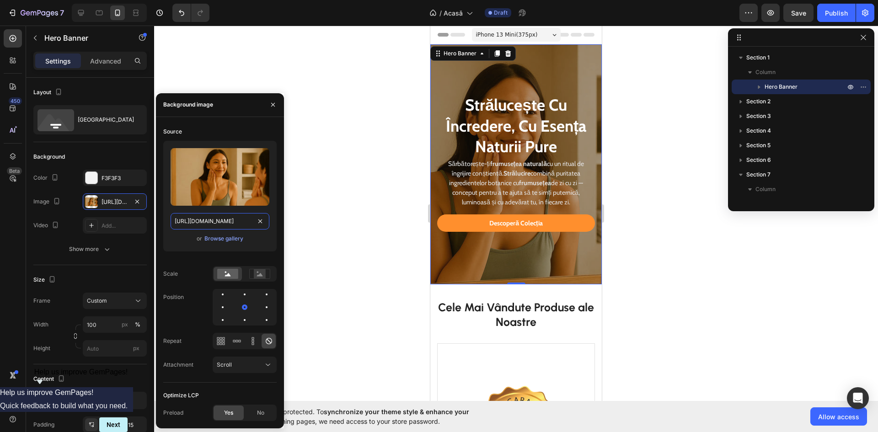
click at [215, 218] on input "[URL][DOMAIN_NAME]" at bounding box center [219, 221] width 99 height 16
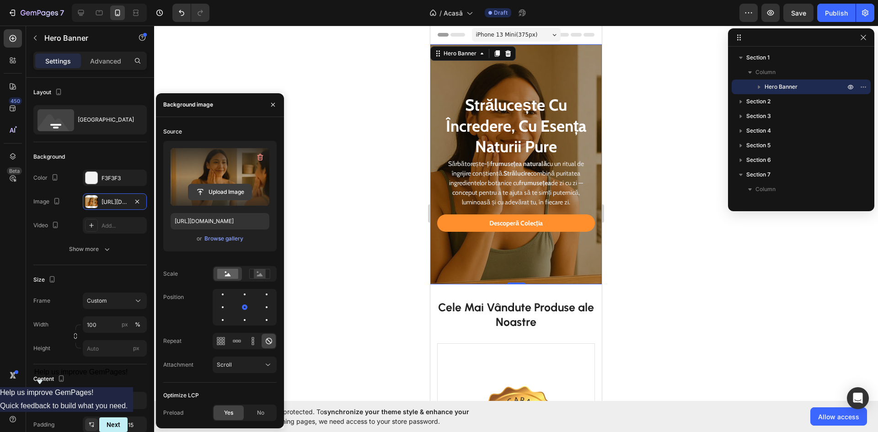
click at [200, 193] on input "file" at bounding box center [219, 192] width 63 height 16
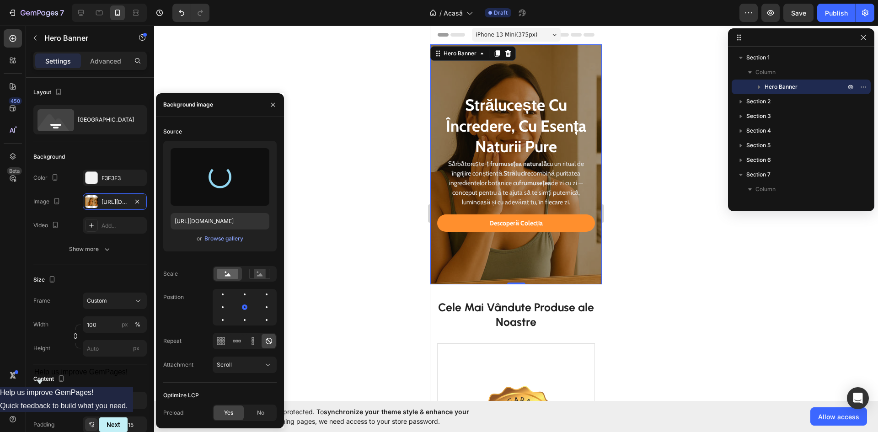
type input "[URL][DOMAIN_NAME]"
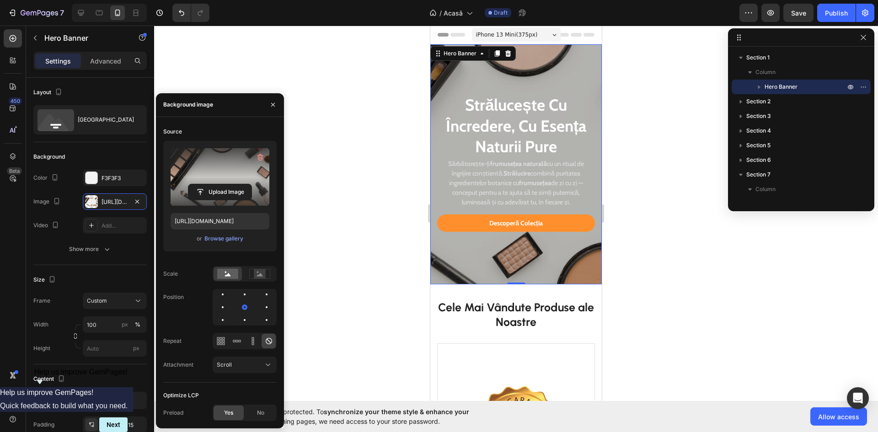
click at [676, 178] on div at bounding box center [515, 229] width 723 height 406
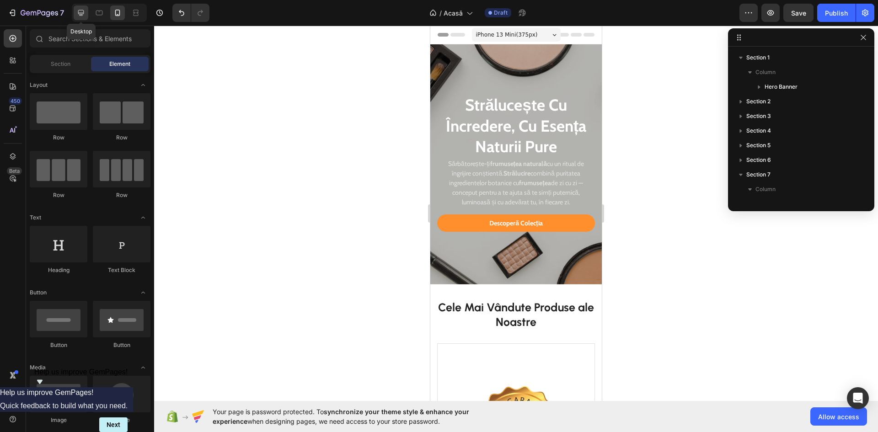
click at [80, 14] on icon at bounding box center [81, 13] width 6 height 6
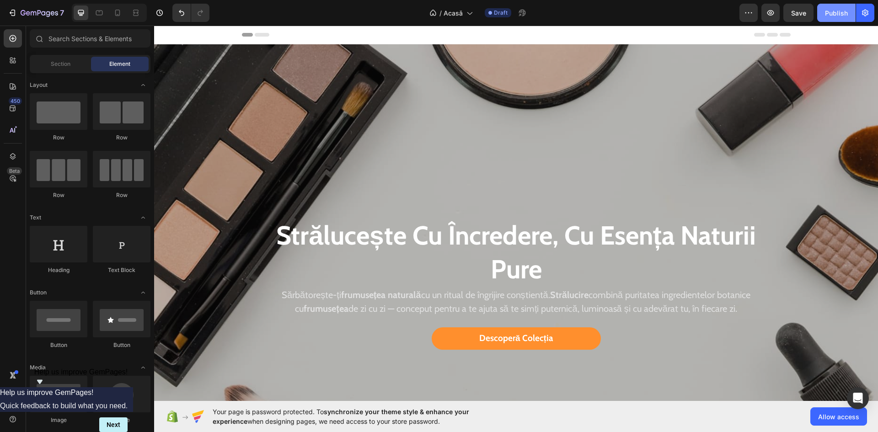
click at [830, 15] on div "Publish" at bounding box center [835, 13] width 23 height 10
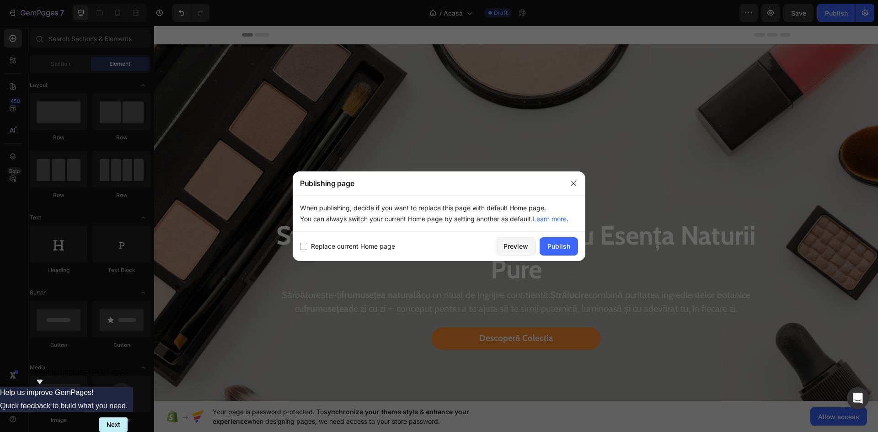
click at [336, 247] on span "Replace current Home page" at bounding box center [353, 246] width 84 height 11
checkbox input "true"
click at [549, 241] on div "Publish" at bounding box center [558, 246] width 23 height 10
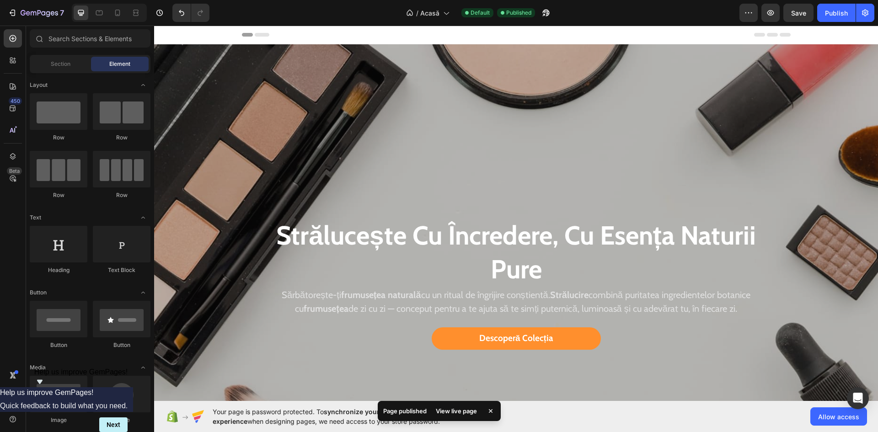
scroll to position [76, 0]
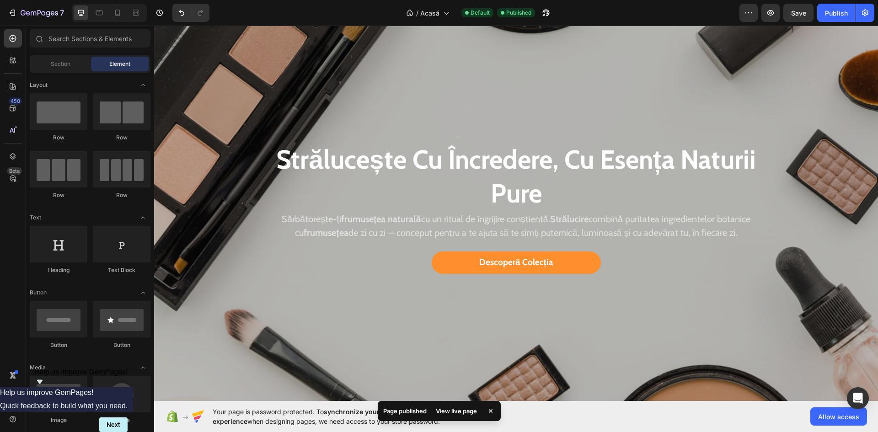
drag, startPoint x: 877, startPoint y: 51, endPoint x: 829, endPoint y: 37, distance: 50.3
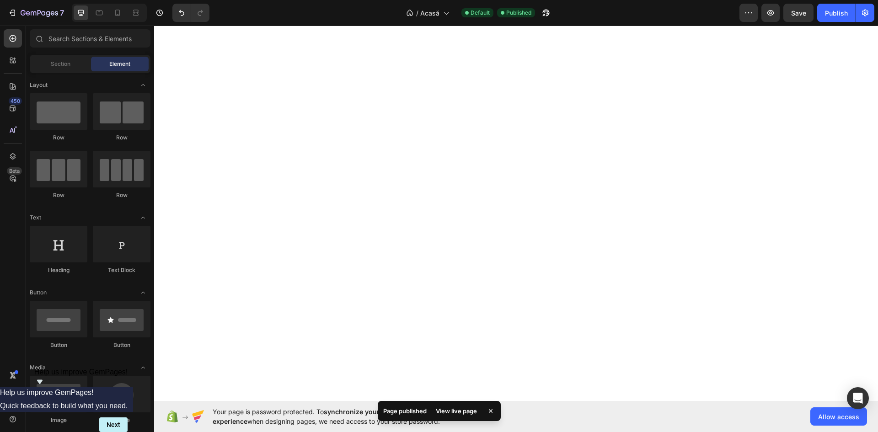
scroll to position [891, 0]
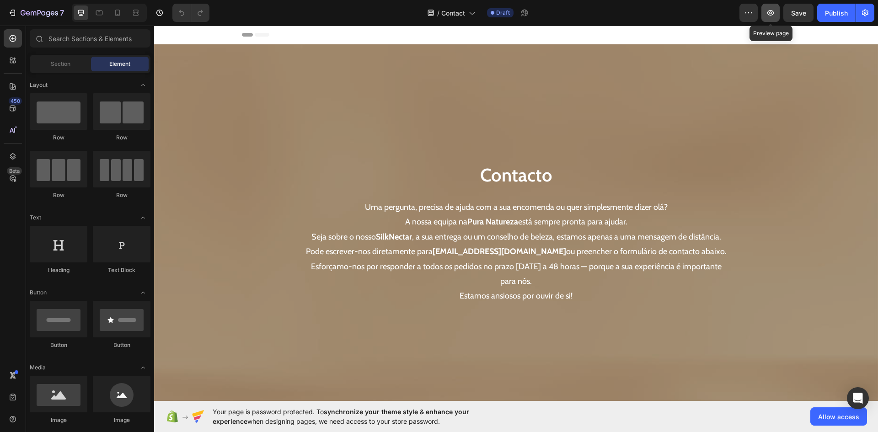
click at [773, 14] on icon "button" at bounding box center [770, 12] width 7 height 5
click at [529, 178] on h1 "Contacto" at bounding box center [516, 175] width 535 height 26
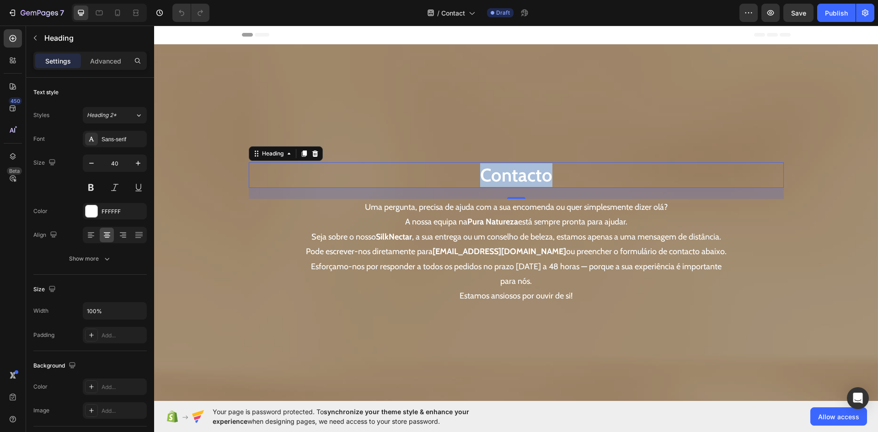
click at [529, 178] on p "Contacto" at bounding box center [516, 175] width 533 height 24
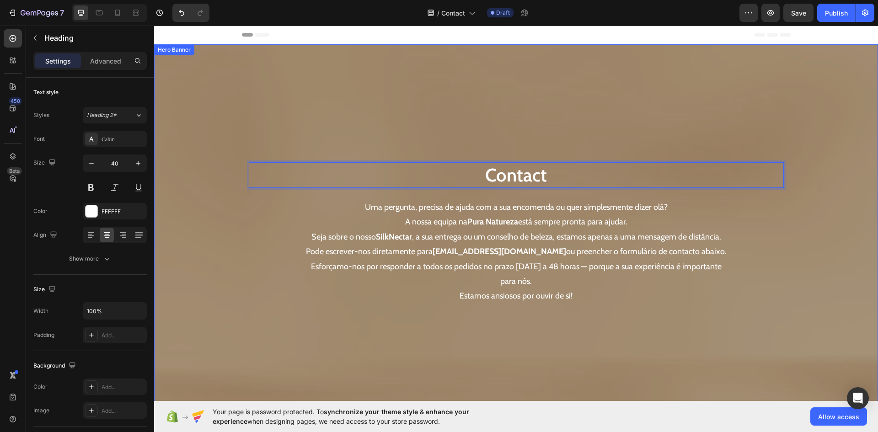
click at [490, 207] on p "Uma pergunta, precisa de ajuda com a sua encomenda ou quer simplesmente dizer o…" at bounding box center [516, 222] width 426 height 44
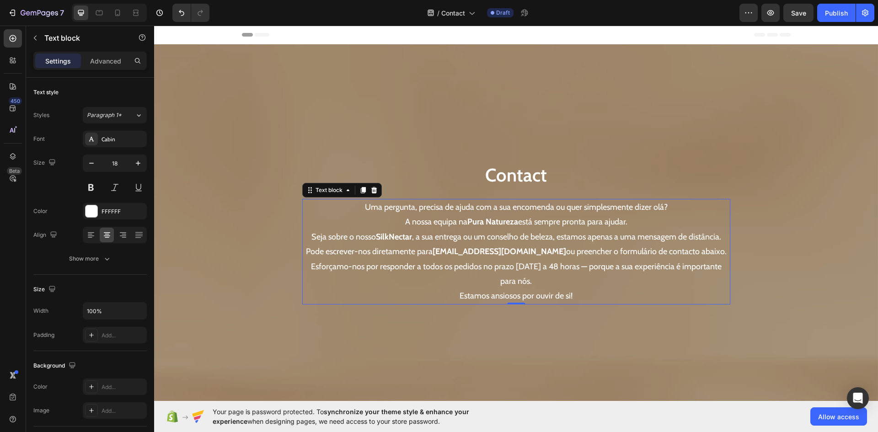
click at [490, 208] on p "Uma pergunta, precisa de ajuda com a sua encomenda ou quer simplesmente dizer o…" at bounding box center [516, 222] width 426 height 44
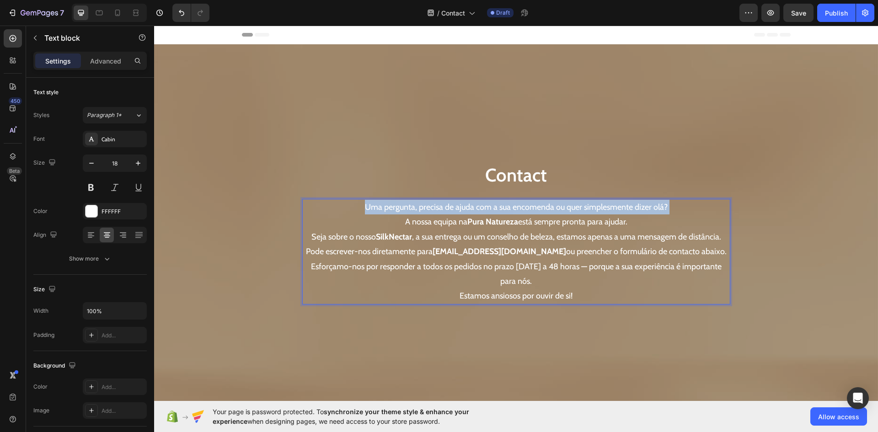
click at [490, 208] on p "Uma pergunta, precisa de ajuda com a sua encomenda ou quer simplesmente dizer o…" at bounding box center [516, 222] width 426 height 44
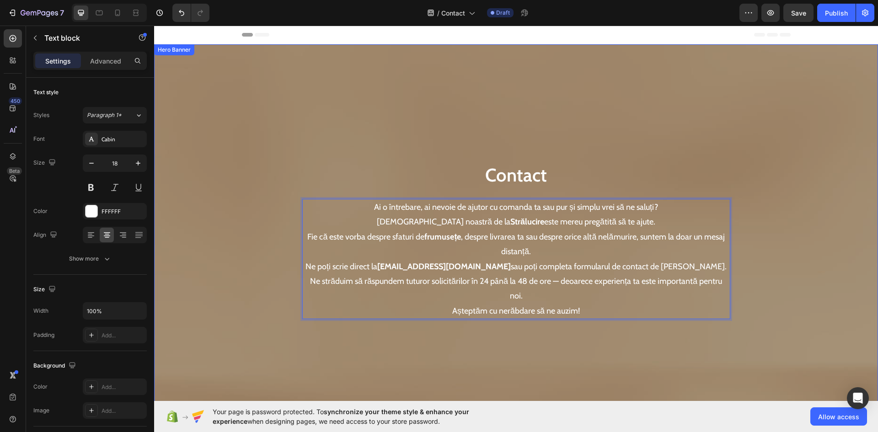
click at [282, 287] on div "Contact Heading Ai o întrebare, ai nevoie de ajutor cu comanda ta sau pur și si…" at bounding box center [516, 240] width 535 height 363
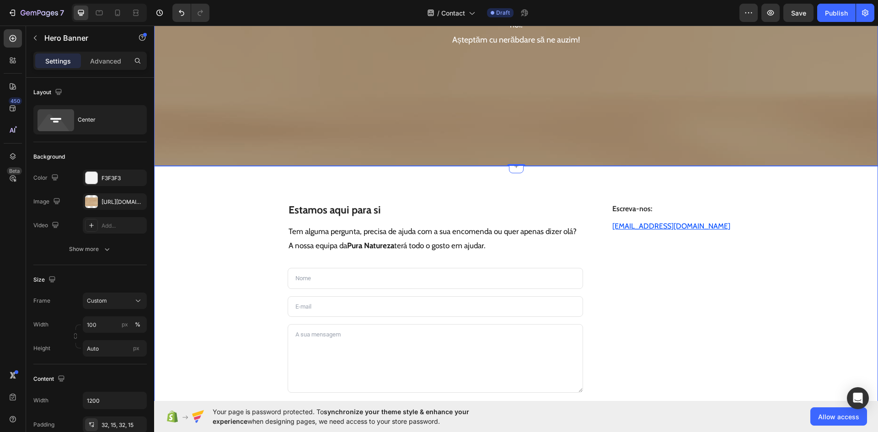
scroll to position [274, 0]
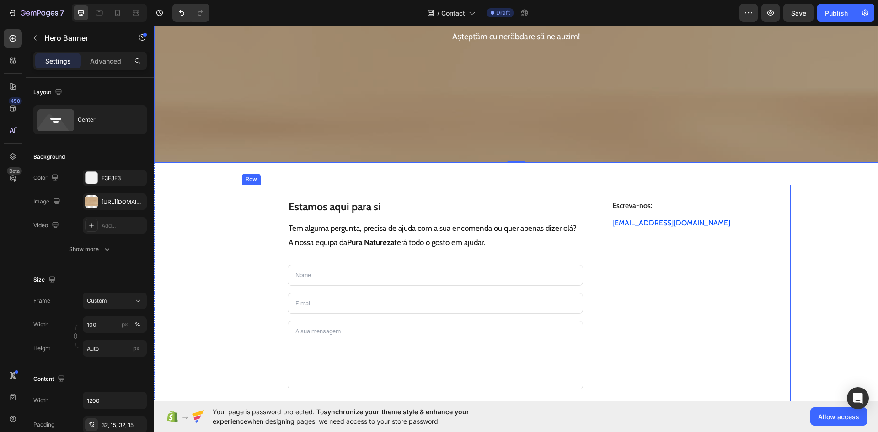
click at [346, 200] on strong "Estamos aqui para si" at bounding box center [334, 206] width 92 height 13
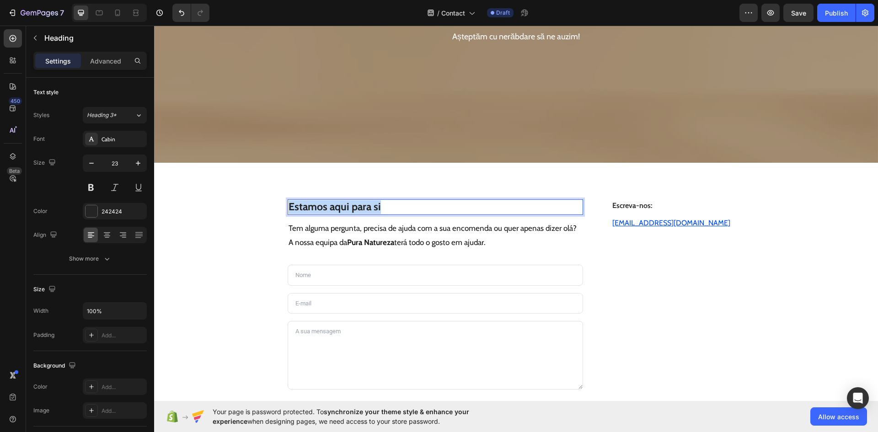
click at [346, 200] on strong "Estamos aqui para si" at bounding box center [334, 206] width 92 height 13
click at [418, 221] on p "Tem alguma pergunta, precisa de ajuda com a sua encomenda ou quer apenas dizer …" at bounding box center [435, 235] width 294 height 28
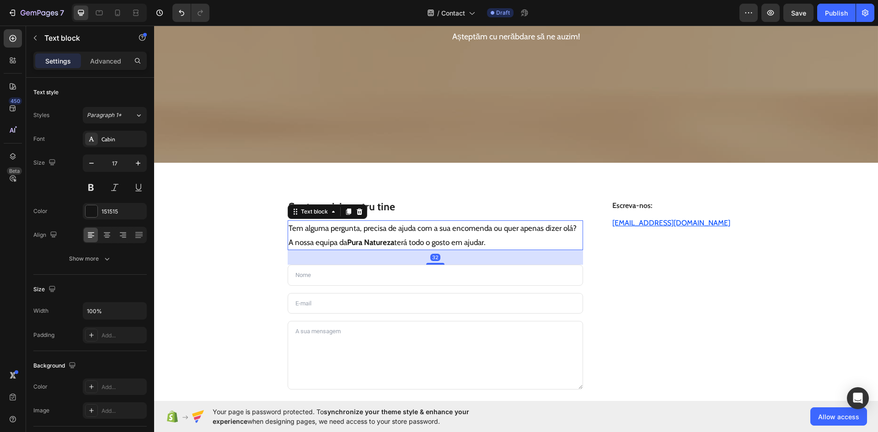
click at [418, 221] on p "Tem alguma pergunta, precisa de ajuda com a sua encomenda ou quer apenas dizer …" at bounding box center [435, 235] width 294 height 28
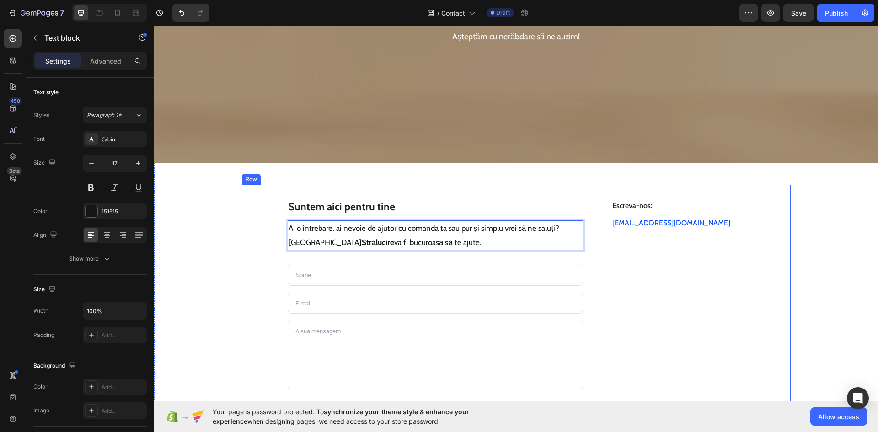
click at [213, 255] on div "⁠⁠⁠⁠⁠⁠⁠ Suntem aici pentru tine Heading Ai o întrebare, ai nevoie de ajutor cu …" at bounding box center [516, 312] width 680 height 255
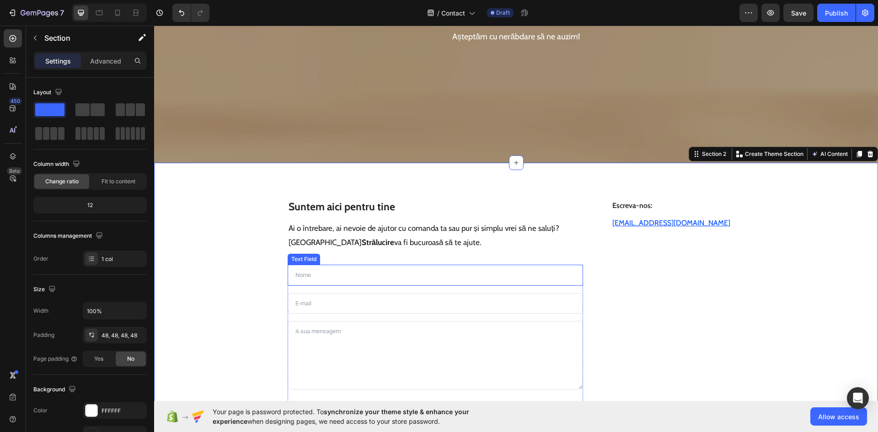
click at [312, 265] on input "text" at bounding box center [435, 275] width 296 height 21
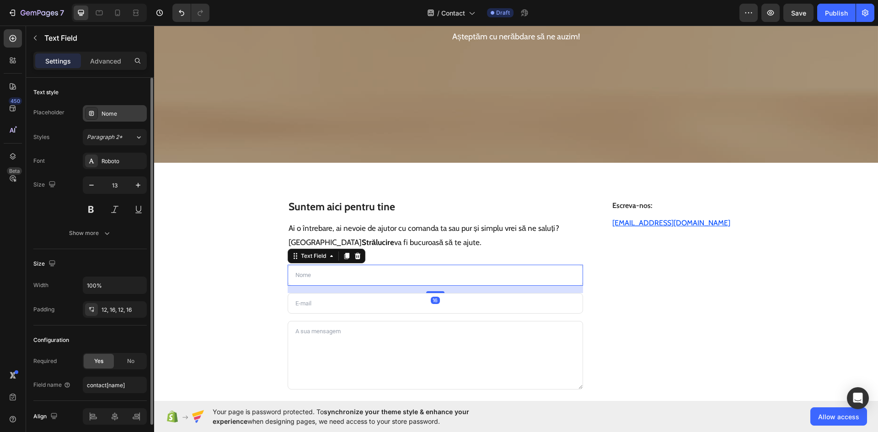
click at [110, 116] on div "Nome" at bounding box center [122, 114] width 43 height 8
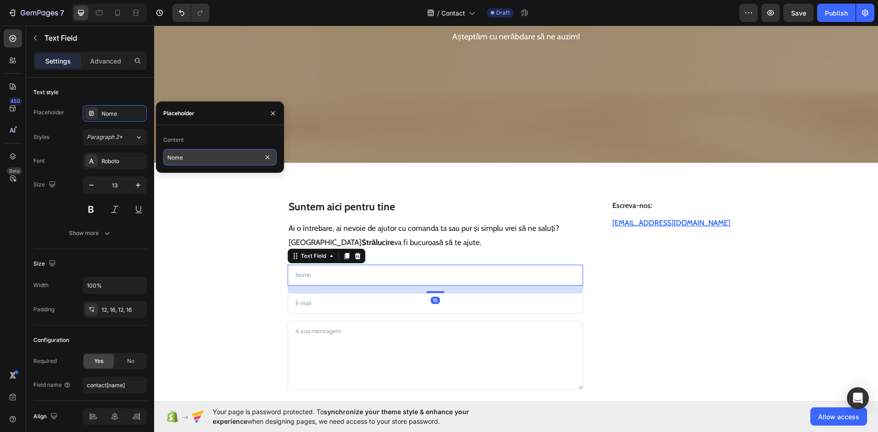
click at [194, 160] on input "Nome" at bounding box center [219, 157] width 113 height 16
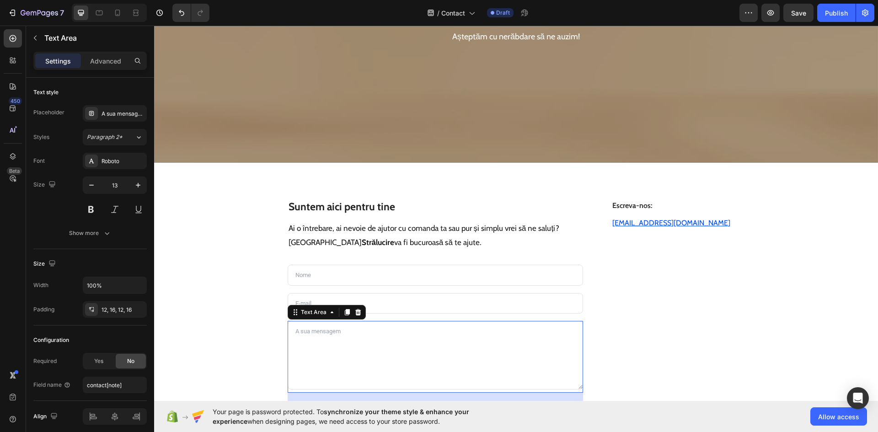
click at [339, 334] on textarea at bounding box center [435, 355] width 296 height 69
click at [116, 108] on div "A sua mensagem" at bounding box center [115, 113] width 64 height 16
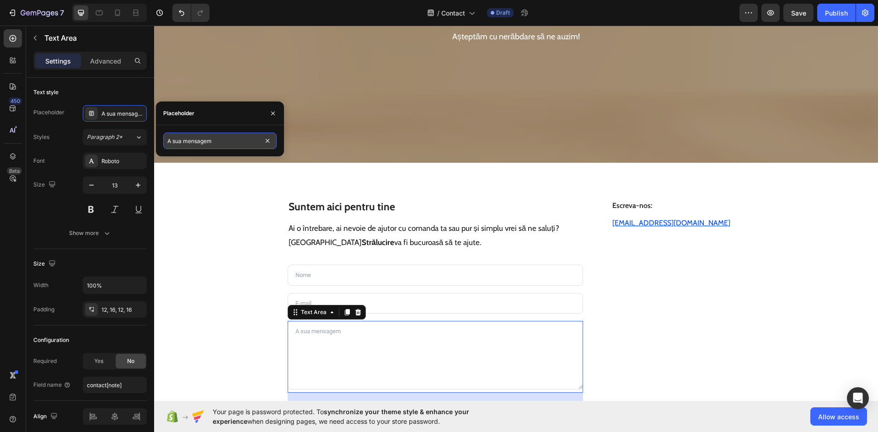
click at [183, 145] on input "A sua mensagem" at bounding box center [219, 141] width 113 height 16
click at [313, 272] on div "Text Field Email Field Text Area 24 Enviar mensagem Submit Button Contact Form" at bounding box center [435, 345] width 296 height 161
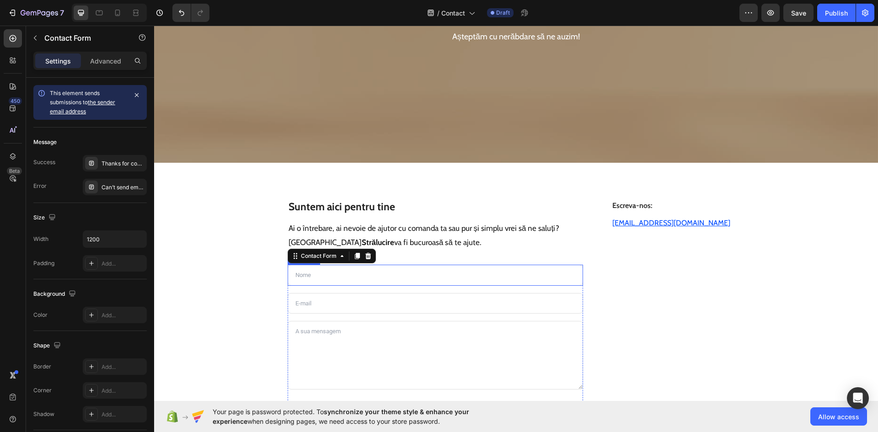
click at [311, 265] on input "text" at bounding box center [435, 275] width 296 height 21
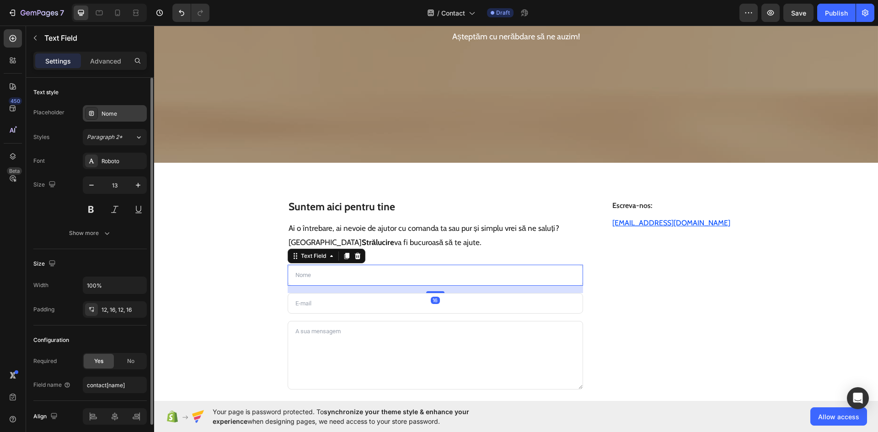
click at [103, 117] on div "Nome" at bounding box center [122, 114] width 43 height 8
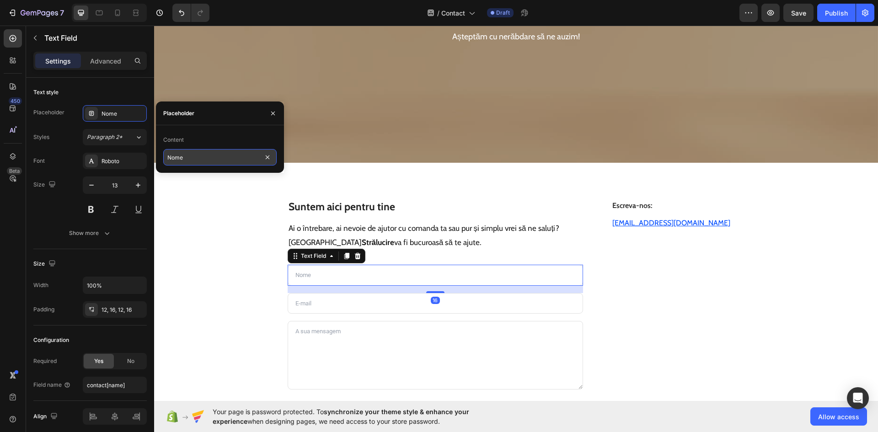
click at [211, 158] on input "Nome" at bounding box center [219, 157] width 113 height 16
paste input "u"
type input "Nume"
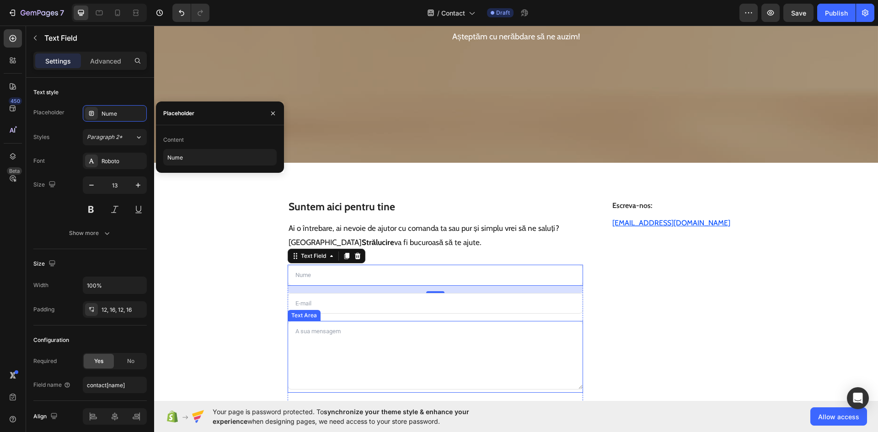
click at [348, 321] on textarea at bounding box center [435, 355] width 296 height 69
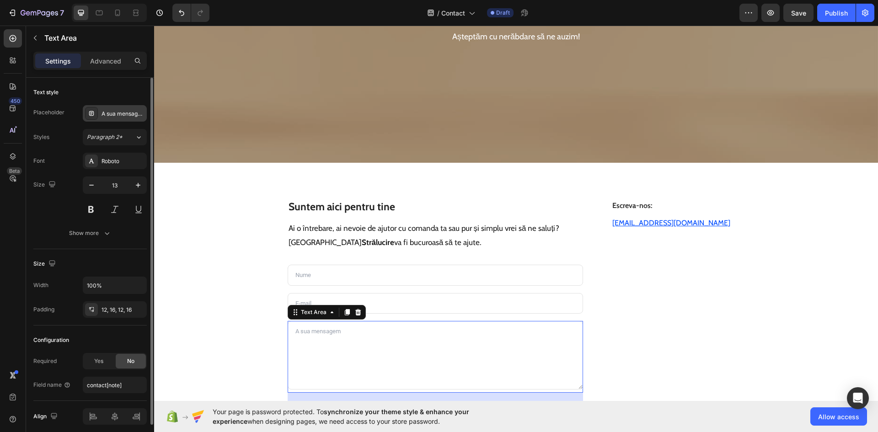
click at [107, 111] on div "A sua mensagem" at bounding box center [122, 114] width 43 height 8
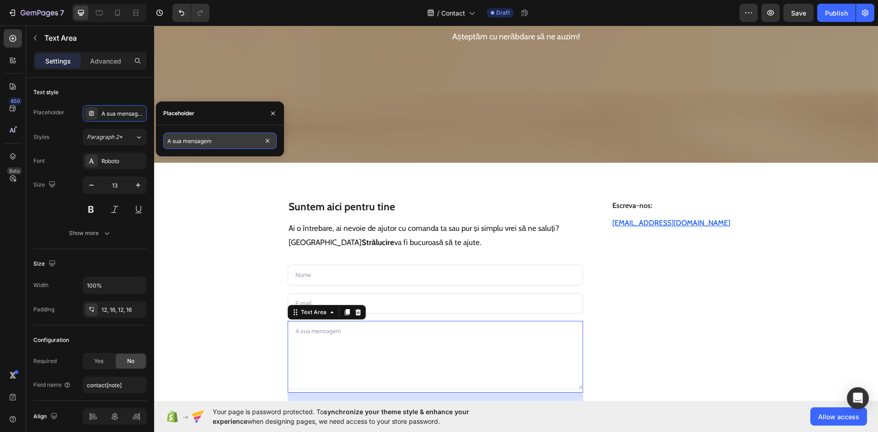
click at [194, 144] on input "A sua mensagem" at bounding box center [219, 141] width 113 height 16
paste input "Mesajul dumneavoastră"
type input "Mesajul dumneavoastră"
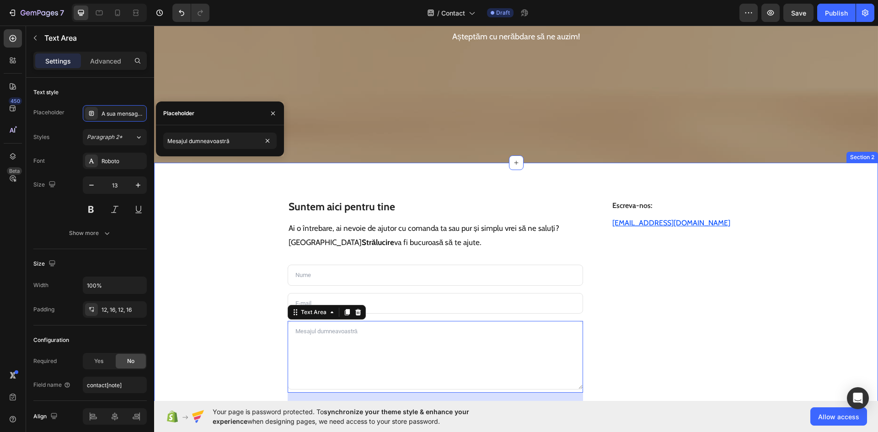
click at [204, 267] on div "⁠⁠⁠⁠⁠⁠⁠ Suntem aici pentru tine Heading Ai o întrebare, ai nevoie de ajutor cu …" at bounding box center [516, 312] width 680 height 255
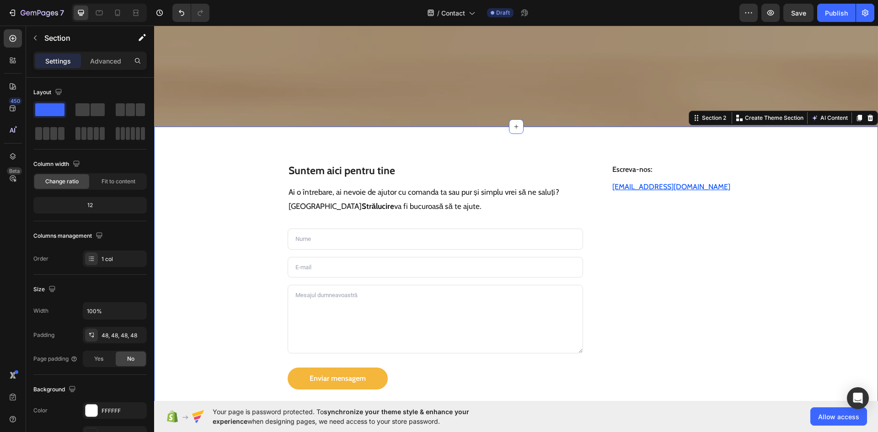
scroll to position [366, 0]
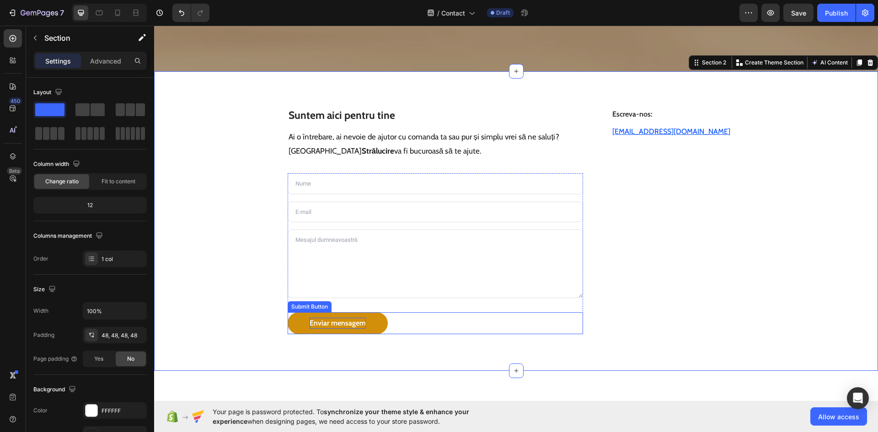
click at [321, 318] on div "Enviar mensagem" at bounding box center [337, 323] width 56 height 11
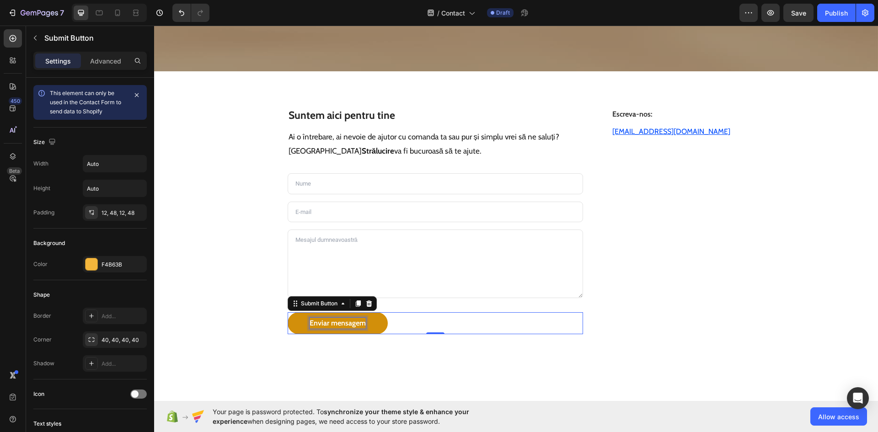
click at [321, 318] on div "Enviar mensagem" at bounding box center [337, 323] width 56 height 11
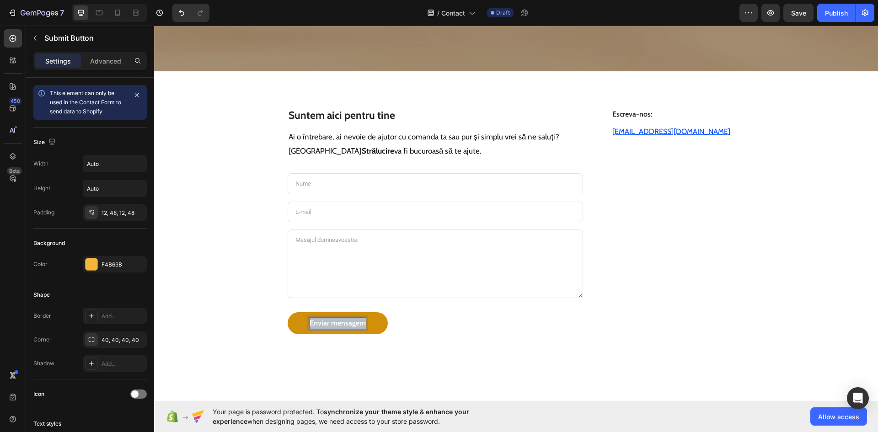
click at [321, 318] on p "Enviar mensagem" at bounding box center [337, 323] width 56 height 11
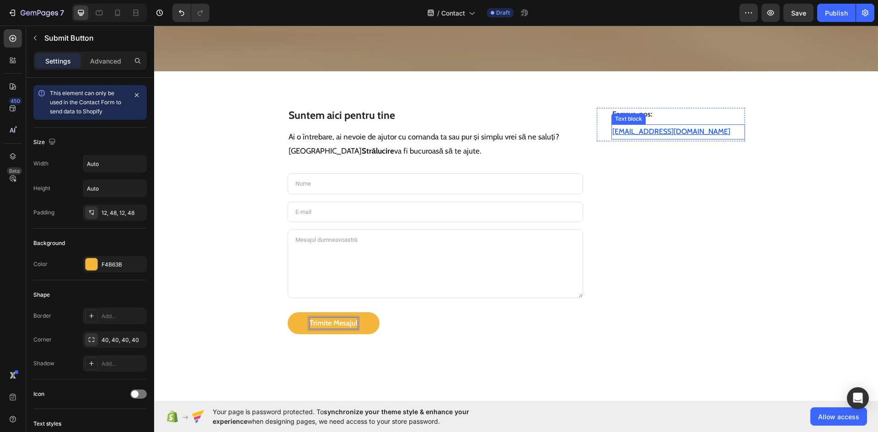
click at [628, 115] on div "Text block" at bounding box center [628, 119] width 31 height 8
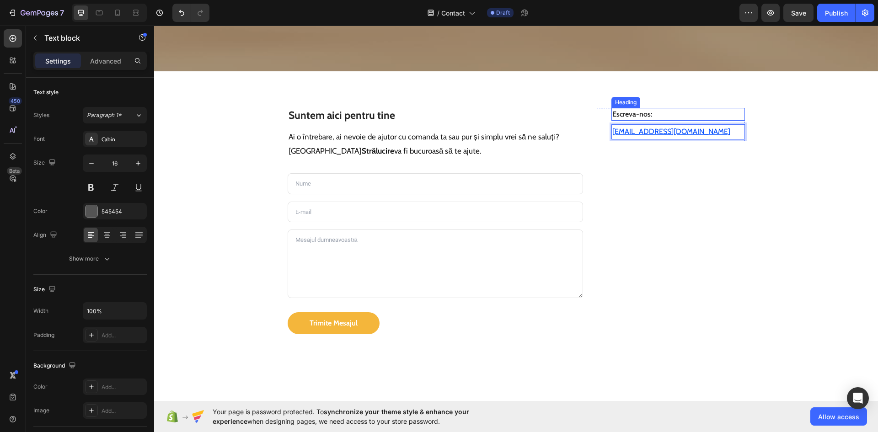
click at [641, 108] on h3 "Escreva-nos:" at bounding box center [677, 114] width 133 height 13
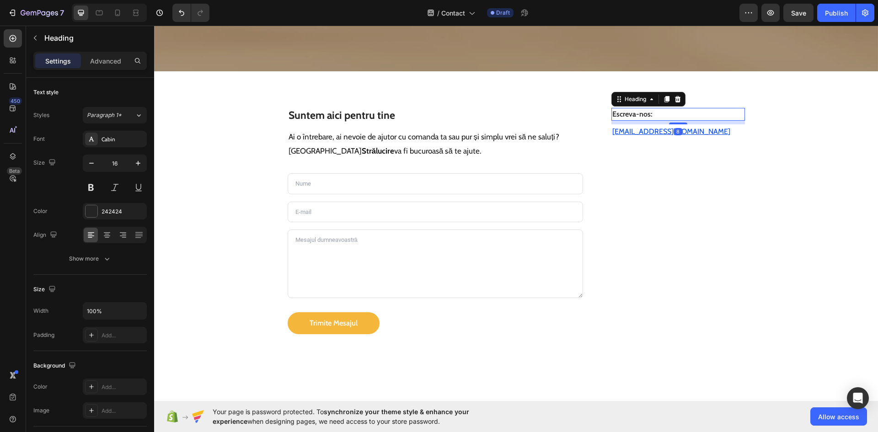
click at [641, 108] on h3 "Escreva-nos:" at bounding box center [677, 114] width 133 height 13
click at [641, 109] on p "Escreva-nos:" at bounding box center [677, 114] width 131 height 11
click at [686, 201] on div "Scrie-ne la: Heading 8 suporte@hi-puranatureza.com Text block Row" at bounding box center [670, 221] width 148 height 226
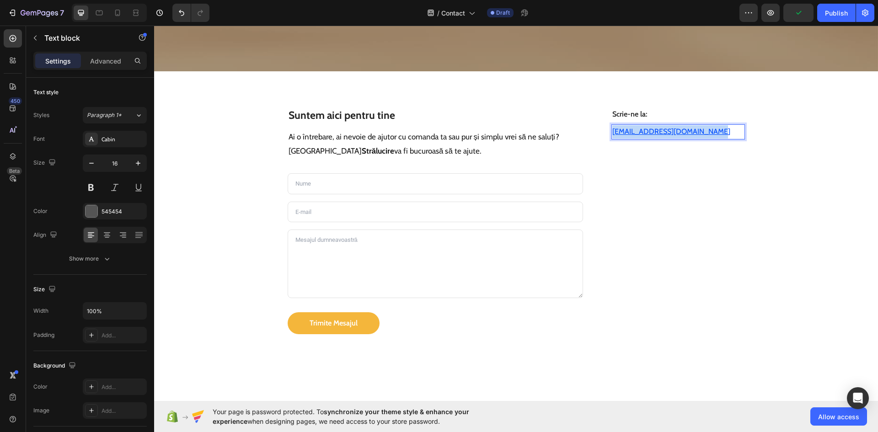
click at [703, 125] on p "[EMAIL_ADDRESS][DOMAIN_NAME]" at bounding box center [677, 131] width 131 height 13
click at [724, 164] on div "Scrie-ne la: Heading sprijin@hi-stralucire.com Text block 4 Row" at bounding box center [670, 221] width 148 height 226
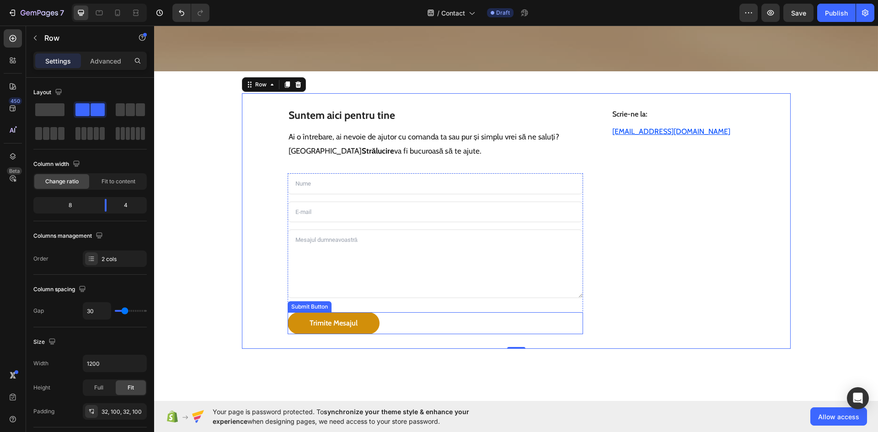
click at [288, 312] on button "Trimite Mesajul" at bounding box center [333, 323] width 92 height 22
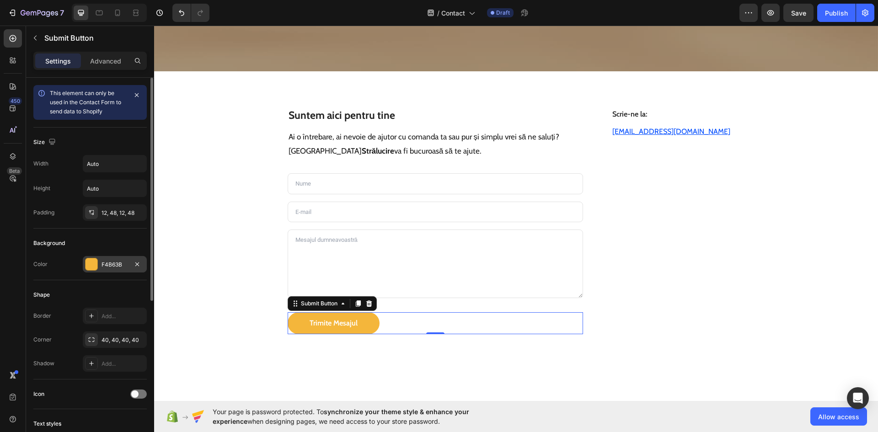
click at [104, 262] on div "F4B63B" at bounding box center [114, 265] width 27 height 8
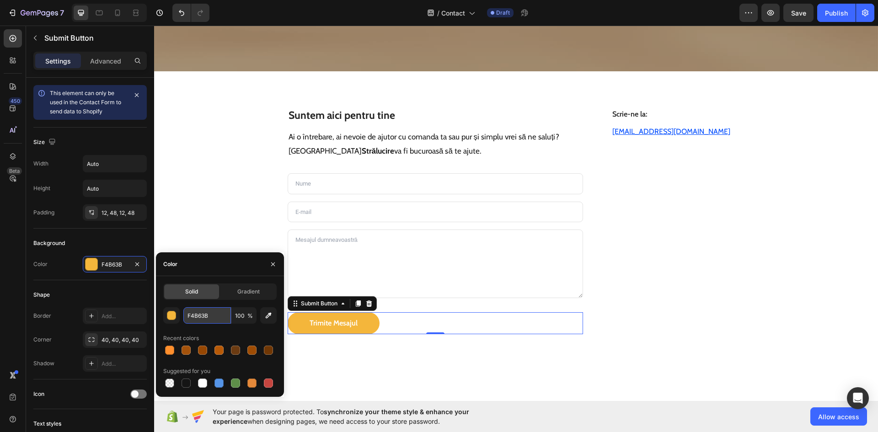
click at [198, 313] on input "F4B63B" at bounding box center [207, 315] width 48 height 16
paste input "F8F2D"
type input "FF8F2D"
click at [206, 261] on div "Color" at bounding box center [220, 264] width 128 height 24
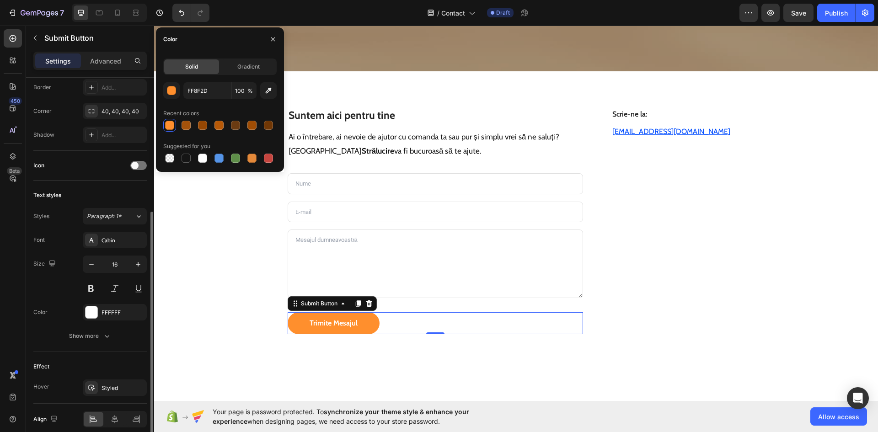
scroll to position [268, 0]
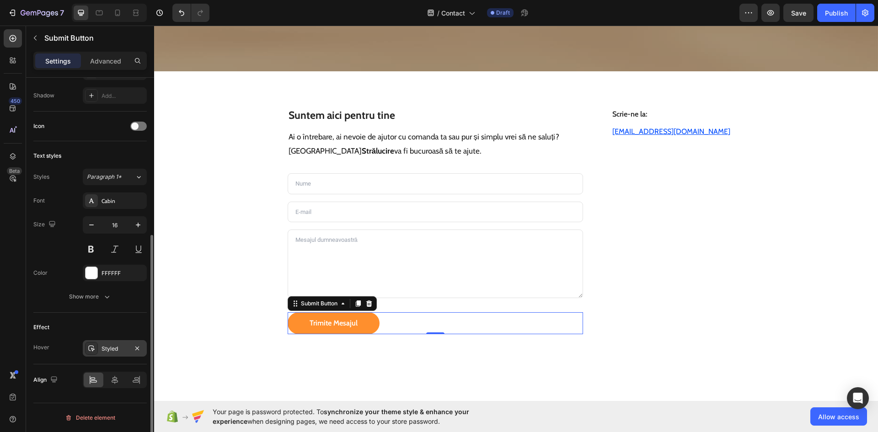
click at [112, 349] on div "Styled" at bounding box center [114, 349] width 27 height 8
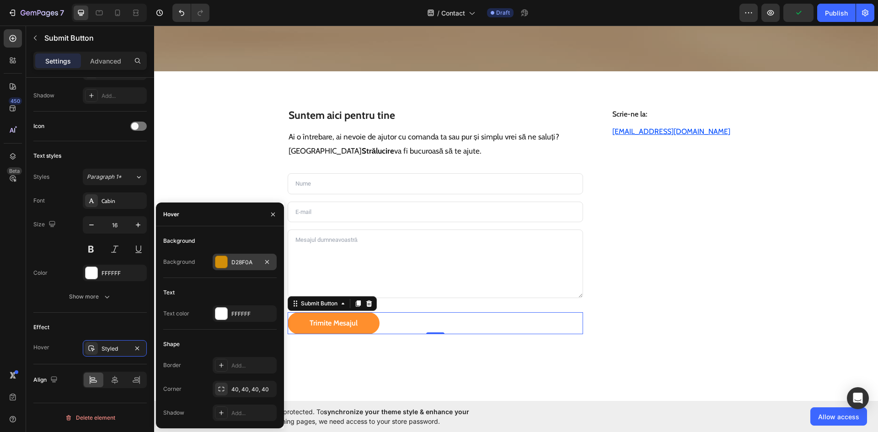
click at [234, 269] on div "D28F0A" at bounding box center [245, 262] width 64 height 16
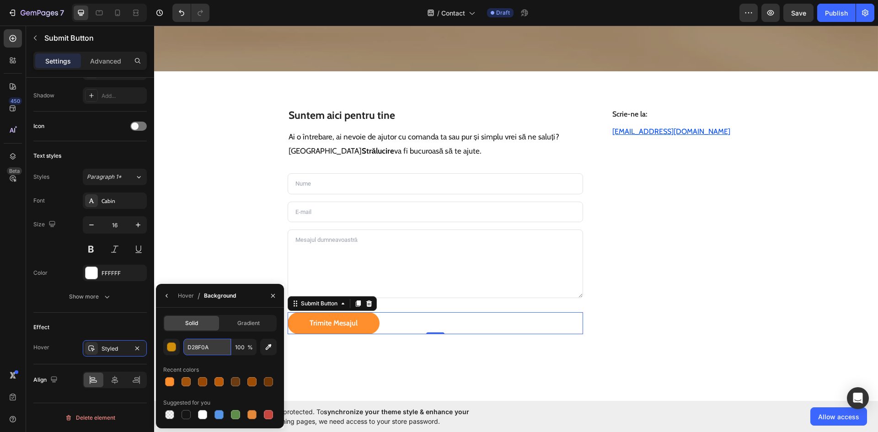
click at [208, 348] on input "D28F0A" at bounding box center [207, 347] width 48 height 16
paste input "A3520B"
type input "A3520B"
click at [780, 322] on div "⁠⁠⁠⁠⁠⁠⁠ Suntem aici pentru tine Heading Ai o întrebare, ai nevoie de ajutor cu …" at bounding box center [516, 220] width 548 height 255
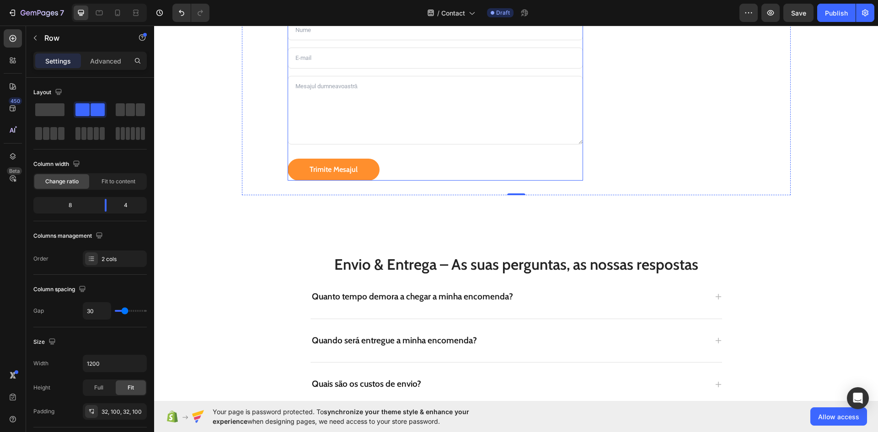
scroll to position [548, 0]
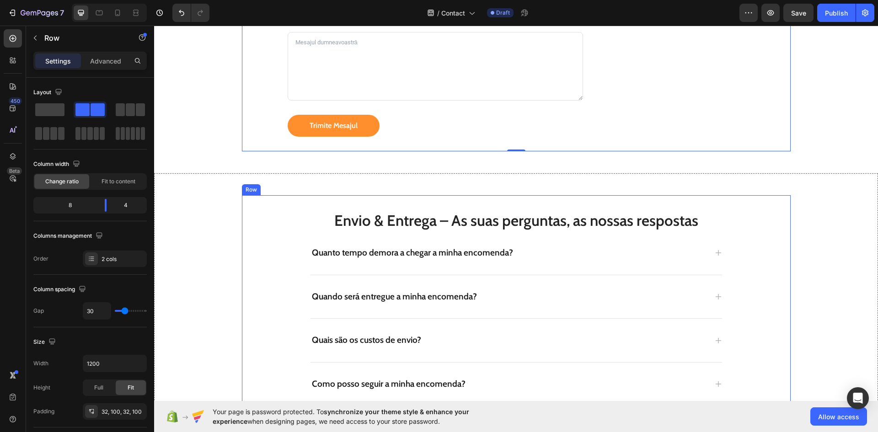
click at [518, 216] on h2 "Envio & Entrega – As suas perguntas, as nossas respostas" at bounding box center [516, 220] width 548 height 21
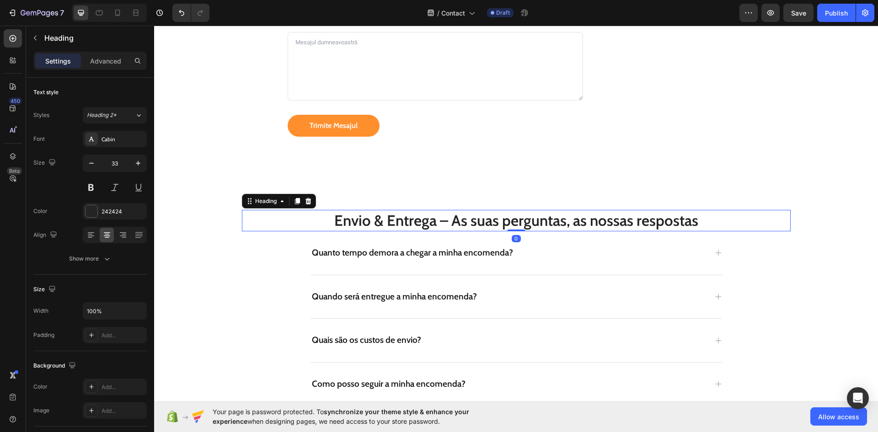
click at [518, 216] on h2 "Envio & Entrega – As suas perguntas, as nossas respostas" at bounding box center [516, 220] width 548 height 21
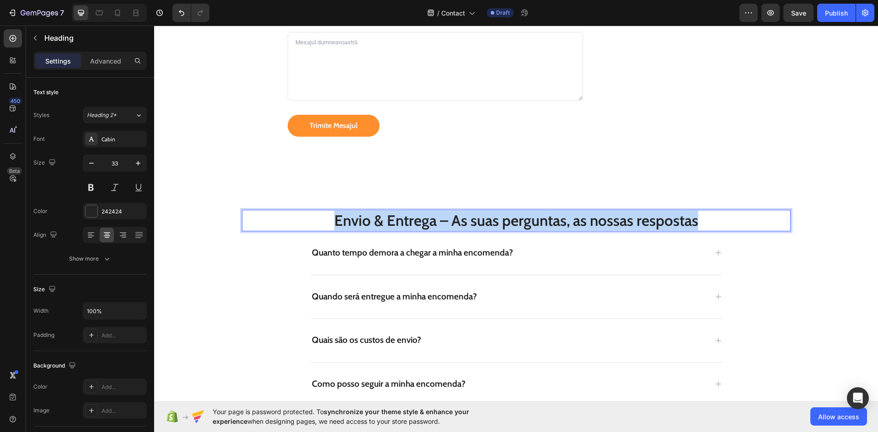
click at [518, 216] on p "Envio & Entrega – As suas perguntas, as nossas respostas" at bounding box center [516, 221] width 547 height 20
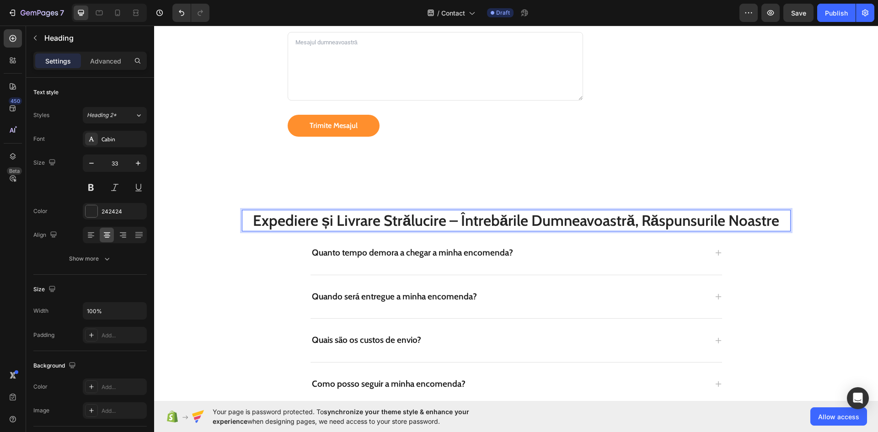
click at [426, 220] on p "Expediere și Livrare Strălucire – Întrebările Dumneavoastră, Răspunsurile Noast…" at bounding box center [516, 221] width 547 height 20
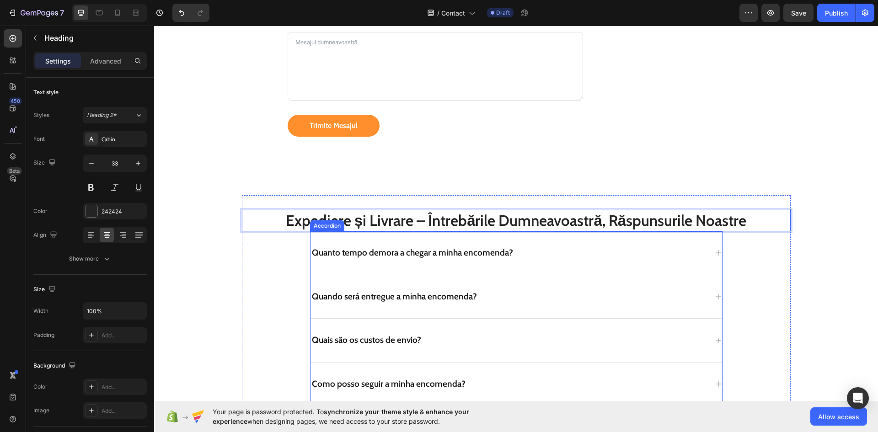
click at [349, 253] on p "Quanto tempo demora a chegar a minha encomenda?" at bounding box center [412, 252] width 201 height 11
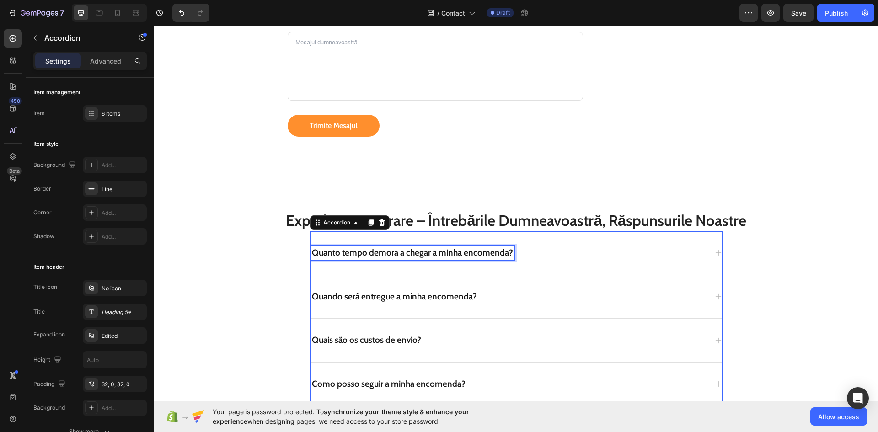
click at [349, 253] on p "Quanto tempo demora a chegar a minha encomenda?" at bounding box center [412, 252] width 201 height 11
click at [499, 258] on div "Cât durează până ajunge comanda mea?" at bounding box center [508, 253] width 397 height 14
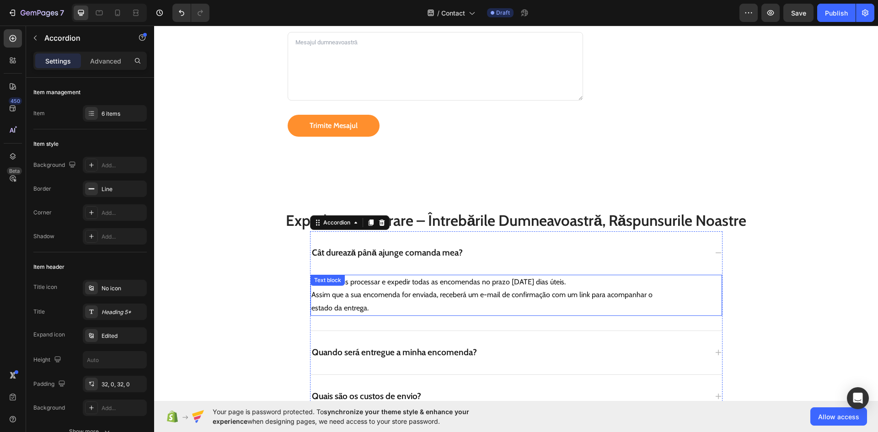
click at [473, 284] on p "Procuramos processar e expedir todas as encomendas no prazo de 2 dias úteis. As…" at bounding box center [490, 295] width 358 height 39
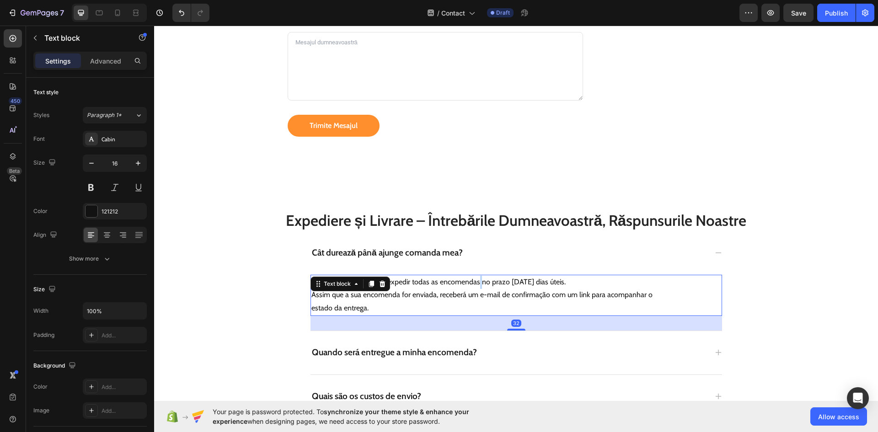
click at [473, 284] on p "Procuramos processar e expedir todas as encomendas no prazo de 2 dias úteis. As…" at bounding box center [490, 295] width 358 height 39
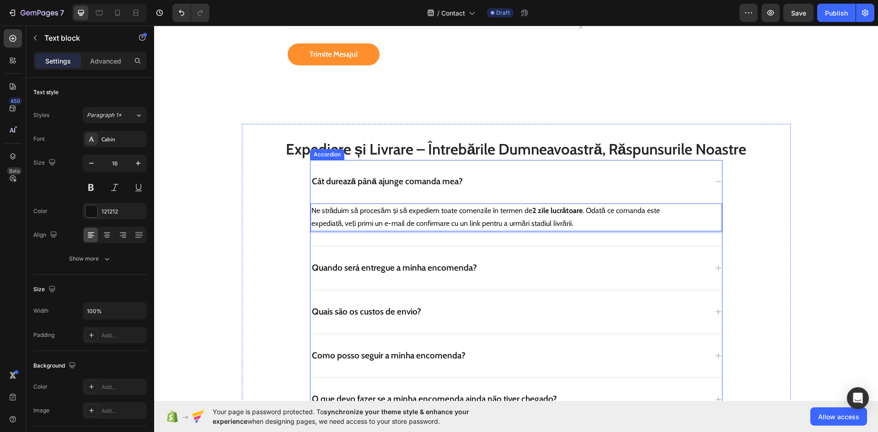
scroll to position [640, 0]
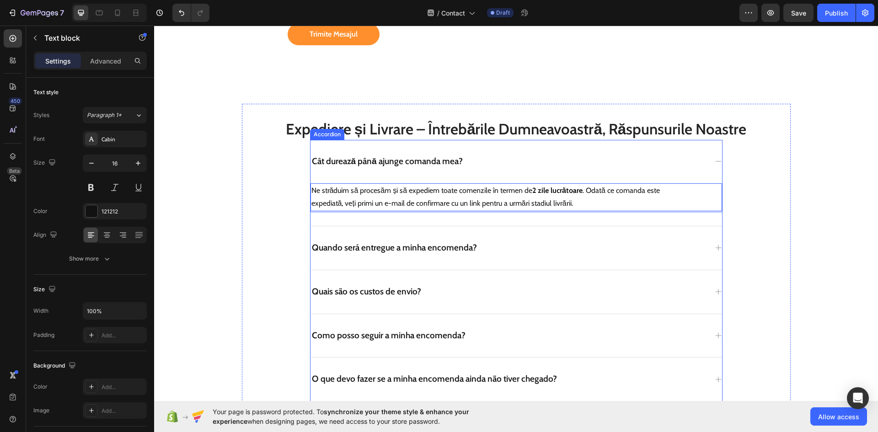
click at [389, 243] on p "Quando será entregue a minha encomenda?" at bounding box center [394, 247] width 165 height 11
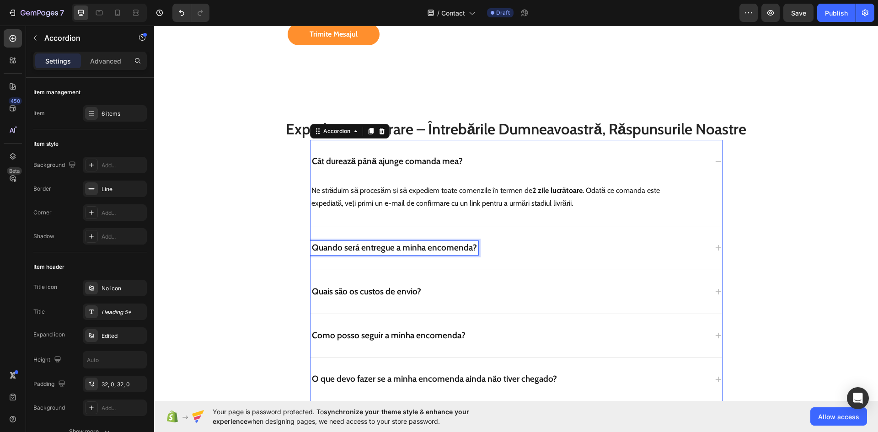
click at [389, 243] on p "Quando será entregue a minha encomenda?" at bounding box center [394, 247] width 165 height 11
click at [514, 252] on div "Când îmi va fi livrată comanda?" at bounding box center [508, 248] width 397 height 14
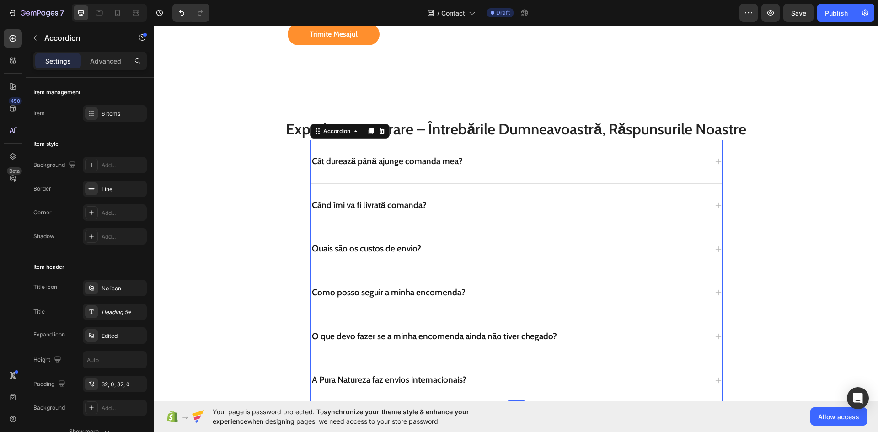
click at [465, 215] on div "Când îmi va fi livrată comanda?" at bounding box center [515, 205] width 411 height 43
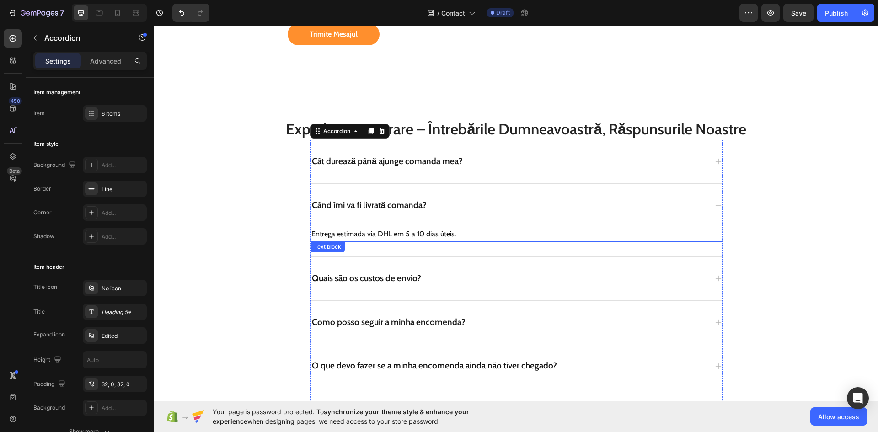
click at [378, 234] on p "Entrega estimada via DHL em 5 a 10 dias úteis." at bounding box center [490, 234] width 358 height 13
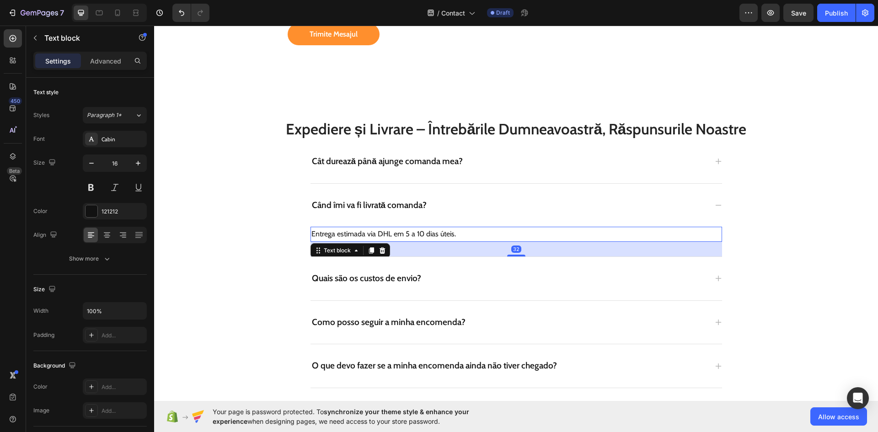
click at [378, 234] on p "Entrega estimada via DHL em 5 a 10 dias úteis." at bounding box center [490, 234] width 358 height 13
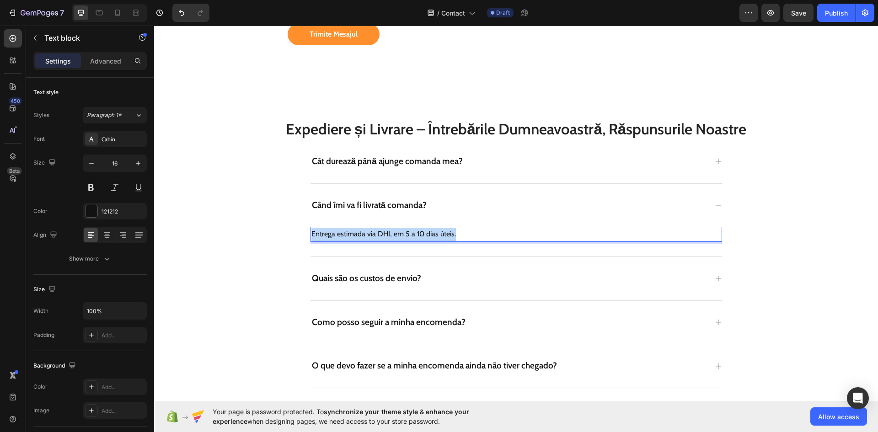
click at [378, 234] on p "Entrega estimada via DHL em 5 a 10 dias úteis." at bounding box center [490, 234] width 358 height 13
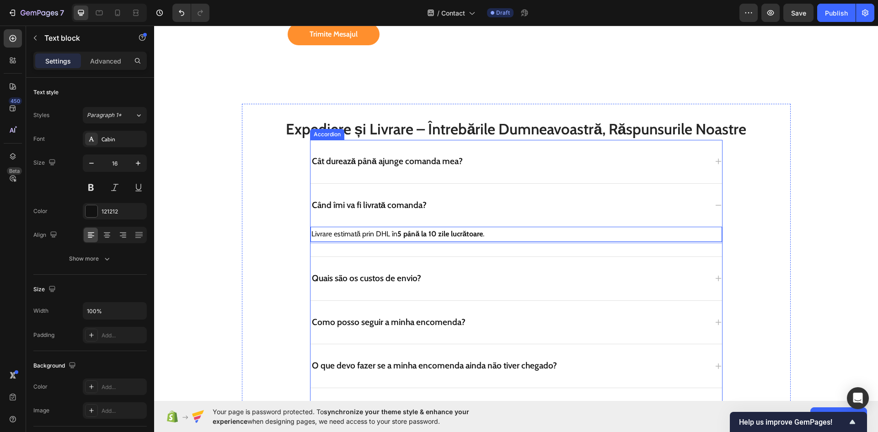
click at [337, 279] on p "Quais são os custos de envio?" at bounding box center [366, 278] width 109 height 11
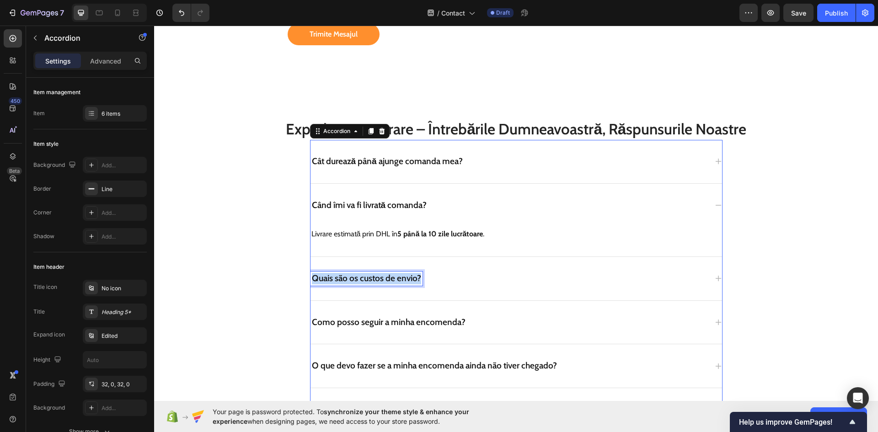
click at [337, 279] on p "Quais são os custos de envio?" at bounding box center [366, 278] width 109 height 11
click at [473, 286] on div "Care sunt costurile de livrare?" at bounding box center [515, 278] width 411 height 43
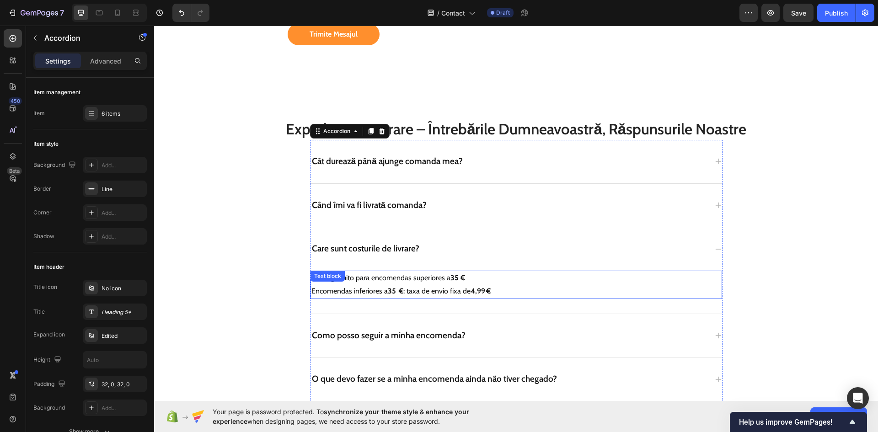
click at [391, 283] on p "Envio gratuito para encomendas superiores a 35 € Encomendas inferiores a 35  € …" at bounding box center [490, 284] width 358 height 27
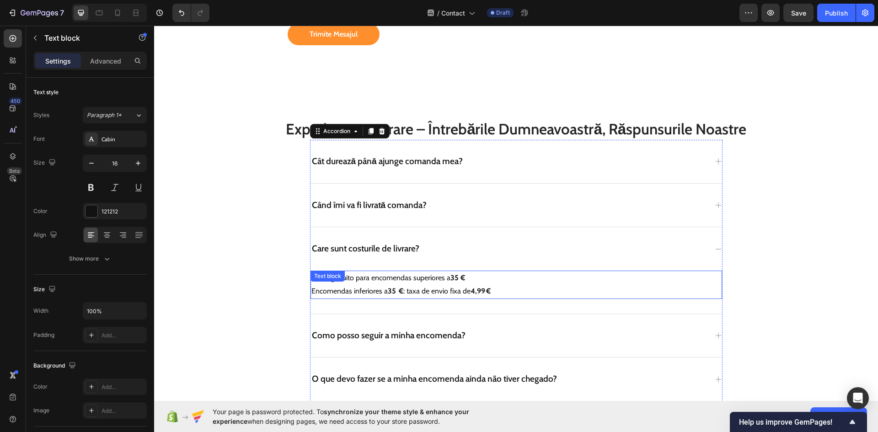
click at [391, 283] on p "Envio gratuito para encomendas superiores a 35 € Encomendas inferiores a 35  € …" at bounding box center [490, 284] width 358 height 27
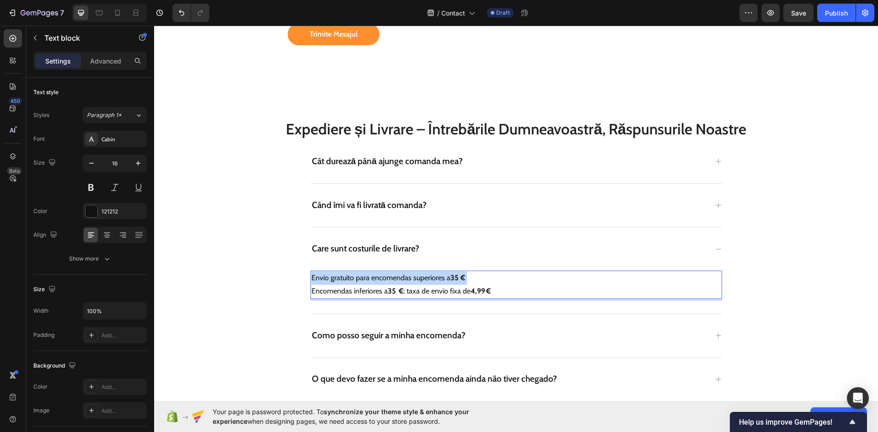
click at [391, 283] on p "Envio gratuito para encomendas superiores a 35 € Encomendas inferiores a 35  € …" at bounding box center [490, 284] width 358 height 27
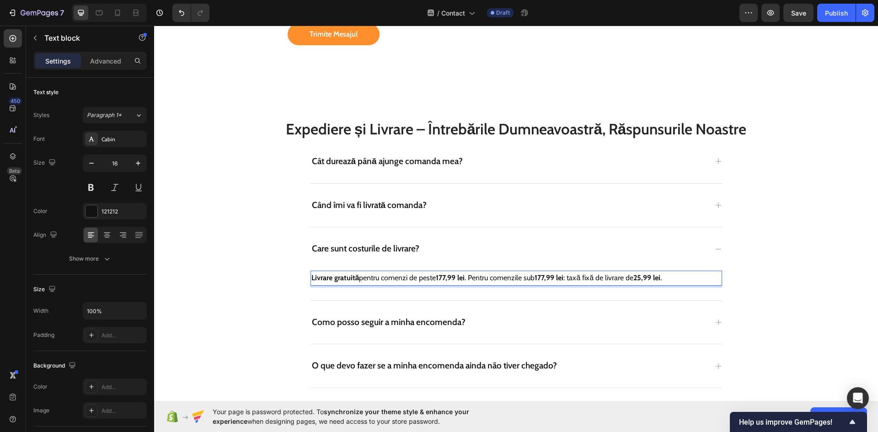
click at [468, 280] on p "Livrare gratuită pentru comenzi de peste 177,99 lei . Pentru comenzile sub 177,…" at bounding box center [490, 277] width 358 height 13
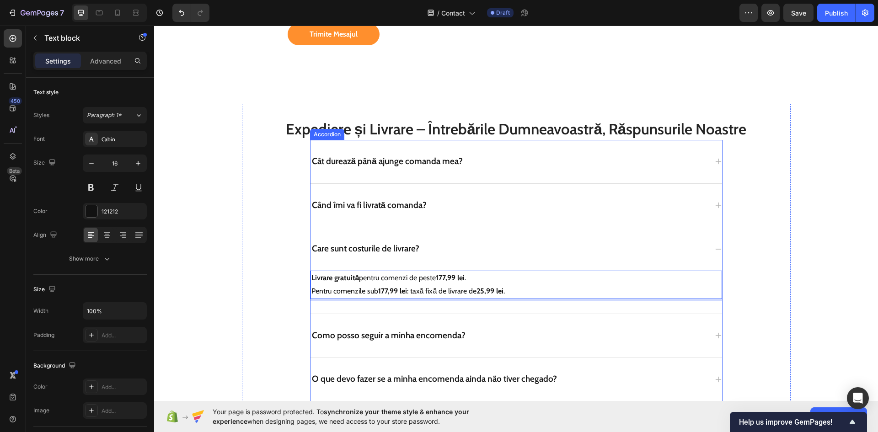
click at [357, 333] on p "Como posso seguir a minha encomenda?" at bounding box center [389, 335] width 154 height 11
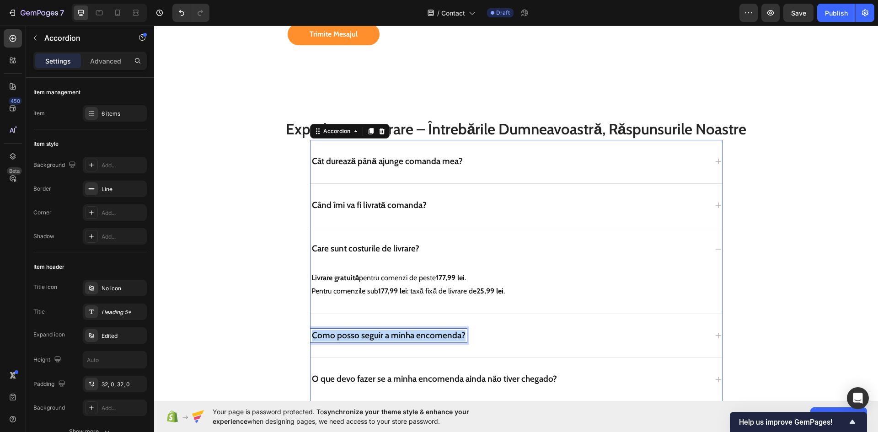
click at [357, 333] on p "Como posso seguir a minha encomenda?" at bounding box center [389, 335] width 154 height 11
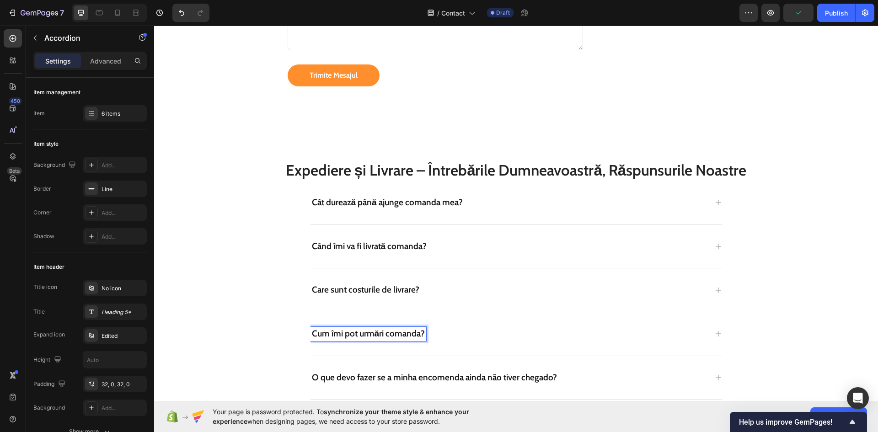
scroll to position [597, 0]
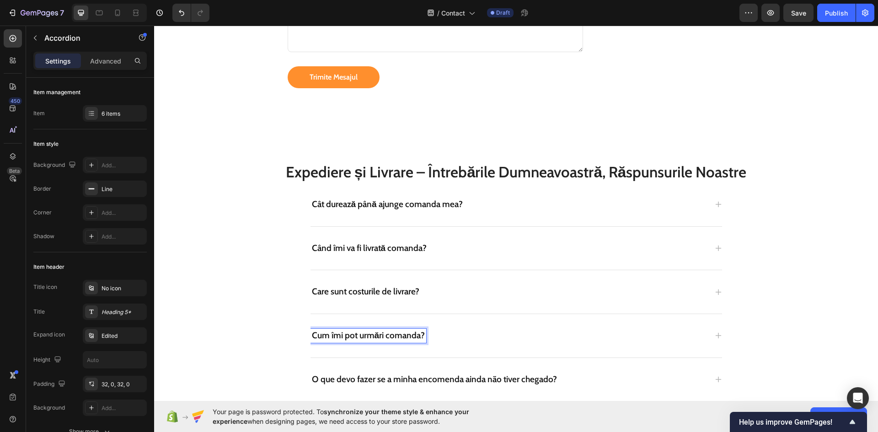
click at [447, 346] on div "Cum îmi pot urmări comanda?" at bounding box center [515, 335] width 411 height 43
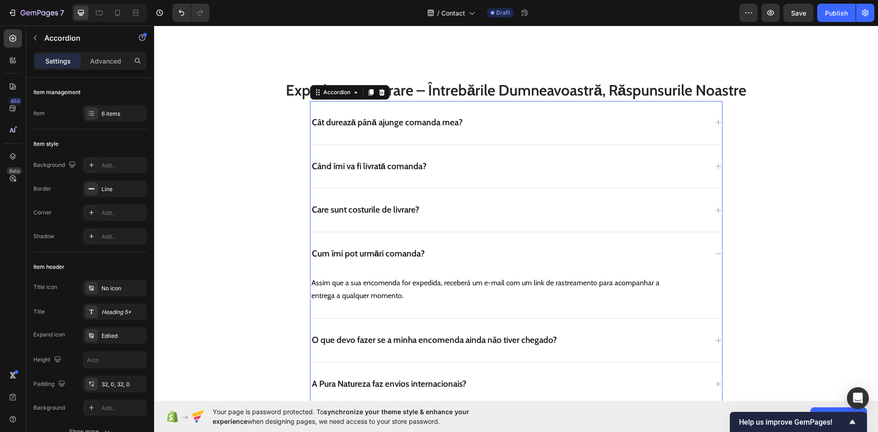
scroll to position [688, 0]
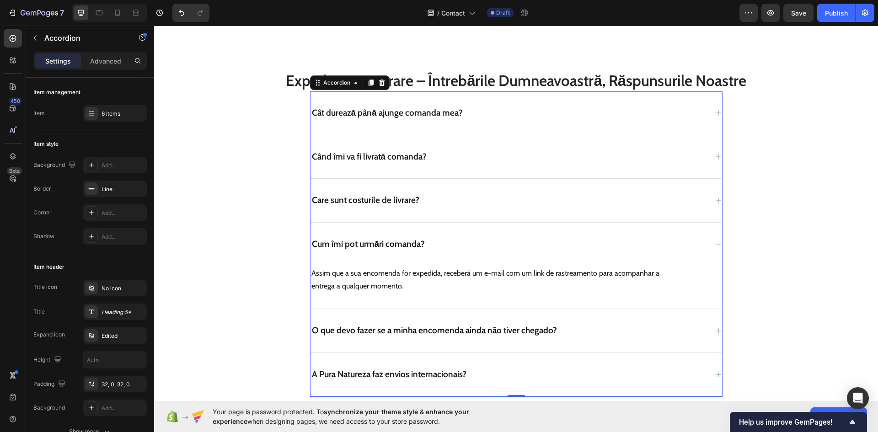
click at [408, 282] on p "Assim que a sua encomenda for expedida, receberá um e-mail com um link de rastr…" at bounding box center [490, 280] width 358 height 27
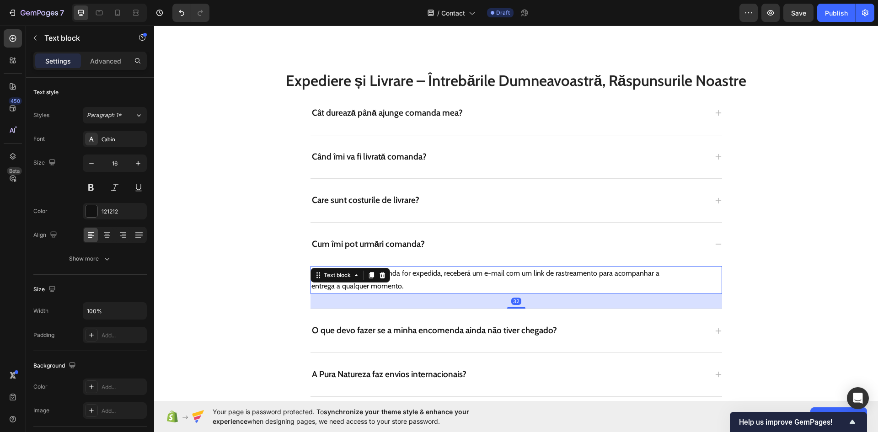
click at [408, 282] on p "Assim que a sua encomenda for expedida, receberá um e-mail com um link de rastr…" at bounding box center [490, 280] width 358 height 27
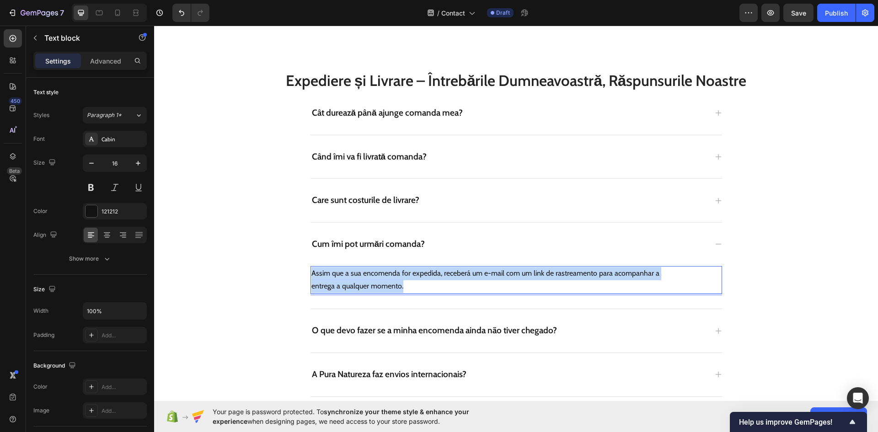
click at [408, 282] on p "Assim que a sua encomenda for expedida, receberá um e-mail com um link de rastr…" at bounding box center [490, 280] width 358 height 27
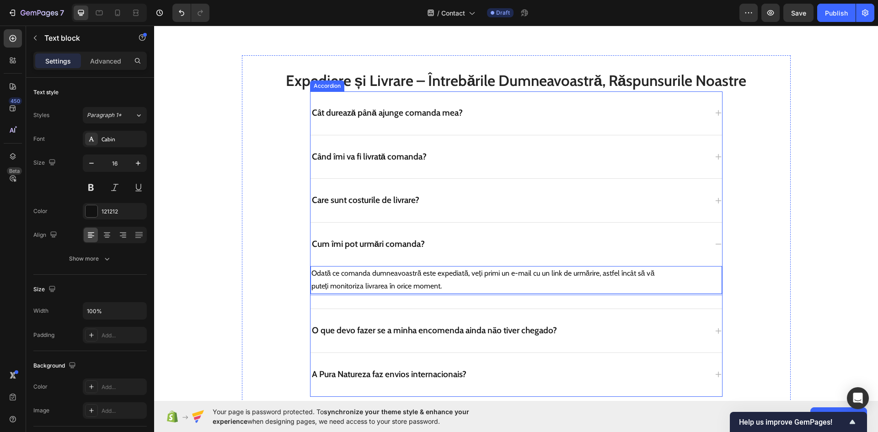
click at [397, 330] on p "O que devo fazer se a minha encomenda ainda não tiver chegado?" at bounding box center [434, 330] width 245 height 11
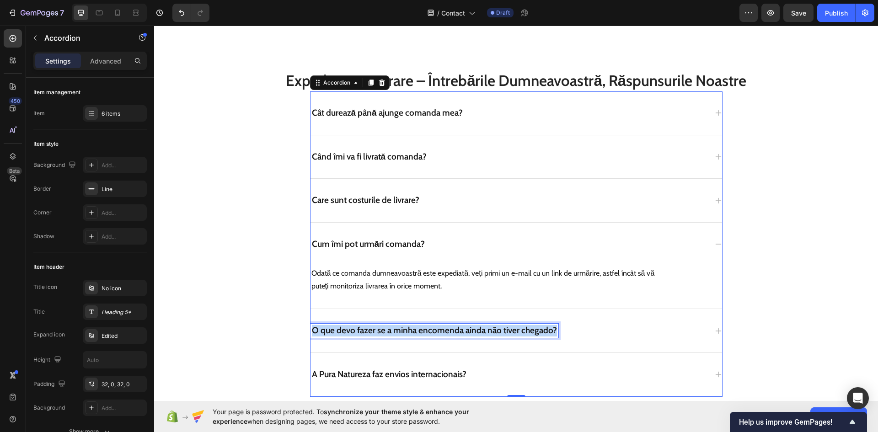
click at [397, 330] on p "O que devo fazer se a minha encomenda ainda não tiver chegado?" at bounding box center [434, 330] width 245 height 11
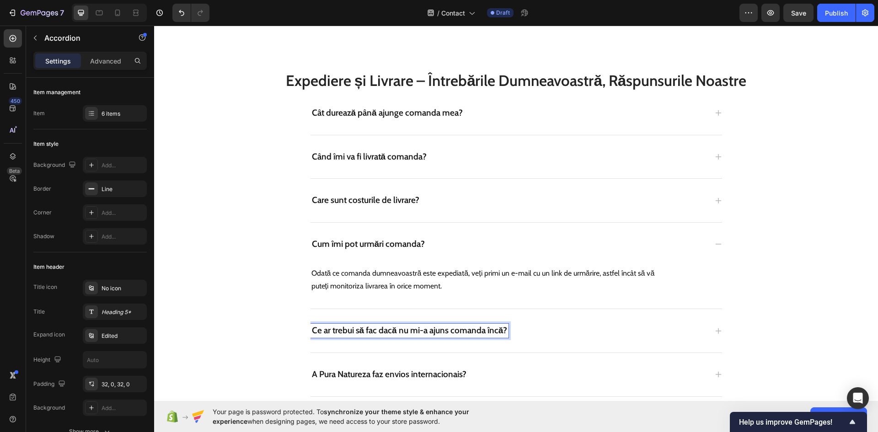
click at [543, 330] on div "Ce ar trebui să fac dacă nu mi-a ajuns comanda încă?" at bounding box center [508, 331] width 397 height 14
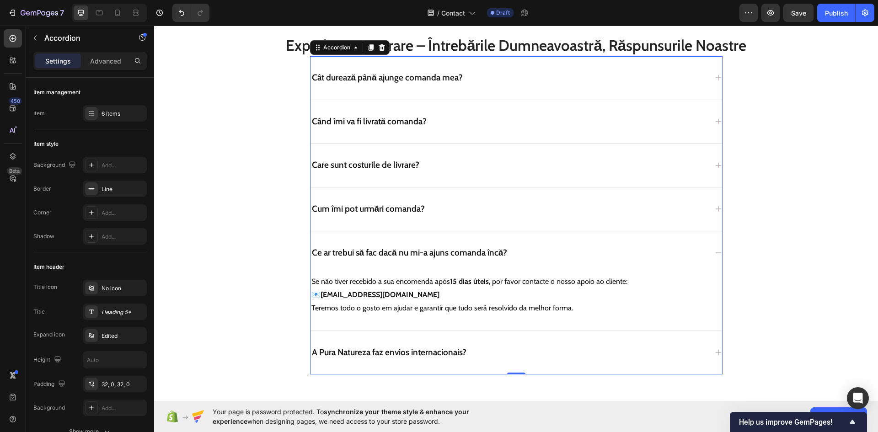
scroll to position [734, 0]
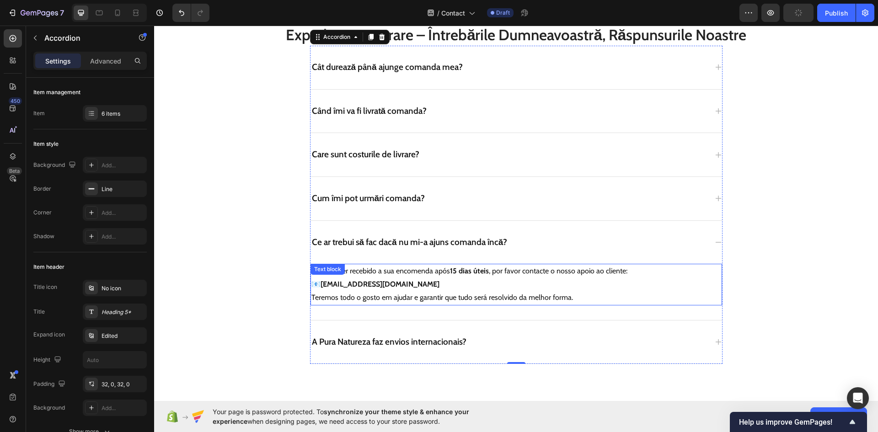
click at [372, 276] on p "Se não tiver recebido a sua encomenda após 15 dias úteis , por favor contacte o…" at bounding box center [490, 284] width 358 height 39
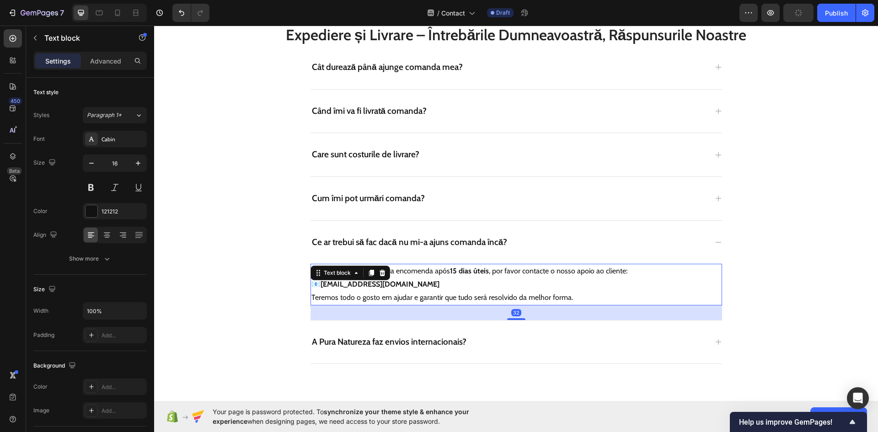
click at [372, 276] on div at bounding box center [371, 272] width 11 height 11
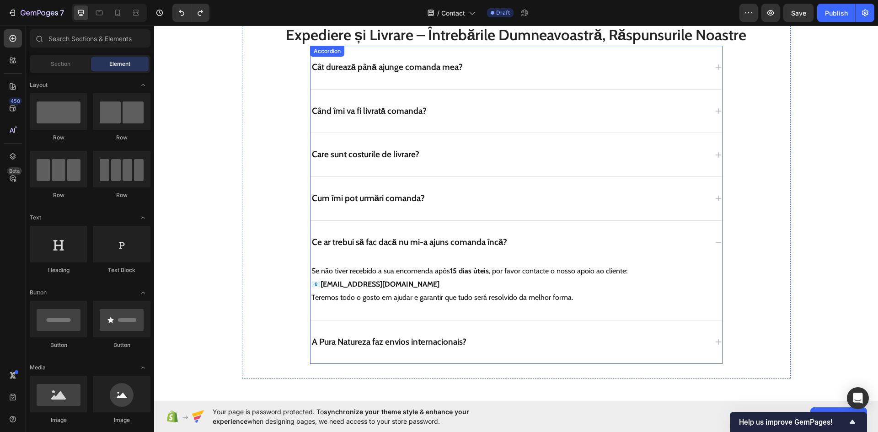
click at [451, 308] on div "Se não tiver recebido a sua encomenda após 15 dias úteis , por favor contacte o…" at bounding box center [515, 292] width 411 height 56
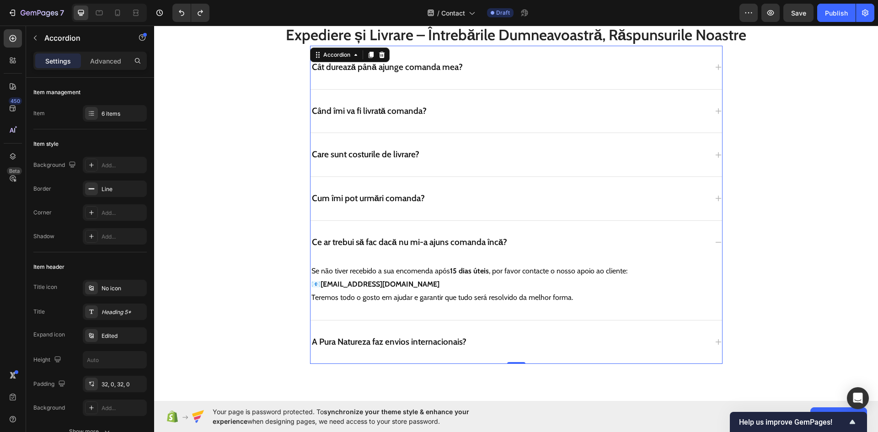
click at [451, 303] on p "Se não tiver recebido a sua encomenda após 15 dias úteis , por favor contacte o…" at bounding box center [490, 284] width 358 height 39
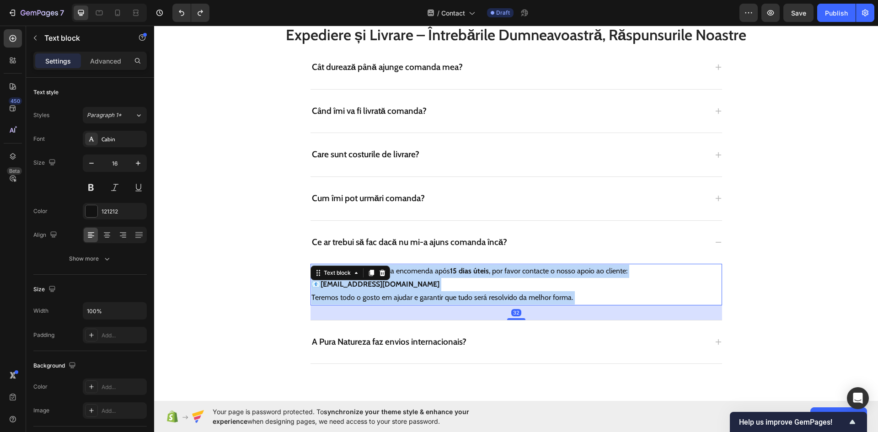
click at [451, 303] on p "Se não tiver recebido a sua encomenda após 15 dias úteis , por favor contacte o…" at bounding box center [490, 284] width 358 height 39
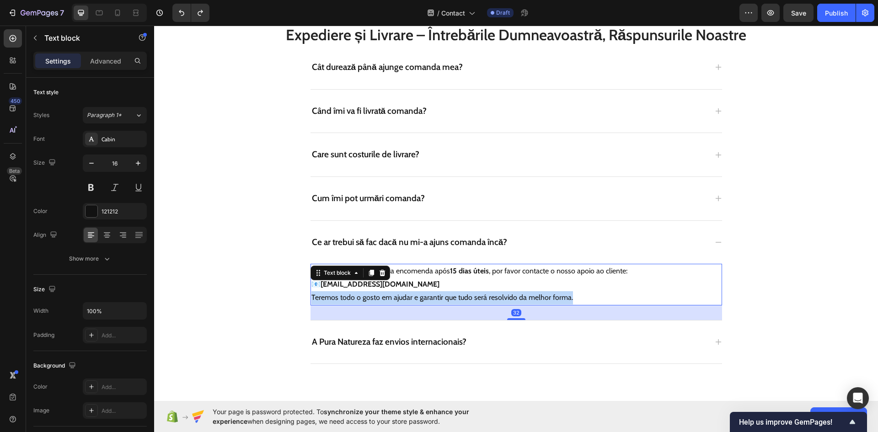
click at [451, 303] on p "Se não tiver recebido a sua encomenda após 15 dias úteis , por favor contacte o…" at bounding box center [490, 284] width 358 height 39
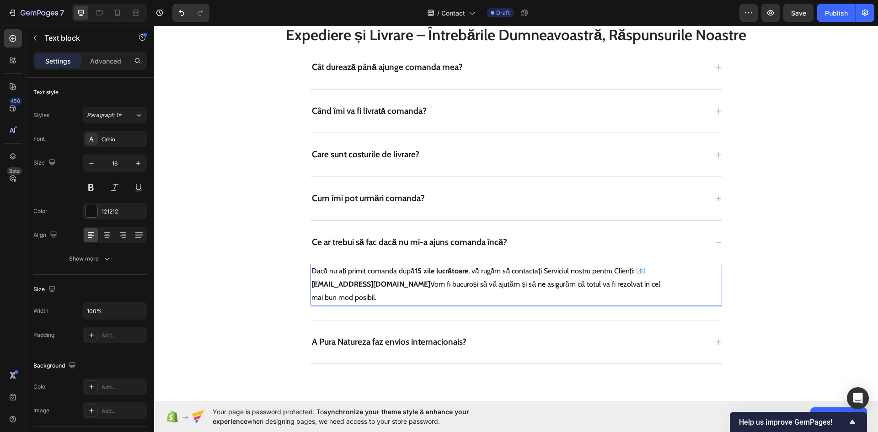
click at [634, 274] on p "Dacă nu ați primit comanda după 15 zile lucrătoare , vă rugăm să contactați Ser…" at bounding box center [490, 284] width 358 height 39
click at [399, 286] on p "📧 sprijin@hi-stralucire.com Vom fi bucuroși să vă ajutăm și să ne asigurăm că t…" at bounding box center [490, 291] width 358 height 27
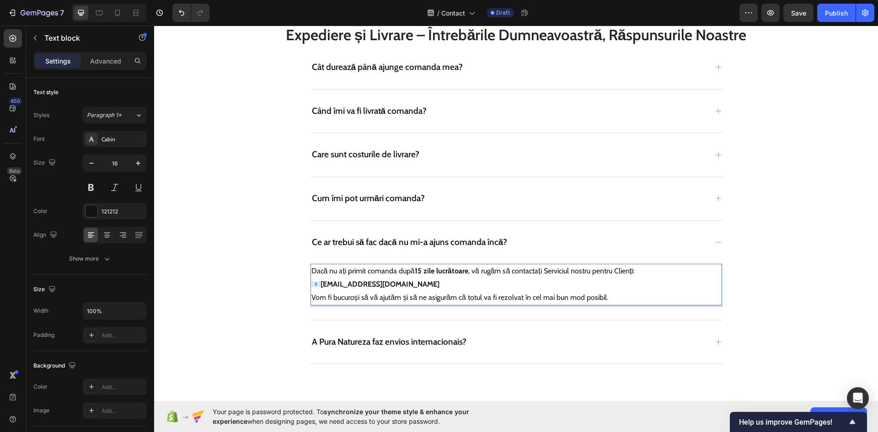
click at [207, 292] on div "Expediere și Livrare – Întrebările Dumneavoastră, Răspunsurile Noastre Heading …" at bounding box center [516, 194] width 710 height 369
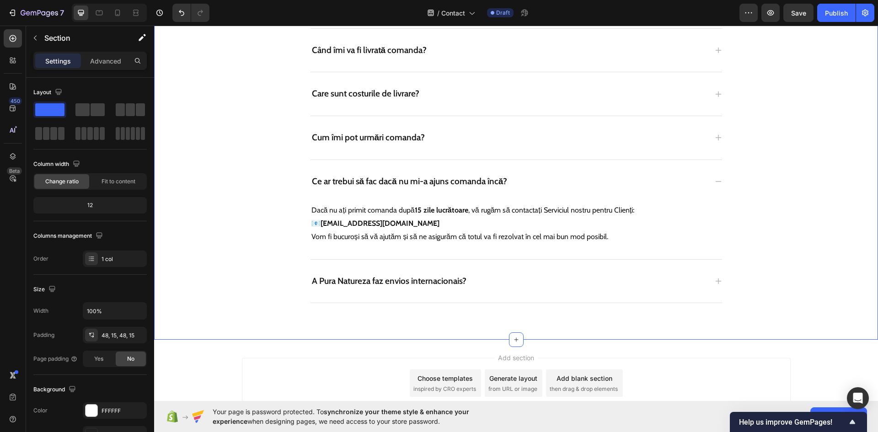
scroll to position [843, 0]
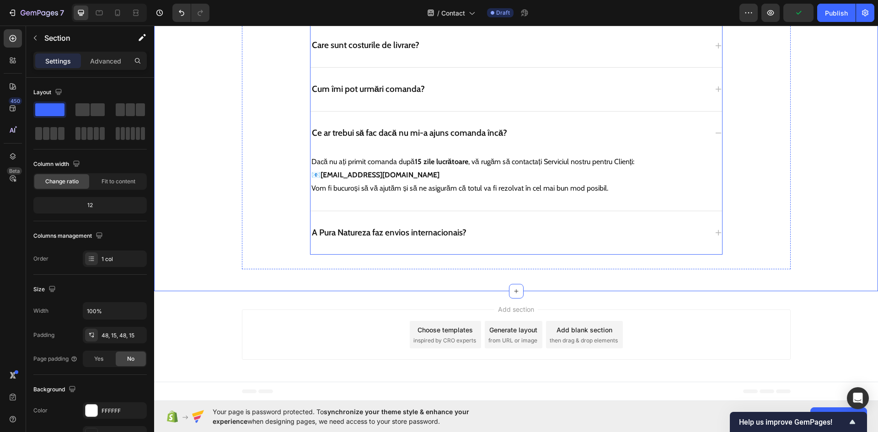
click at [341, 233] on p "A Pura Natureza faz envios internacionais?" at bounding box center [389, 232] width 154 height 11
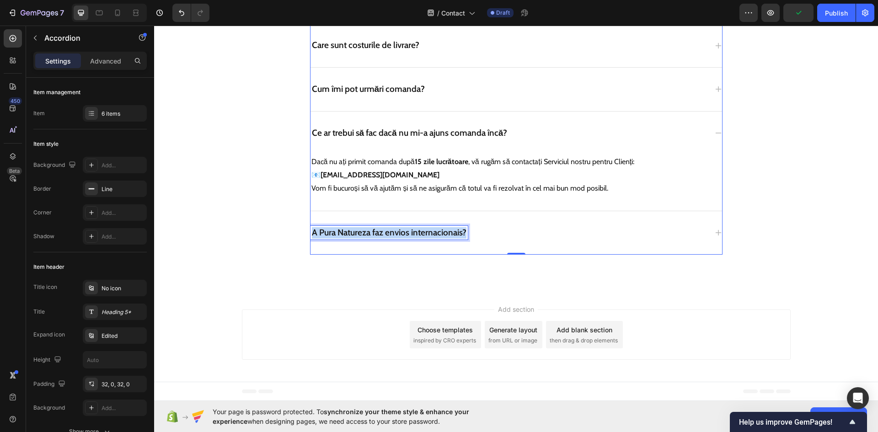
click at [341, 233] on p "A Pura Natureza faz envios internacionais?" at bounding box center [389, 232] width 154 height 11
click at [500, 238] on div "Strălucire livrează la nivel internațional?" at bounding box center [508, 233] width 397 height 14
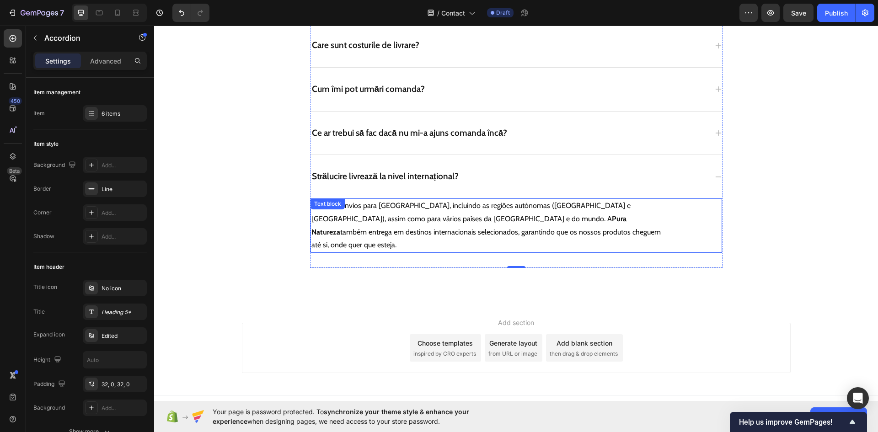
click at [388, 218] on strong "Pura Natureza" at bounding box center [468, 225] width 315 height 22
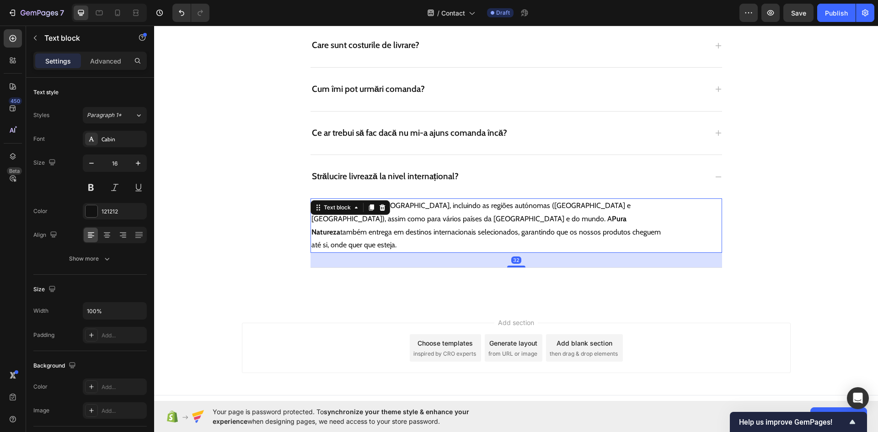
click at [388, 218] on strong "Pura Natureza" at bounding box center [468, 225] width 315 height 22
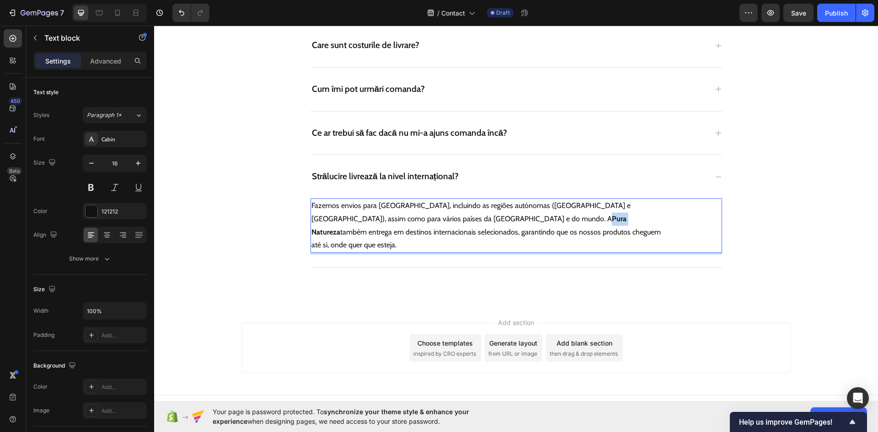
click at [388, 218] on strong "Pura Natureza" at bounding box center [468, 225] width 315 height 22
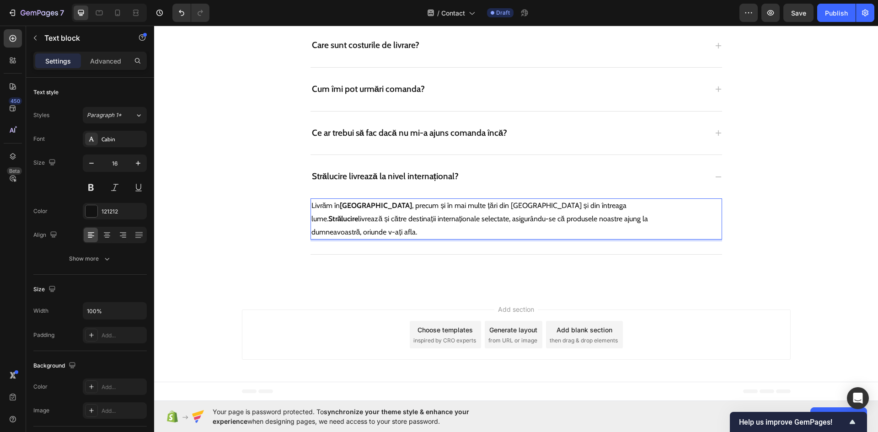
scroll to position [830, 0]
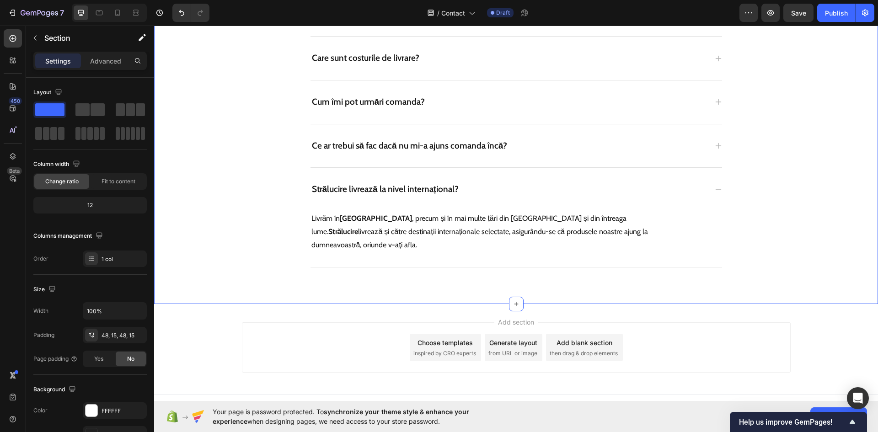
click at [785, 284] on div "Expediere și Livrare – Întrebările Dumneavoastră, Răspunsurile Noastre Heading …" at bounding box center [515, 97] width 723 height 413
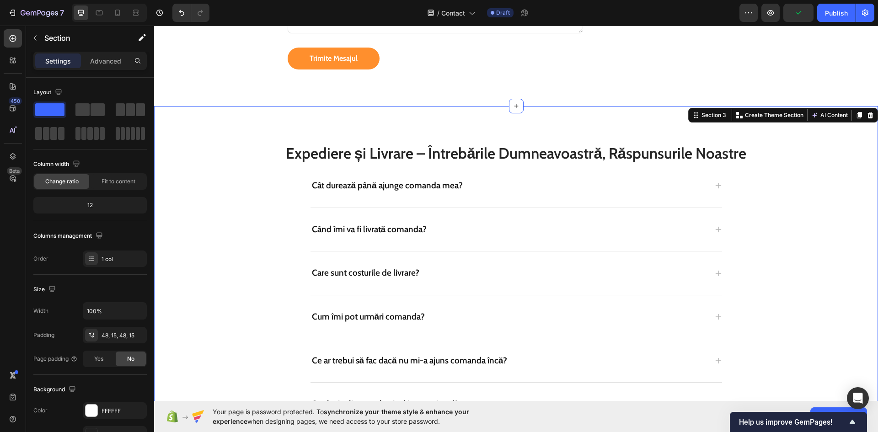
scroll to position [602, 0]
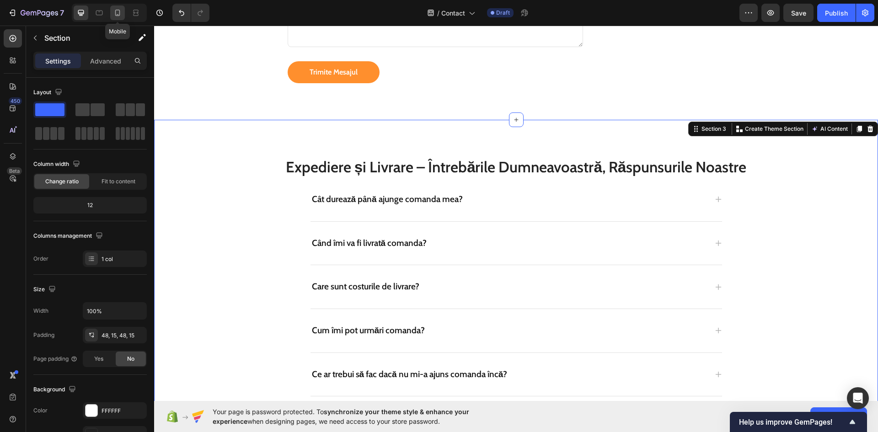
click at [119, 16] on icon at bounding box center [117, 13] width 5 height 6
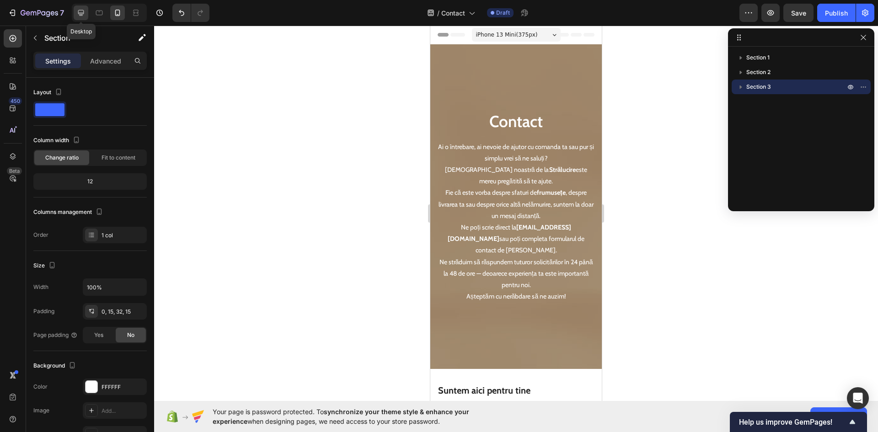
click at [79, 15] on icon at bounding box center [80, 12] width 9 height 9
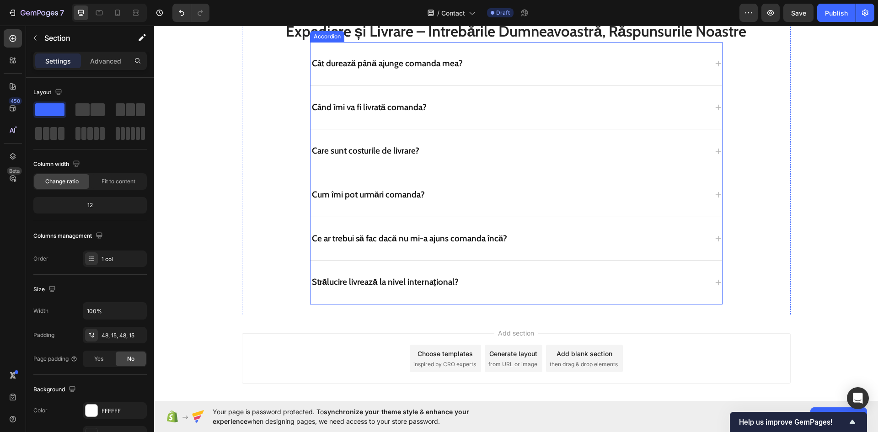
scroll to position [761, 0]
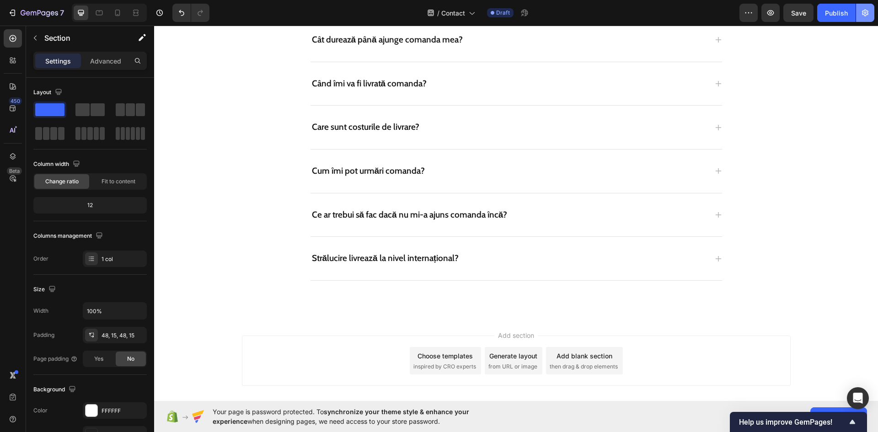
click at [864, 8] on button "button" at bounding box center [865, 13] width 18 height 18
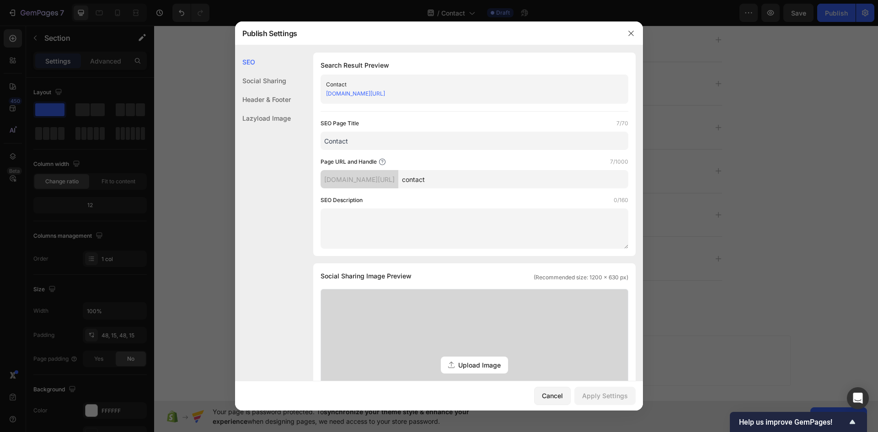
click at [255, 98] on div "Header & Footer" at bounding box center [263, 99] width 56 height 19
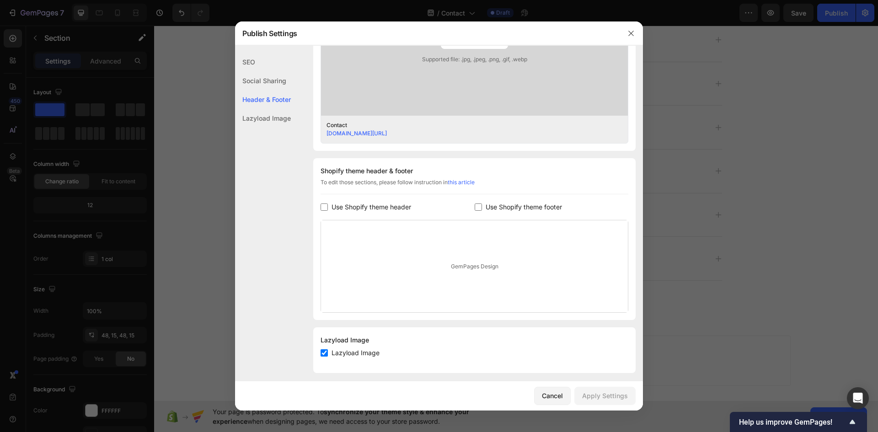
scroll to position [331, 0]
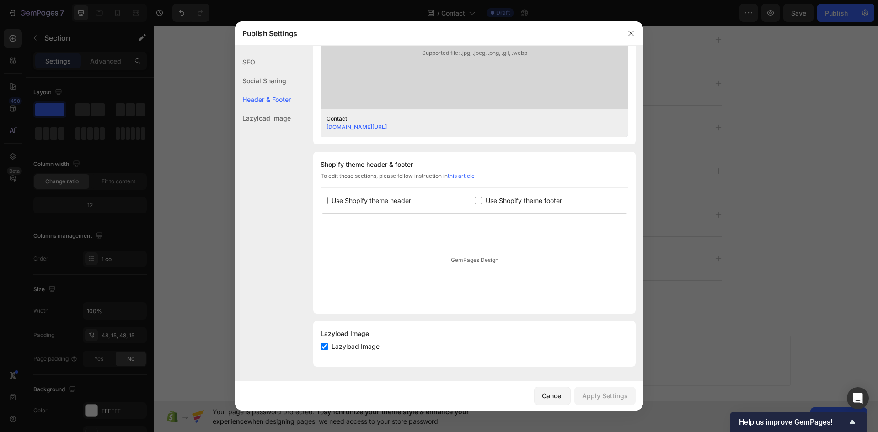
click at [387, 202] on span "Use Shopify theme header" at bounding box center [371, 200] width 80 height 11
checkbox input "true"
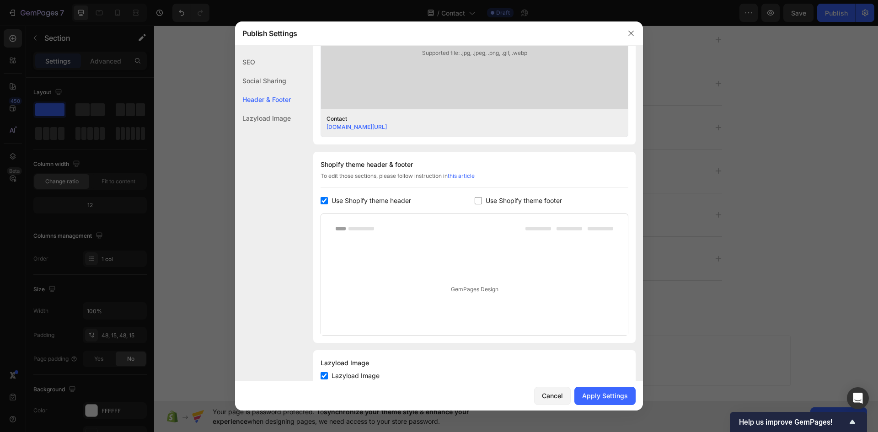
click at [505, 200] on span "Use Shopify theme footer" at bounding box center [523, 200] width 76 height 11
checkbox input "true"
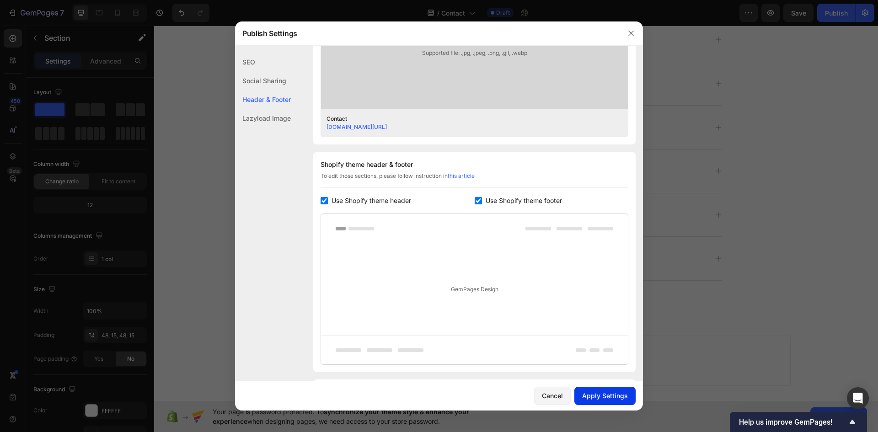
click at [607, 397] on div "Apply Settings" at bounding box center [605, 396] width 46 height 10
click at [638, 32] on button "button" at bounding box center [630, 33] width 15 height 15
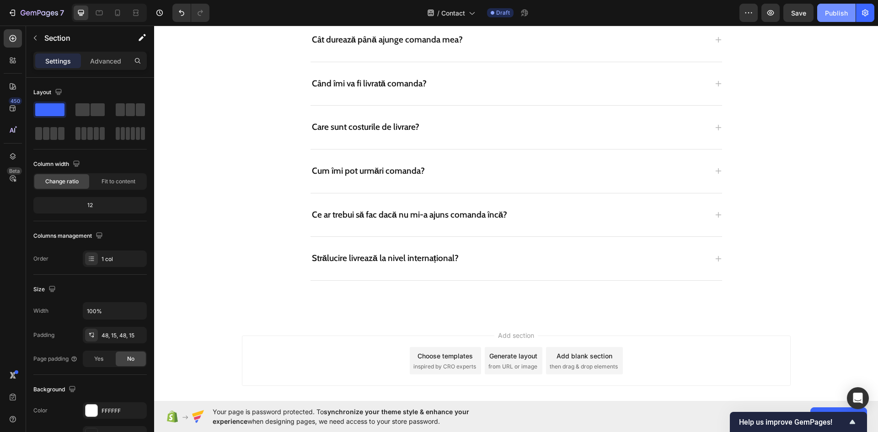
click at [841, 20] on button "Publish" at bounding box center [836, 13] width 38 height 18
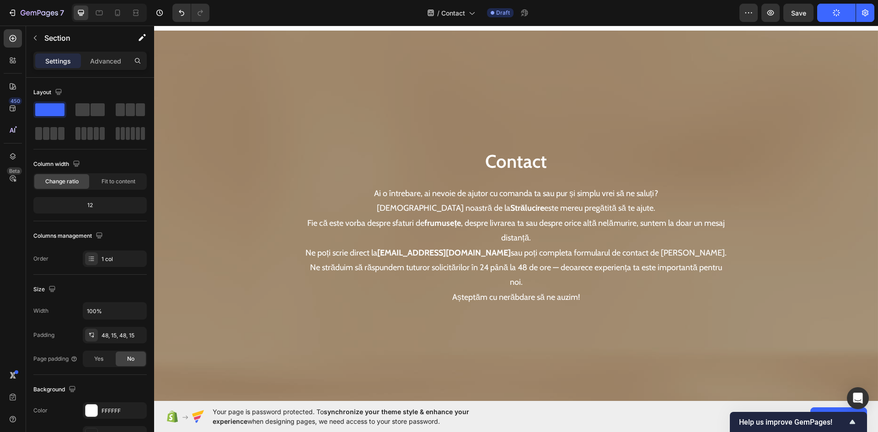
scroll to position [0, 0]
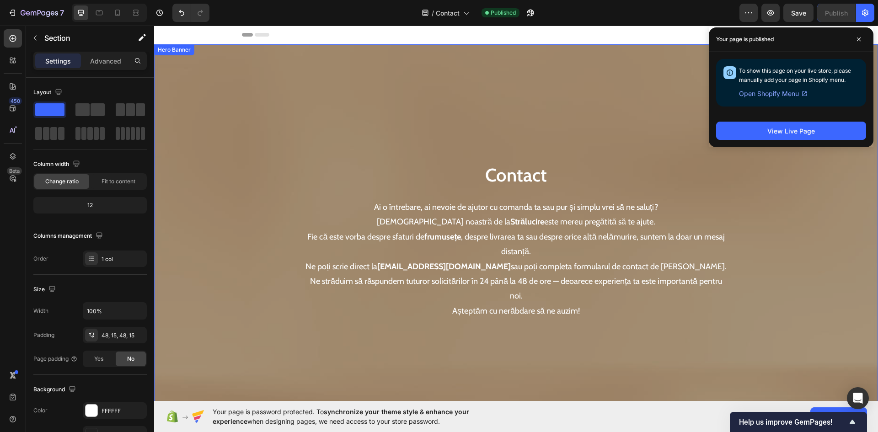
click at [213, 128] on div "Overlay" at bounding box center [515, 240] width 723 height 393
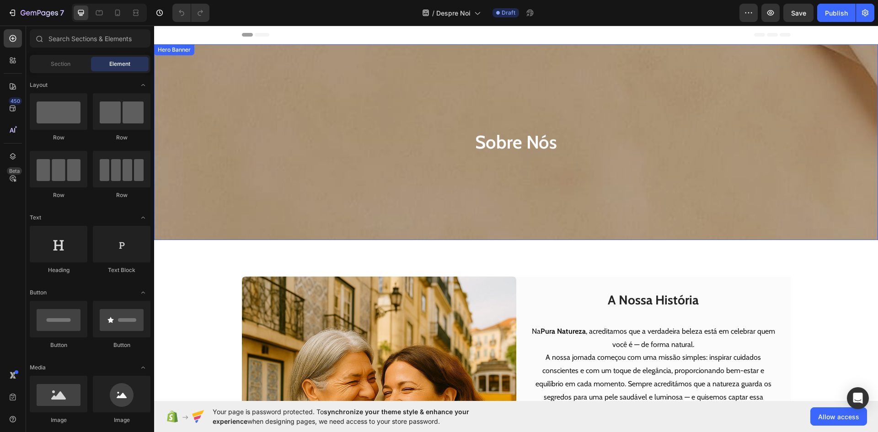
click at [273, 237] on div "Sobre Nós Heading Row" at bounding box center [515, 142] width 723 height 196
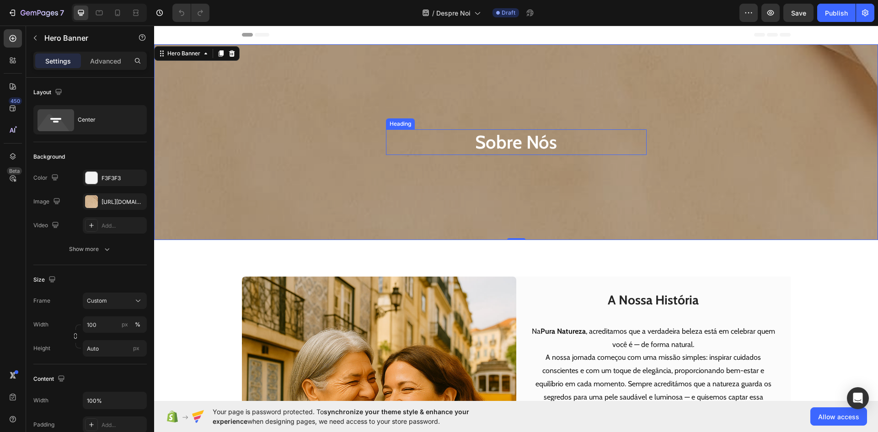
click at [506, 152] on h2 "Sobre Nós" at bounding box center [516, 142] width 261 height 26
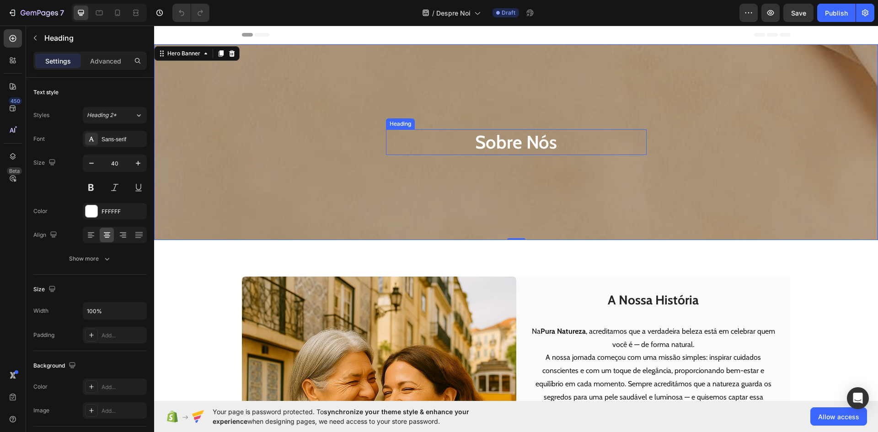
click at [506, 152] on h2 "Sobre Nós" at bounding box center [516, 142] width 261 height 26
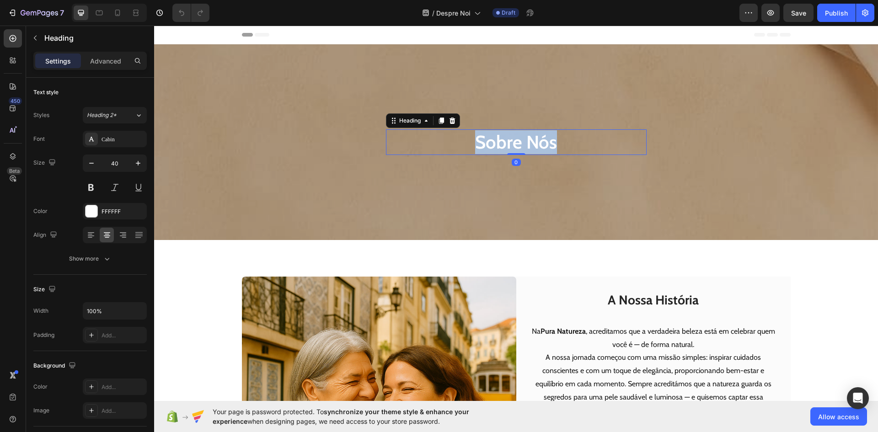
click at [506, 152] on p "Sobre Nós" at bounding box center [516, 142] width 259 height 24
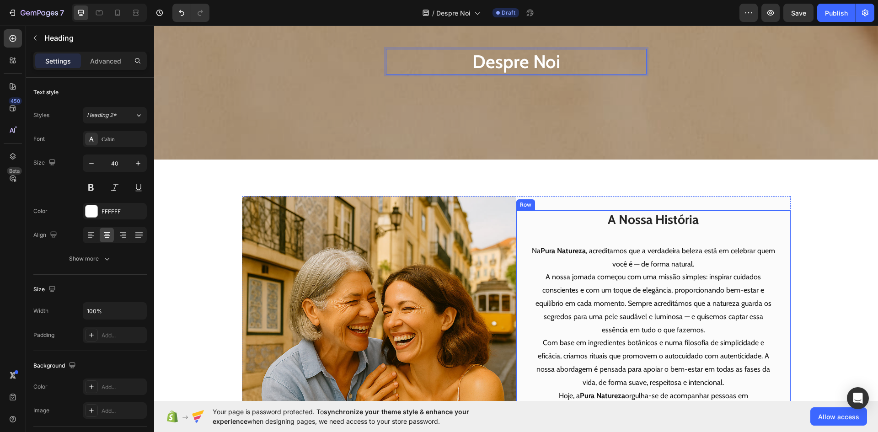
scroll to position [91, 0]
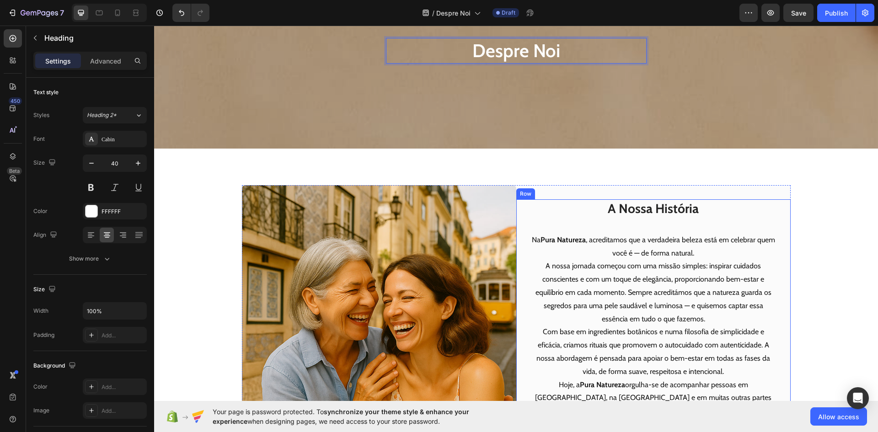
click at [628, 207] on strong "A Nossa História" at bounding box center [652, 209] width 91 height 16
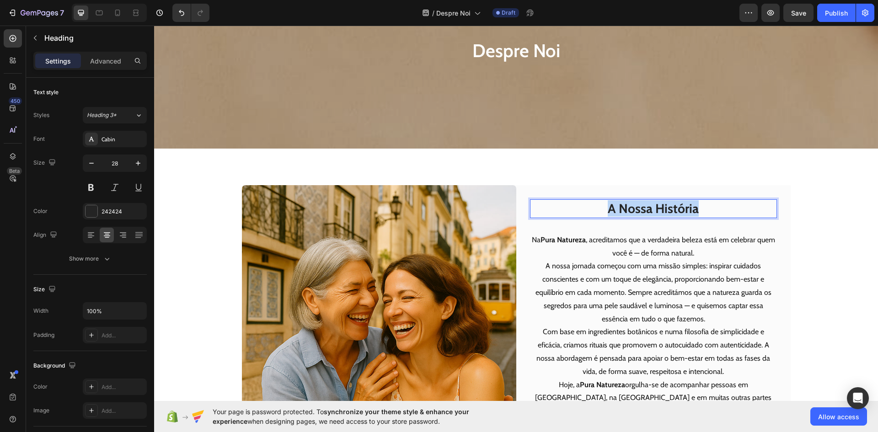
click at [628, 207] on strong "A Nossa História" at bounding box center [652, 209] width 91 height 16
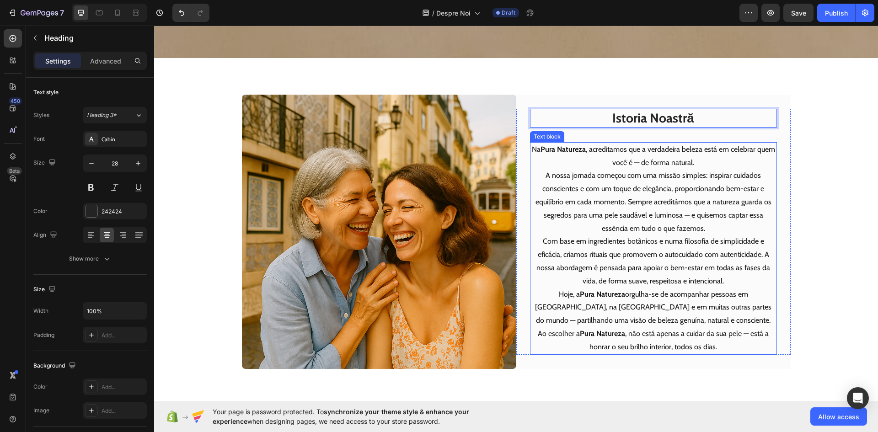
scroll to position [183, 0]
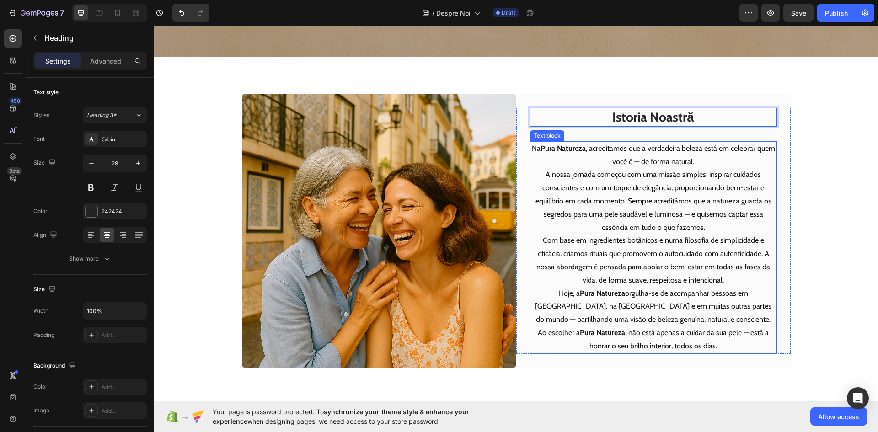
click at [599, 240] on p "Com base em ingredientes botânicos e numa filosofia de simplicidade e eficácia,…" at bounding box center [653, 260] width 245 height 53
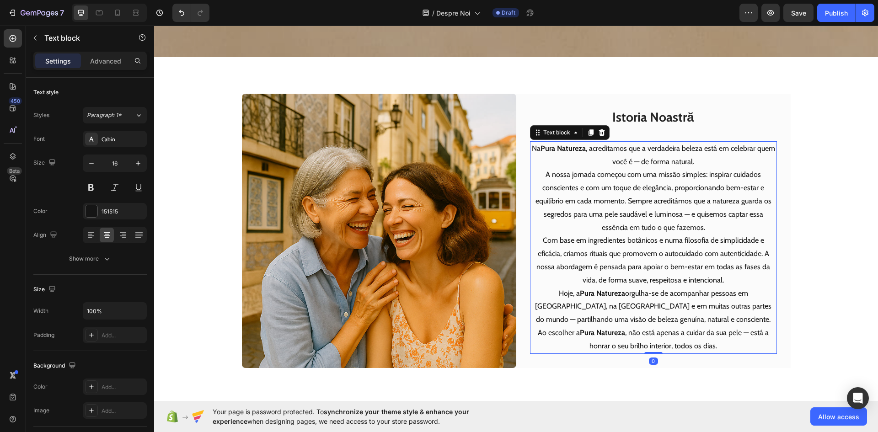
click at [599, 240] on p "Com base em ingredientes botânicos e numa filosofia de simplicidade e eficácia,…" at bounding box center [653, 260] width 245 height 53
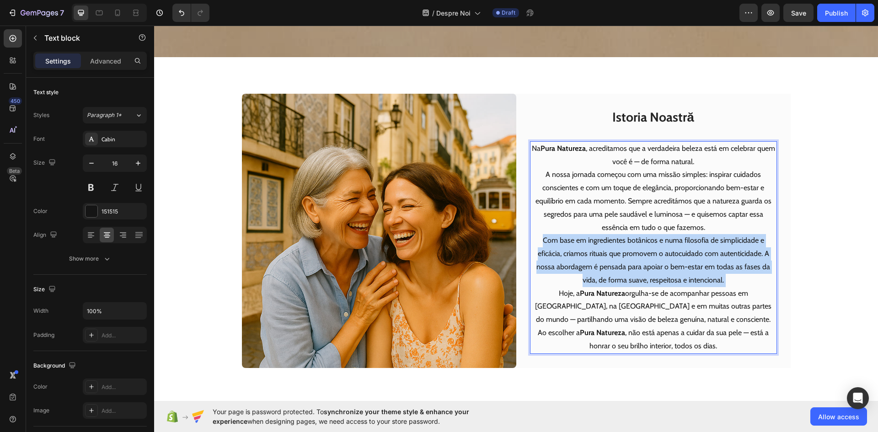
click at [599, 240] on p "Com base em ingredientes botânicos e numa filosofia de simplicidade e eficácia,…" at bounding box center [653, 260] width 245 height 53
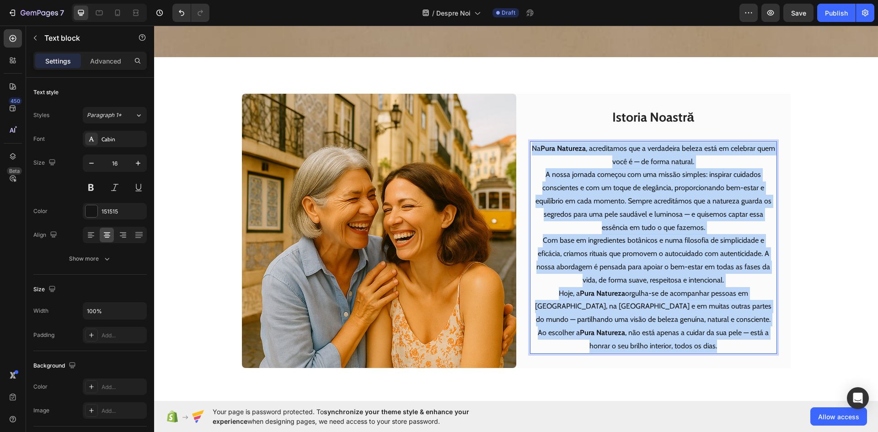
scroll to position [189, 0]
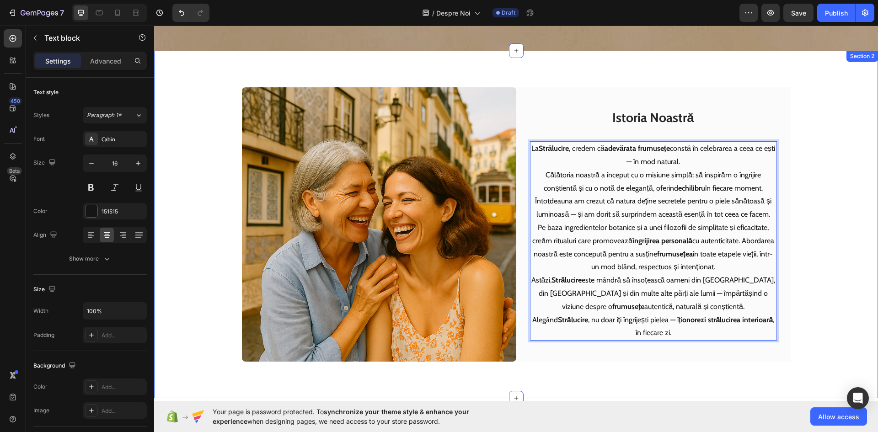
click at [821, 265] on div "Image ⁠⁠⁠⁠⁠⁠⁠ Istoria Noastră Heading La Strălucire , credem că adevărata frumu…" at bounding box center [516, 224] width 680 height 274
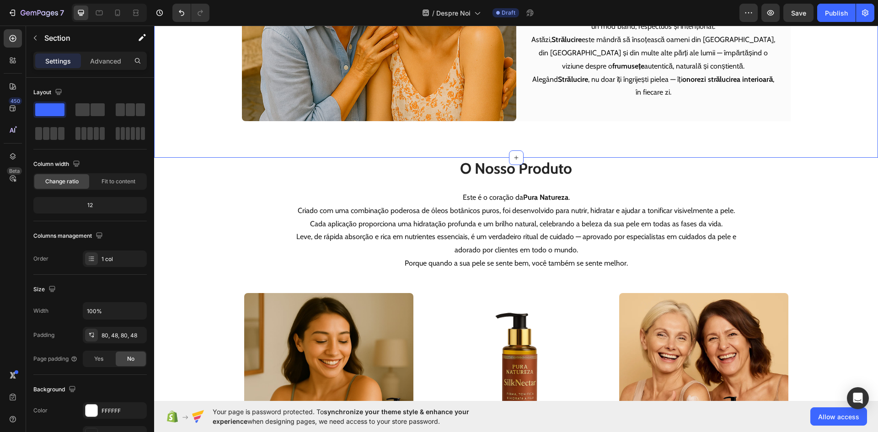
scroll to position [463, 0]
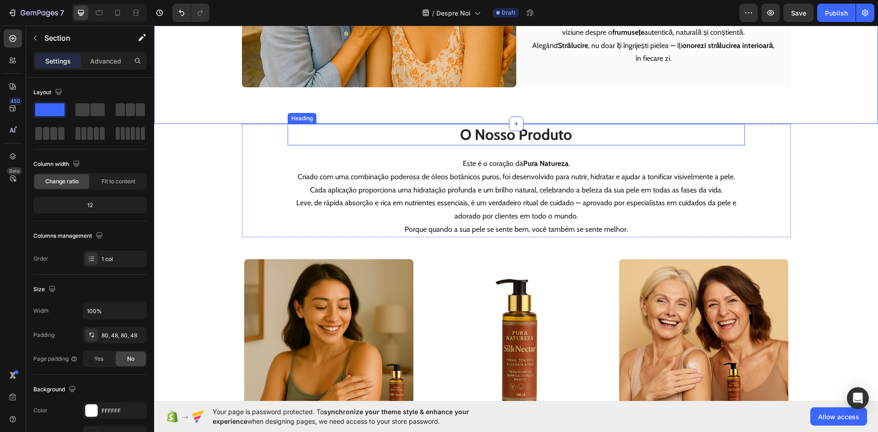
click at [525, 135] on strong "O Nosso Produto" at bounding box center [516, 134] width 112 height 18
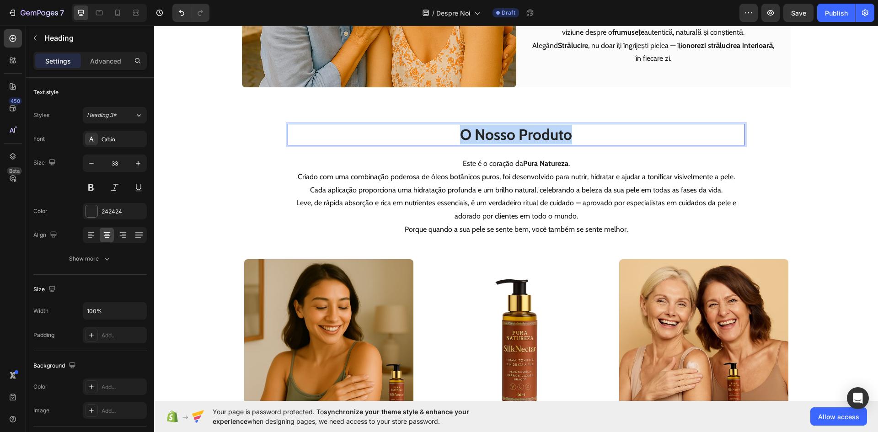
click at [525, 135] on strong "O Nosso Produto" at bounding box center [516, 134] width 112 height 18
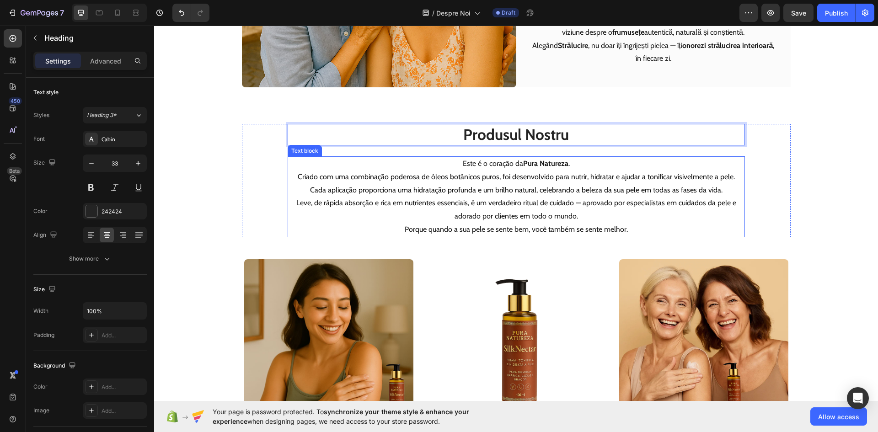
click at [542, 218] on p "Leve, de rápida absorção e rica em nutrientes essenciais, é um verdadeiro ritua…" at bounding box center [515, 210] width 455 height 27
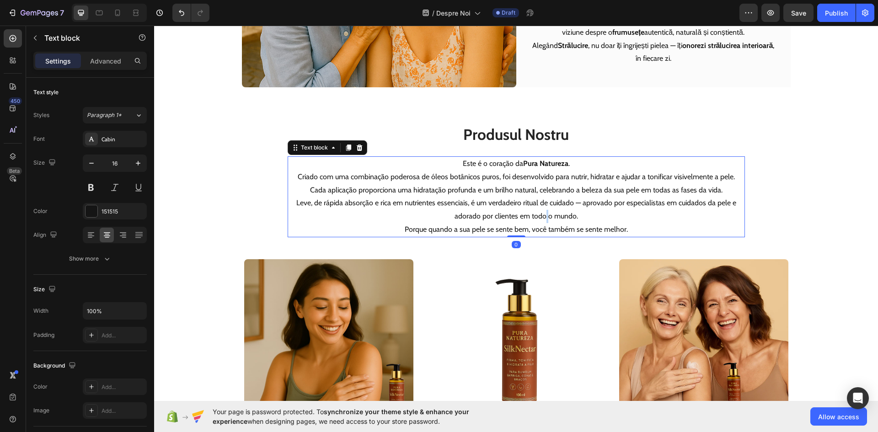
click at [542, 218] on p "Leve, de rápida absorção e rica em nutrientes essenciais, é um verdadeiro ritua…" at bounding box center [515, 210] width 455 height 27
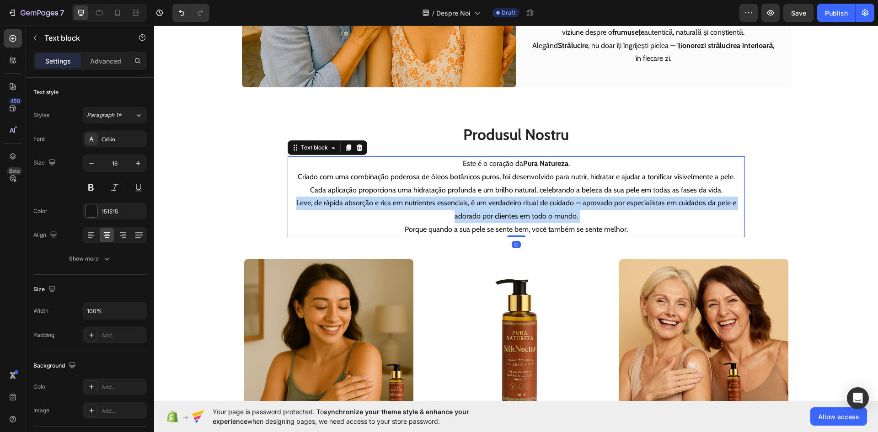
click at [542, 218] on p "Leve, de rápida absorção e rica em nutrientes essenciais, é um verdadeiro ritua…" at bounding box center [515, 210] width 455 height 27
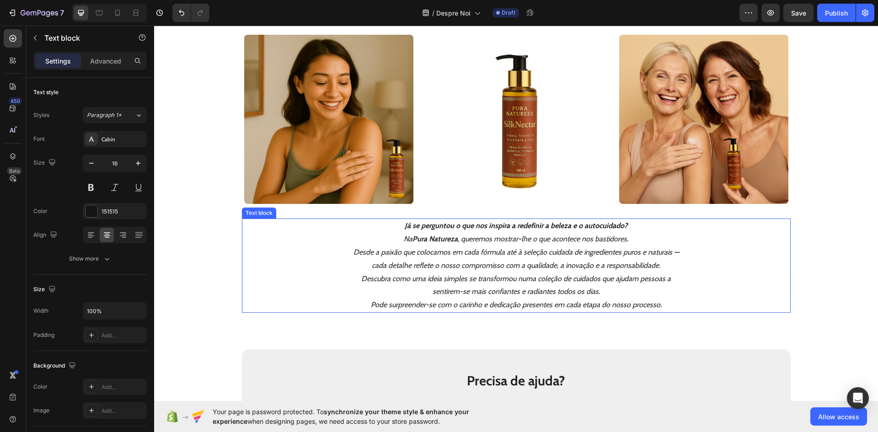
scroll to position [738, 0]
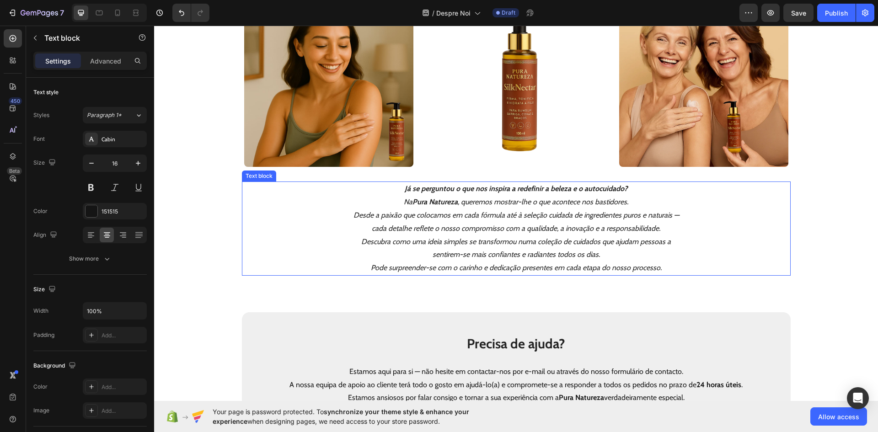
click at [468, 218] on p "Na Pura Natureza , queremos mostrar-lhe o que acontece nos bastidores. Desde a …" at bounding box center [515, 215] width 327 height 39
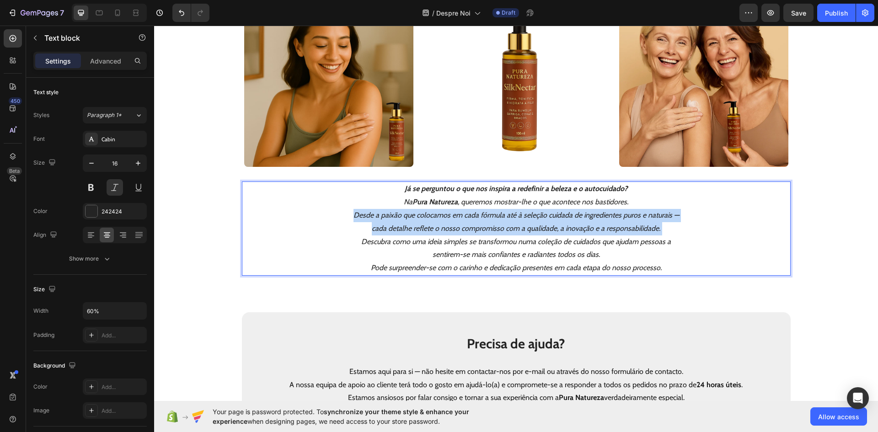
click at [468, 218] on p "Na Pura Natureza , queremos mostrar-lhe o que acontece nos bastidores. Desde a …" at bounding box center [515, 215] width 327 height 39
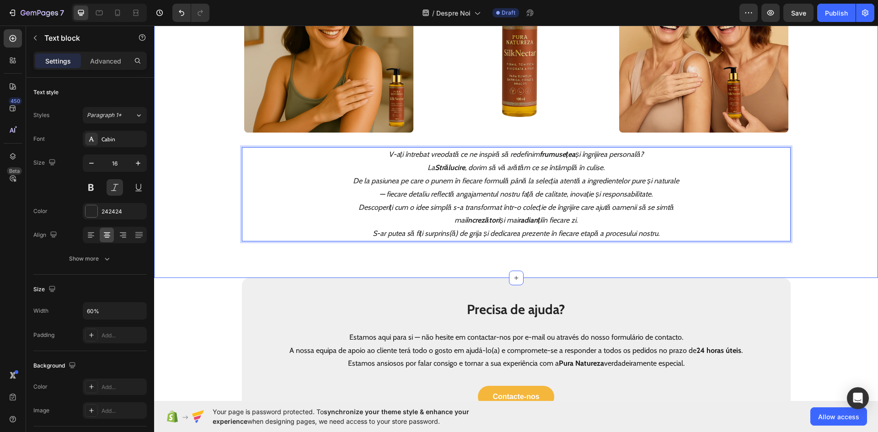
scroll to position [875, 0]
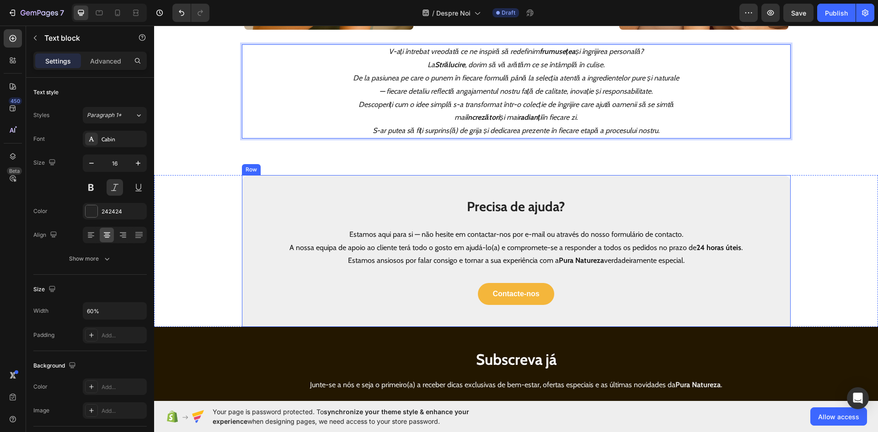
click at [521, 208] on strong "Precisa de ajuda?" at bounding box center [516, 206] width 98 height 16
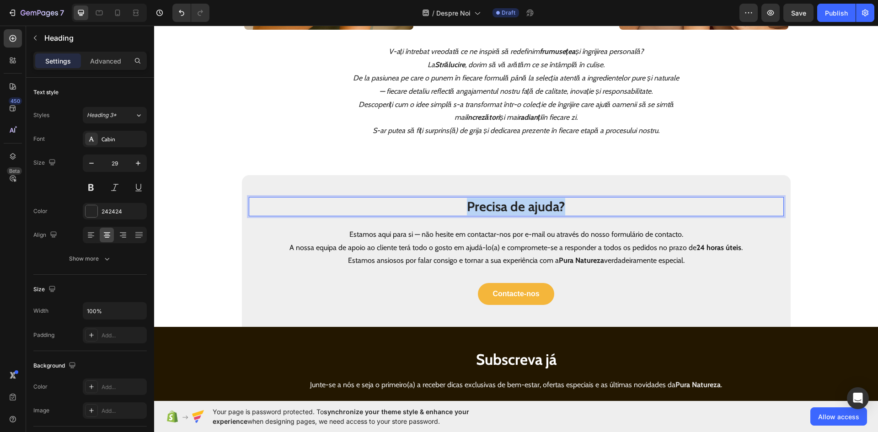
click at [521, 208] on strong "Precisa de ajuda?" at bounding box center [516, 206] width 98 height 16
click at [484, 250] on p "Estamos aqui para si — não hesite em contactar-nos por e-mail ou através do nos…" at bounding box center [516, 241] width 533 height 27
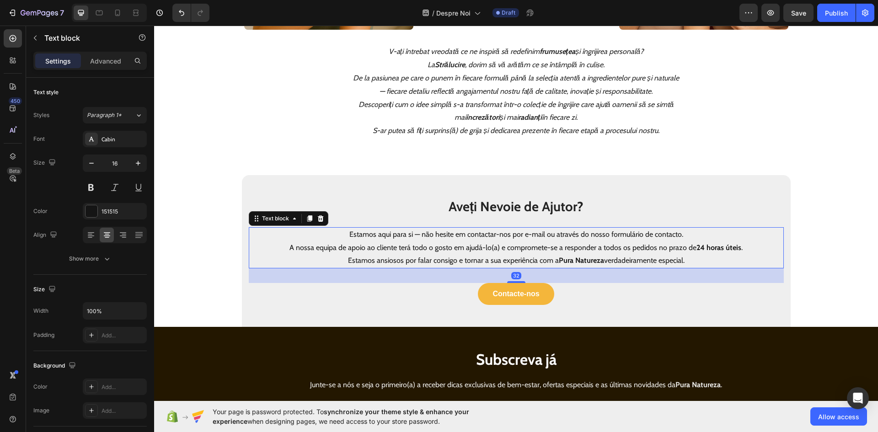
click at [484, 250] on p "Estamos aqui para si — não hesite em contactar-nos por e-mail ou através do nos…" at bounding box center [516, 241] width 533 height 27
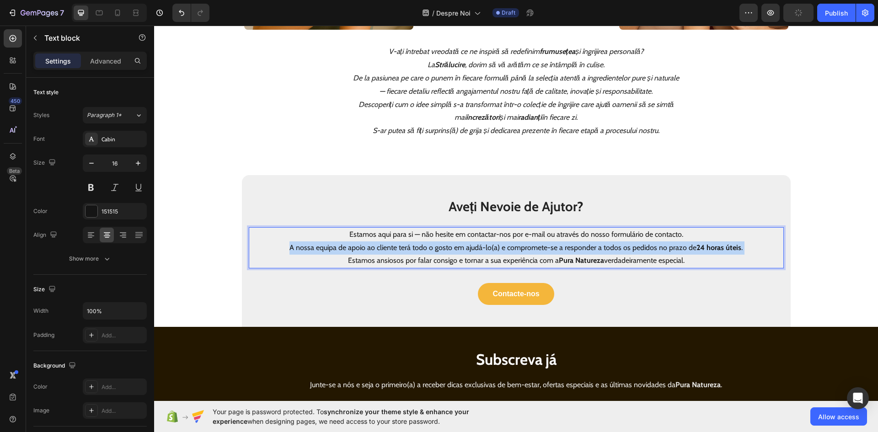
click at [484, 250] on p "Estamos aqui para si — não hesite em contactar-nos por e-mail ou através do nos…" at bounding box center [516, 241] width 533 height 27
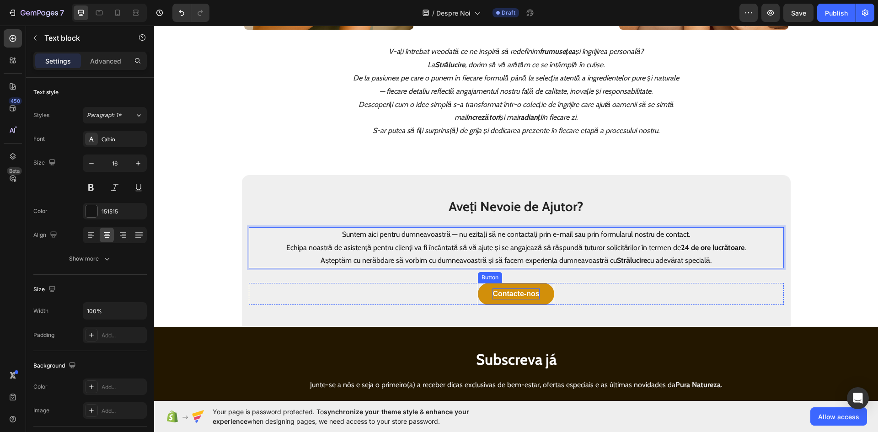
click at [507, 290] on p "Contacte-nos" at bounding box center [515, 293] width 47 height 11
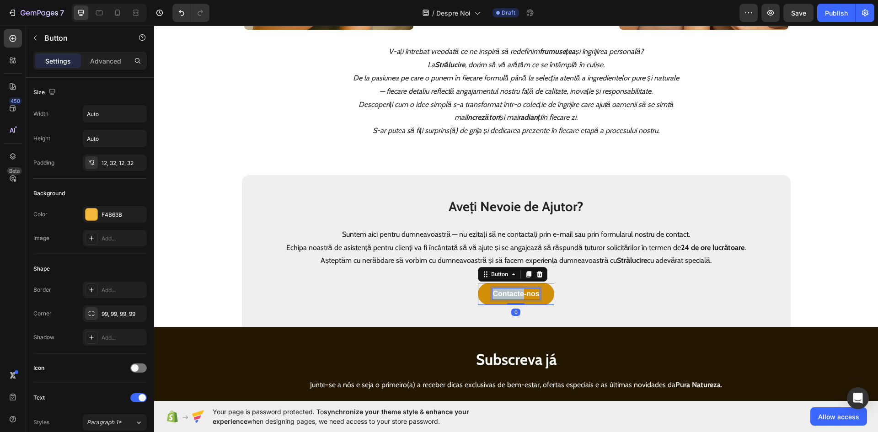
click at [507, 290] on p "Contacte-nos" at bounding box center [515, 293] width 47 height 11
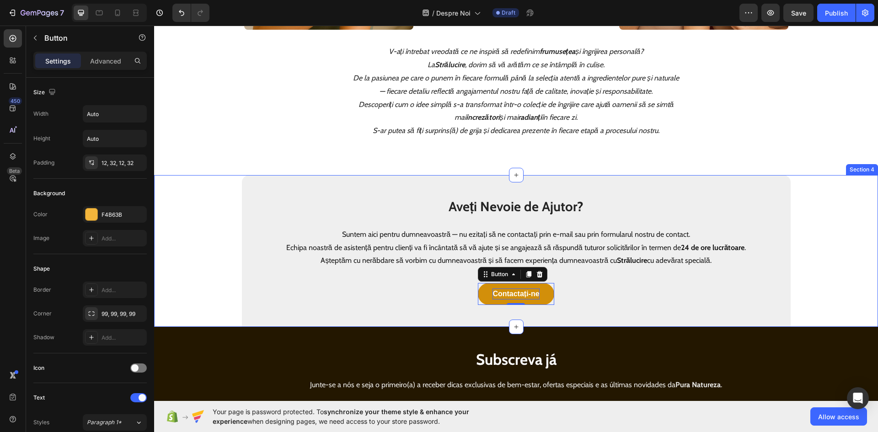
drag, startPoint x: 202, startPoint y: 232, endPoint x: 228, endPoint y: 225, distance: 26.4
click at [202, 232] on div "⁠⁠⁠⁠⁠⁠⁠ Aveți Nevoie de Ajutor? Heading Suntem aici pentru dumneavoastră — nu e…" at bounding box center [515, 251] width 723 height 152
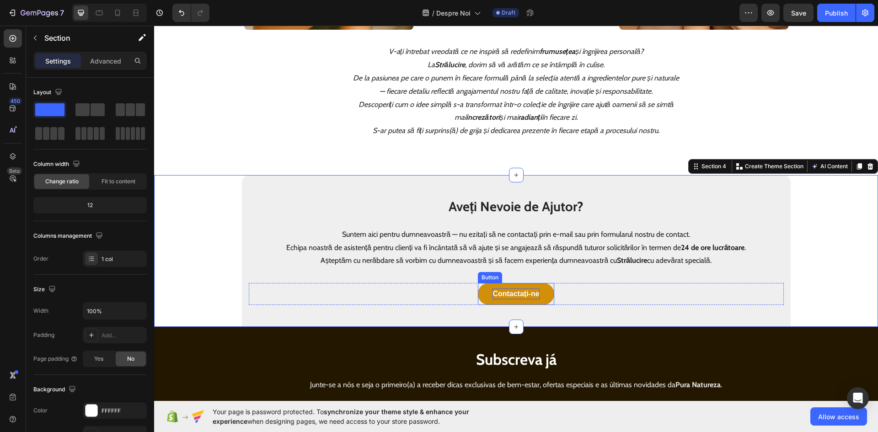
click at [479, 290] on link "Contactați-ne" at bounding box center [516, 294] width 76 height 22
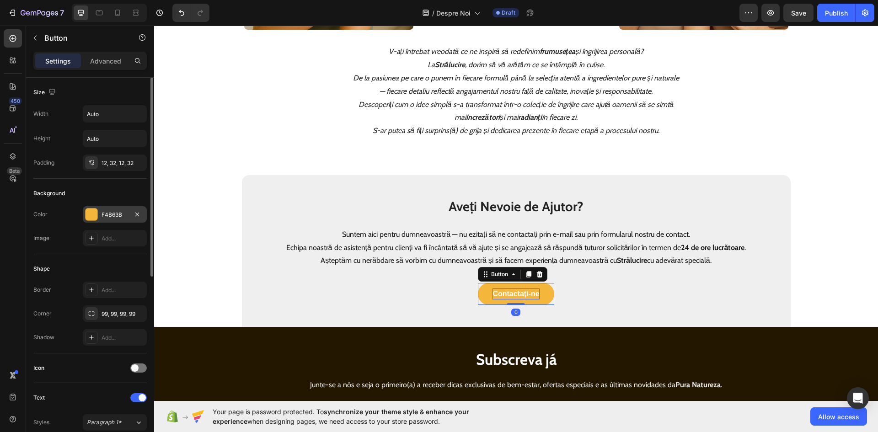
click at [116, 212] on div "F4B63B" at bounding box center [114, 215] width 27 height 8
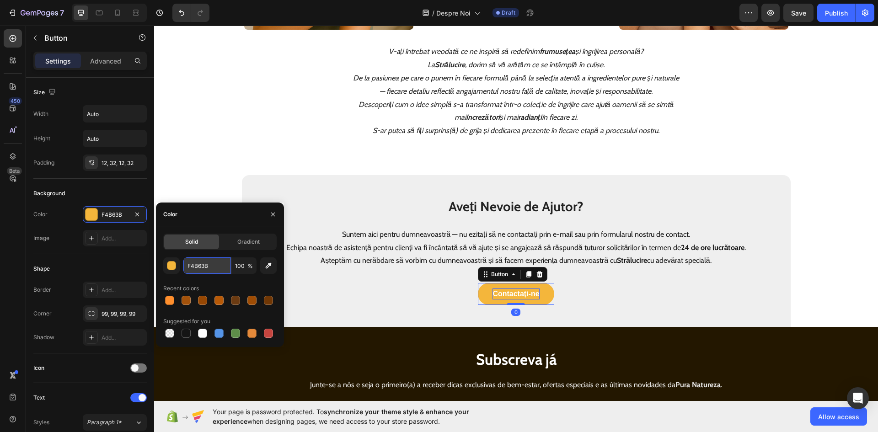
click at [201, 266] on input "F4B63B" at bounding box center [207, 265] width 48 height 16
paste input "F8F2D"
type input "FF8F2D"
click at [118, 264] on div "Shape" at bounding box center [89, 268] width 113 height 15
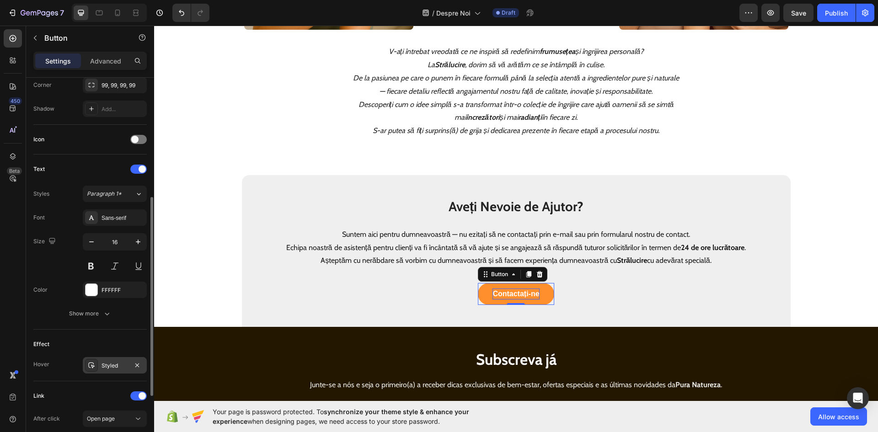
scroll to position [274, 0]
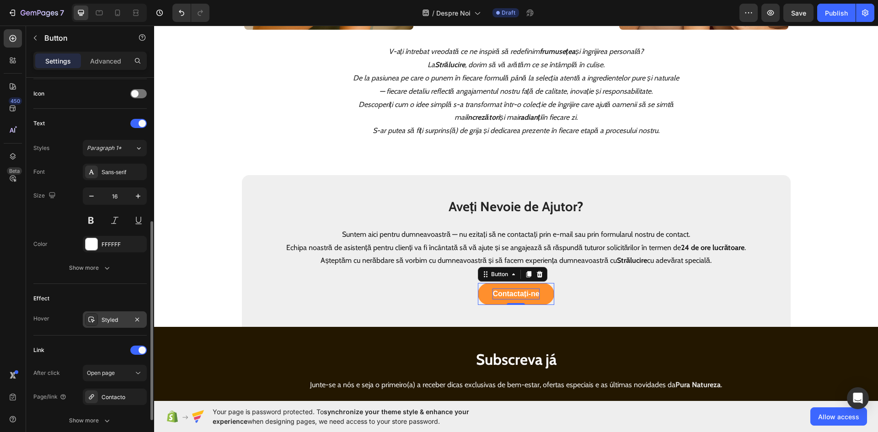
click at [102, 322] on div "Styled" at bounding box center [114, 320] width 27 height 8
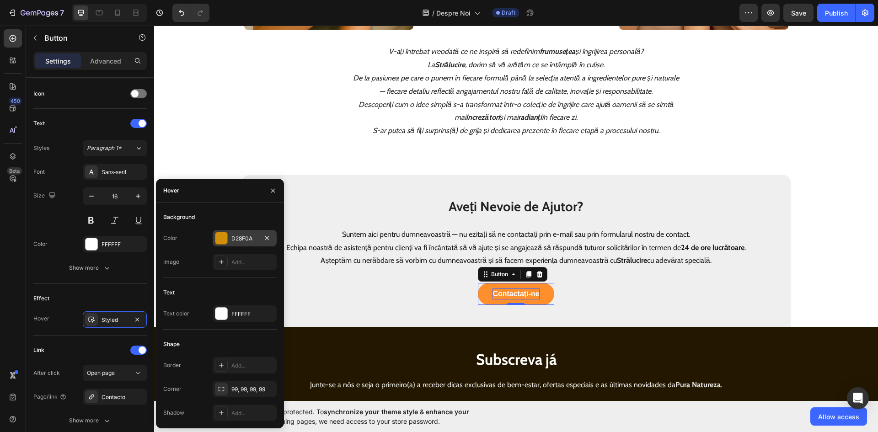
click at [238, 239] on div "D28F0A" at bounding box center [244, 238] width 27 height 8
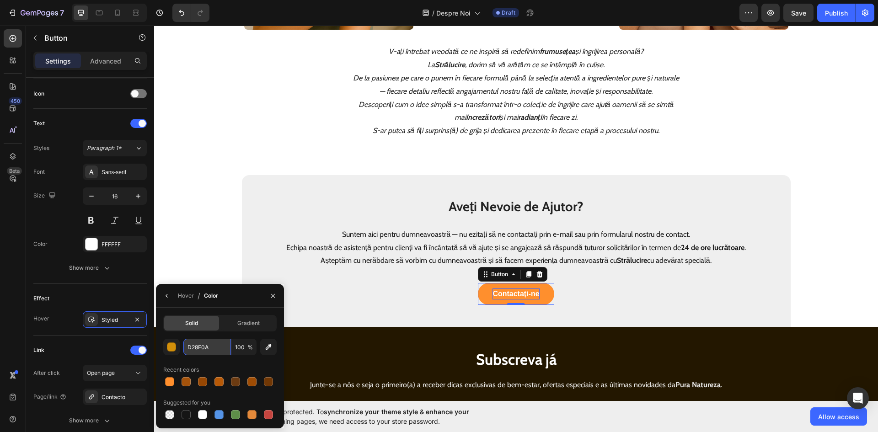
click at [195, 346] on input "D28F0A" at bounding box center [207, 347] width 48 height 16
paste input "A3520B"
type input "A3520B"
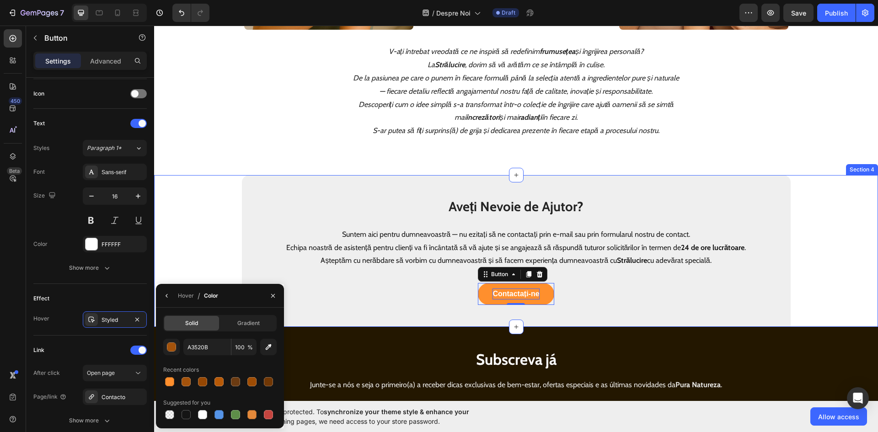
click at [215, 247] on div "⁠⁠⁠⁠⁠⁠⁠ Aveți Nevoie de Ajutor? Heading Suntem aici pentru dumneavoastră — nu e…" at bounding box center [515, 251] width 723 height 152
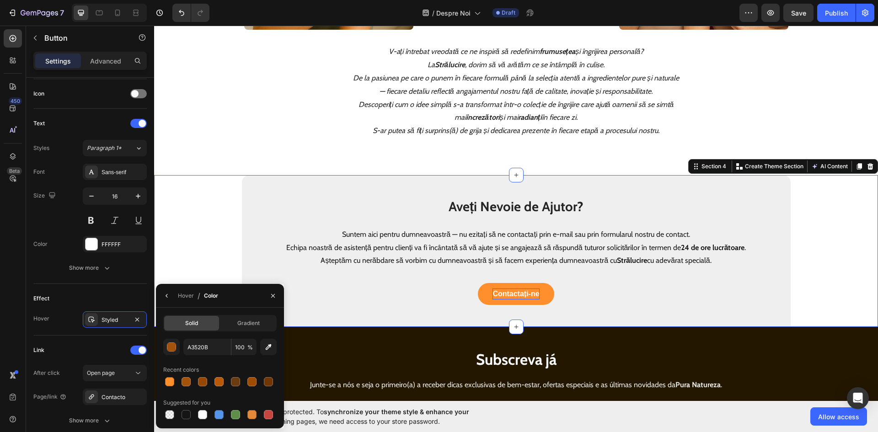
scroll to position [0, 0]
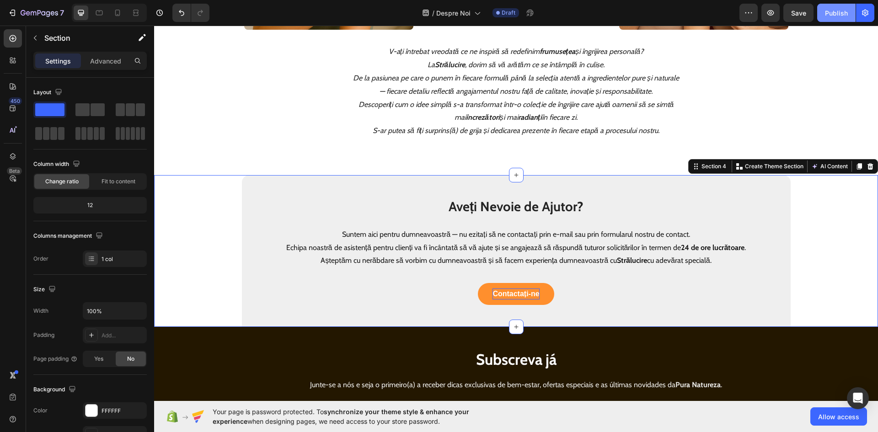
click at [835, 13] on div "Publish" at bounding box center [835, 13] width 23 height 10
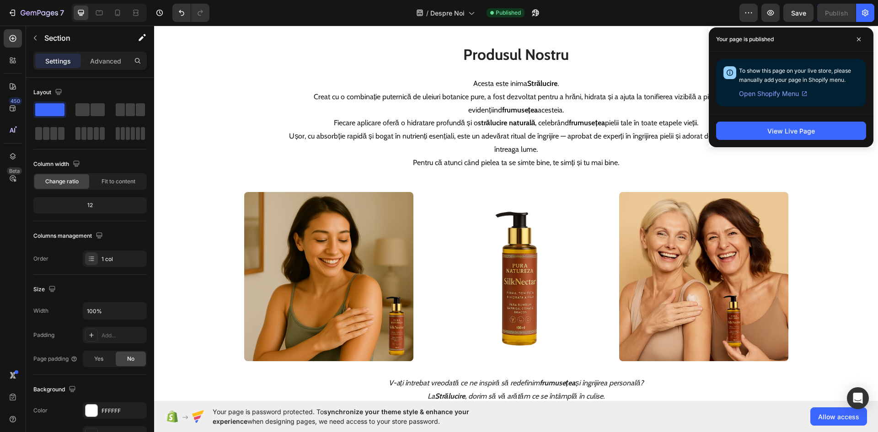
scroll to position [594, 0]
